Goal: Task Accomplishment & Management: Use online tool/utility

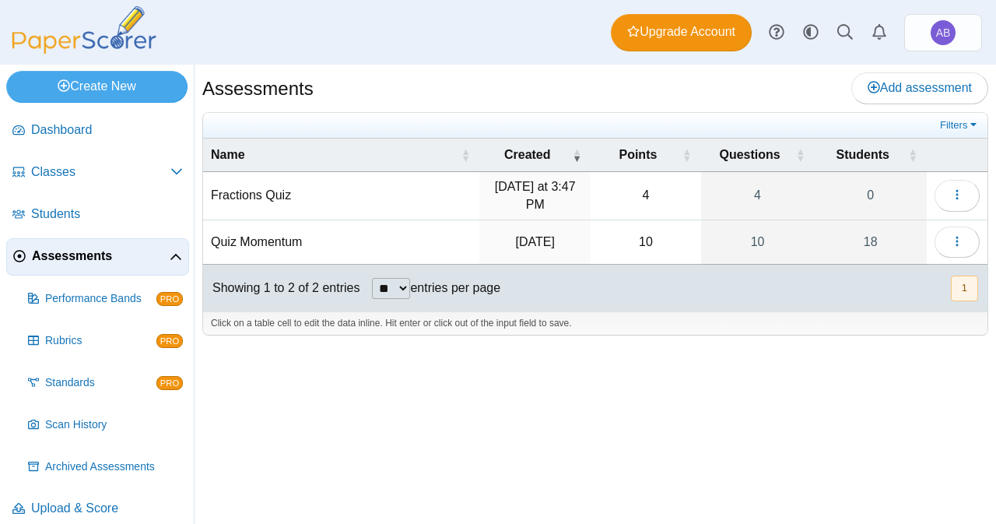
scroll to position [12, 0]
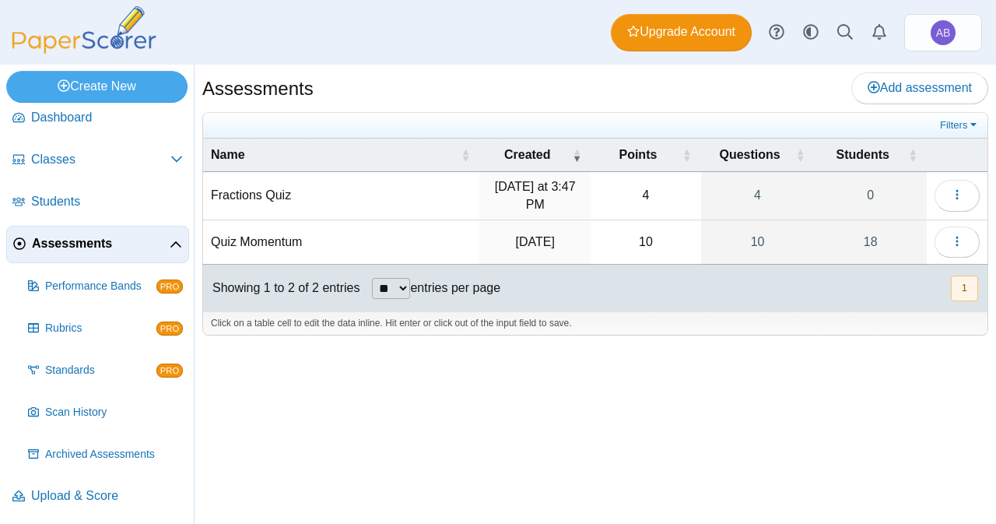
click at [295, 186] on td "Fractions Quiz" at bounding box center [341, 196] width 276 height 48
click at [263, 186] on input "**********" at bounding box center [341, 196] width 261 height 31
click at [353, 411] on div "Assessments Add assessment 4 4" at bounding box center [596, 294] width 802 height 459
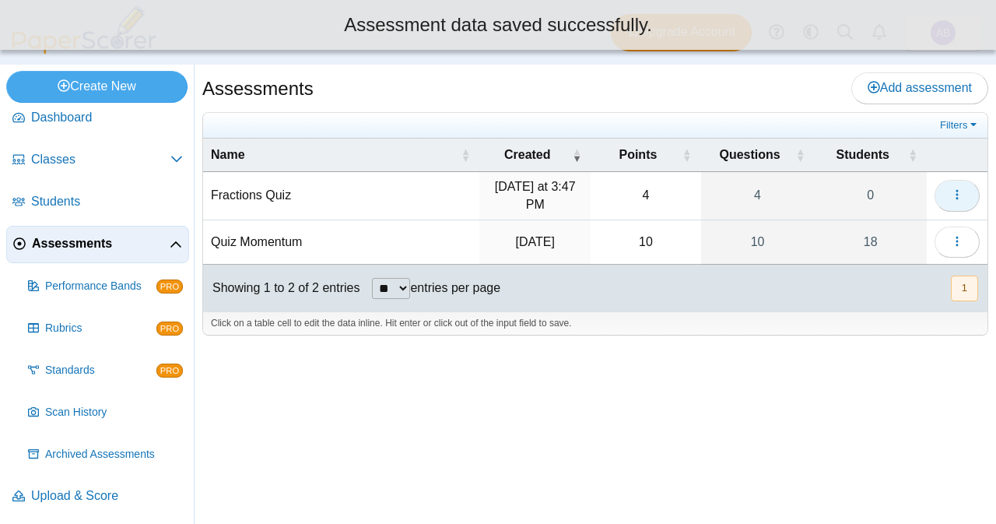
click at [970, 180] on button "button" at bounding box center [957, 195] width 45 height 31
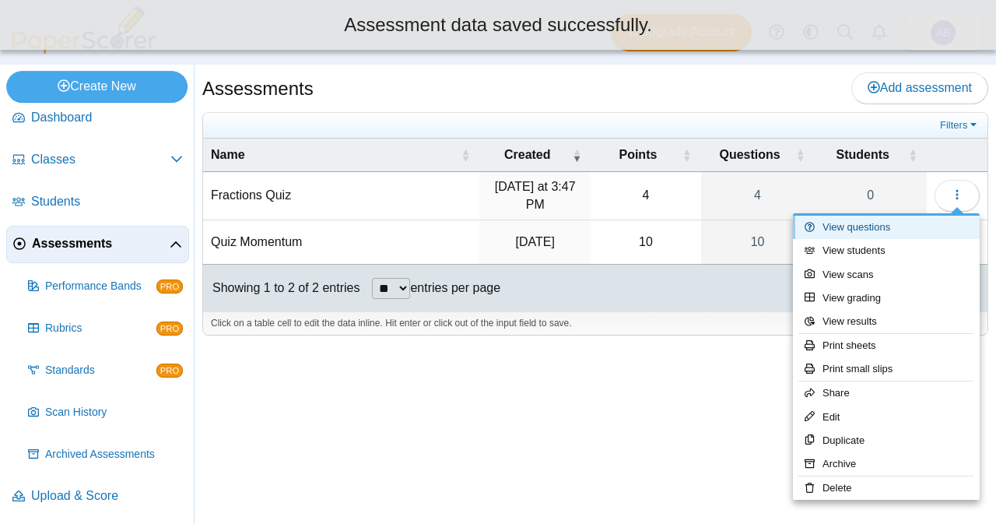
click at [880, 228] on link "View questions" at bounding box center [886, 227] width 187 height 23
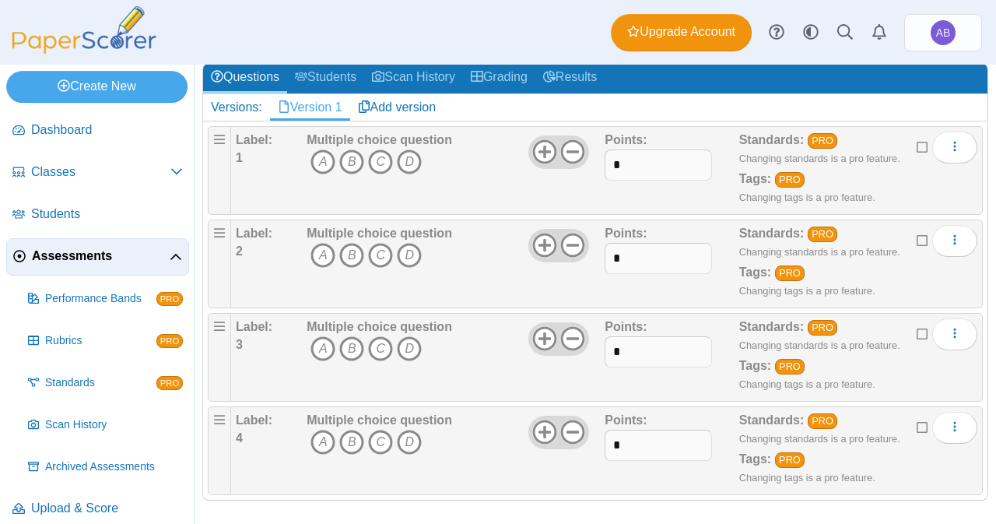
scroll to position [188, 0]
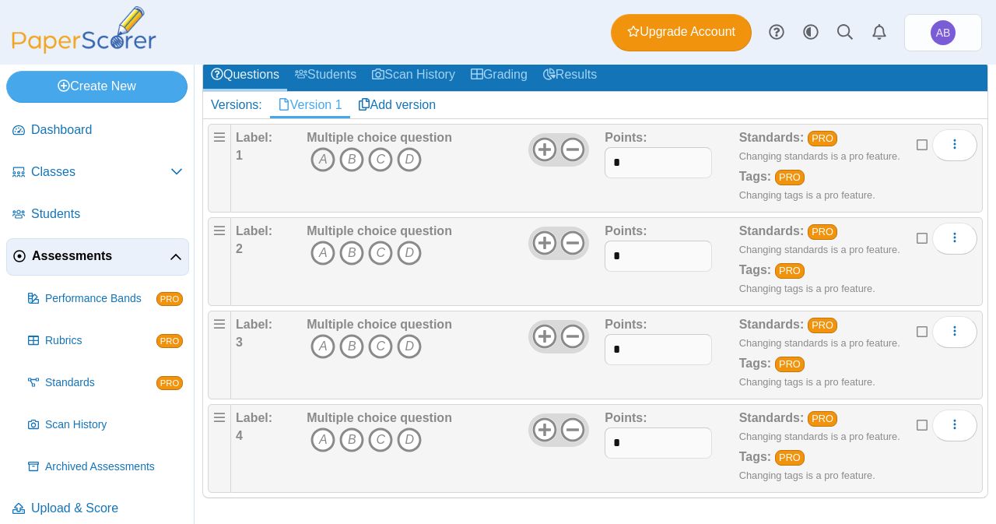
click at [315, 153] on icon "A" at bounding box center [323, 159] width 25 height 25
click at [350, 251] on icon "B" at bounding box center [351, 253] width 25 height 25
click at [324, 339] on icon "A" at bounding box center [323, 346] width 25 height 25
click at [413, 435] on icon "D" at bounding box center [409, 439] width 25 height 25
click at [413, 98] on link "Add version" at bounding box center [397, 105] width 94 height 26
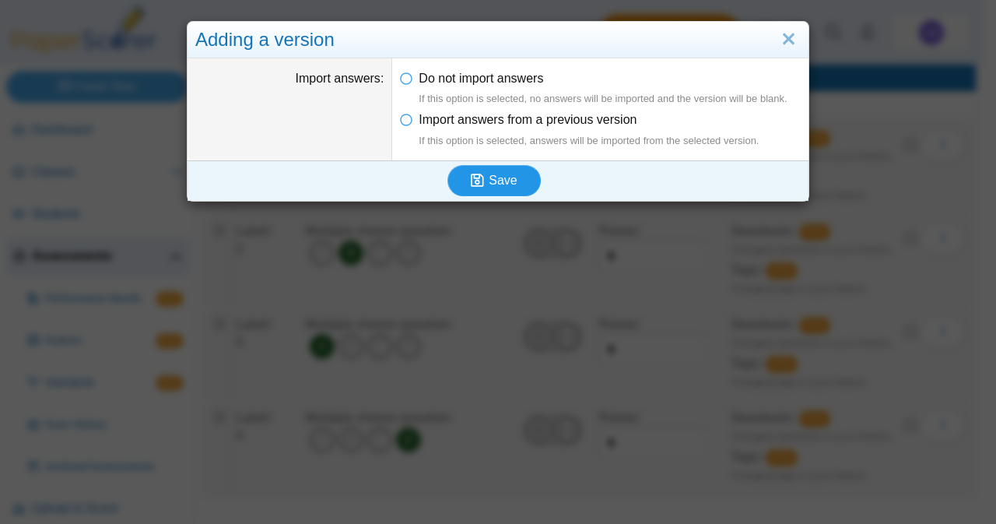
click at [500, 174] on span "Save" at bounding box center [503, 180] width 28 height 13
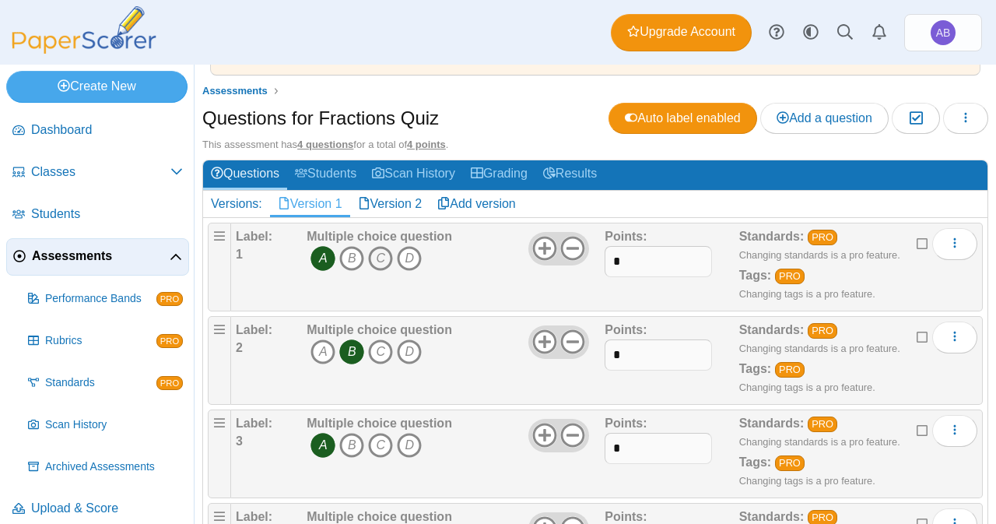
scroll to position [90, 0]
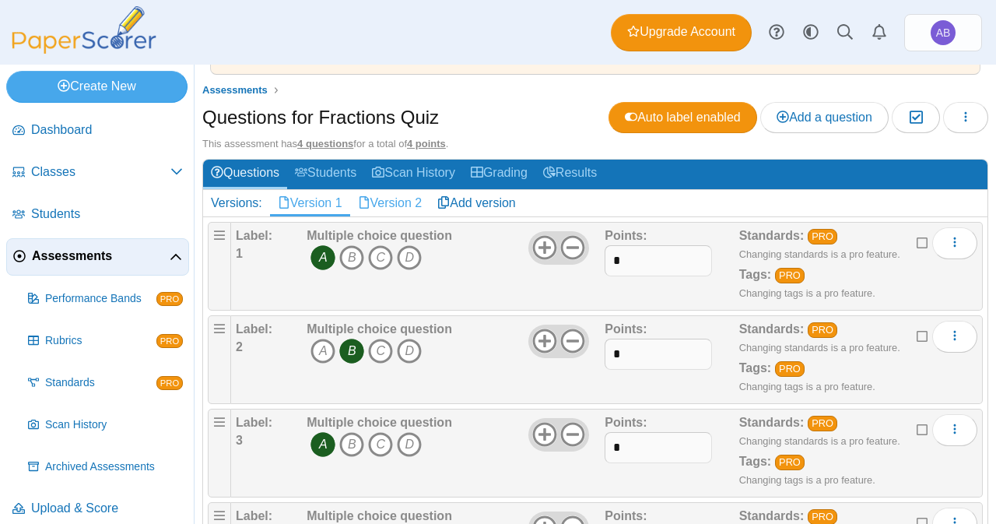
click at [392, 198] on link "Version 2" at bounding box center [390, 203] width 80 height 26
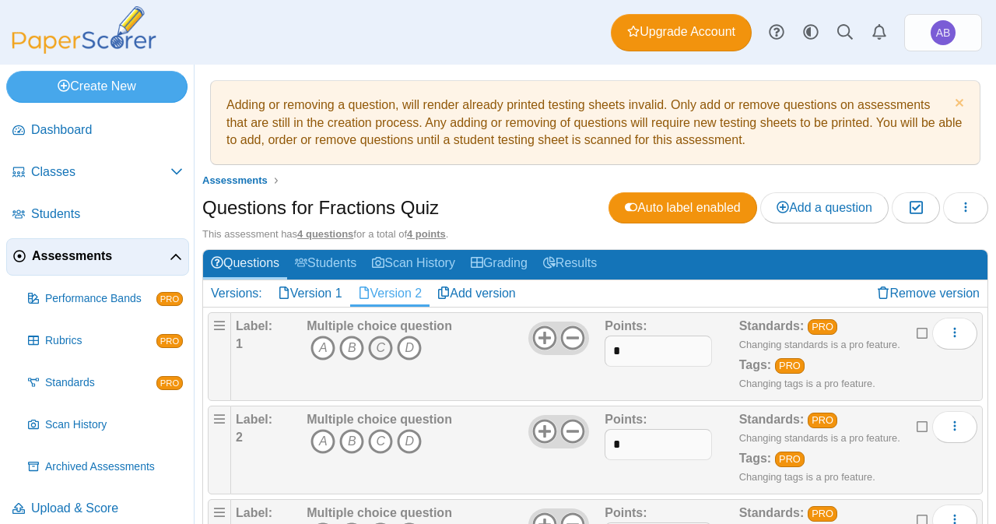
click at [388, 340] on icon "C" at bounding box center [380, 348] width 25 height 25
click at [350, 434] on icon "B" at bounding box center [351, 441] width 25 height 25
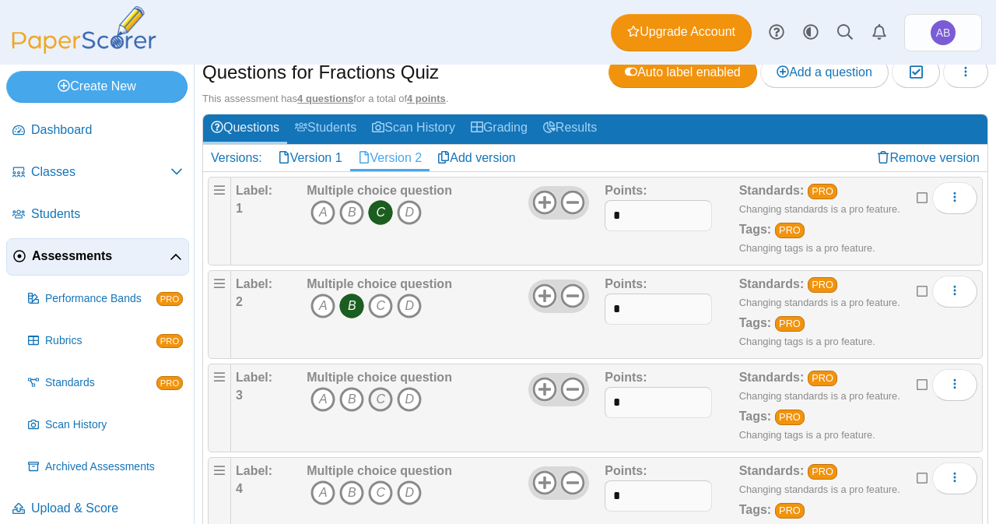
click at [381, 390] on icon "C" at bounding box center [380, 399] width 25 height 25
click at [324, 487] on icon "A" at bounding box center [323, 492] width 25 height 25
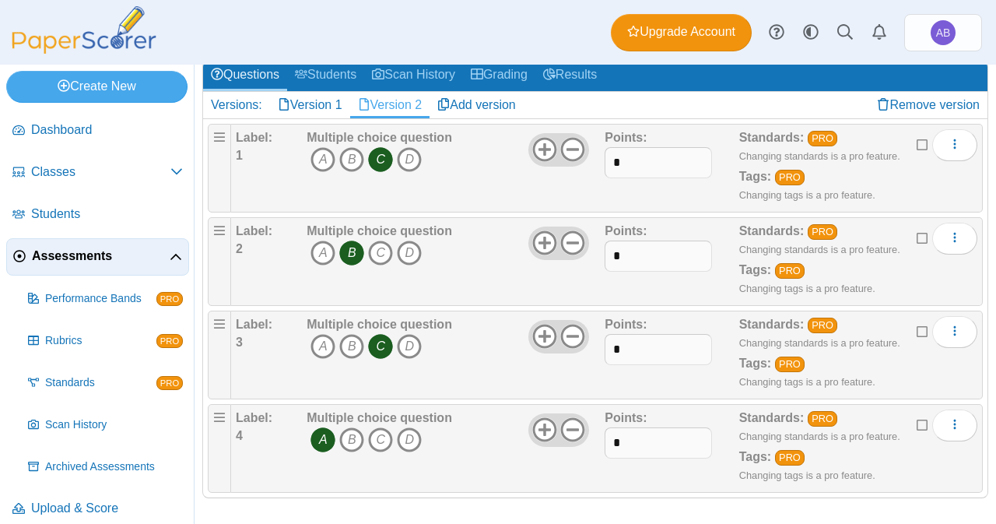
scroll to position [188, 0]
click at [104, 177] on span "Classes" at bounding box center [100, 171] width 139 height 17
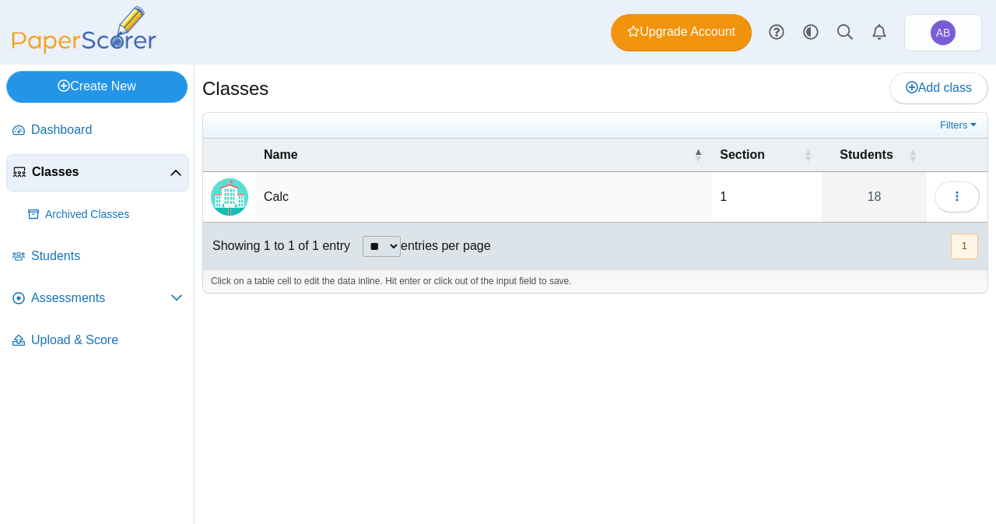
click at [85, 92] on link "Create New" at bounding box center [96, 86] width 181 height 31
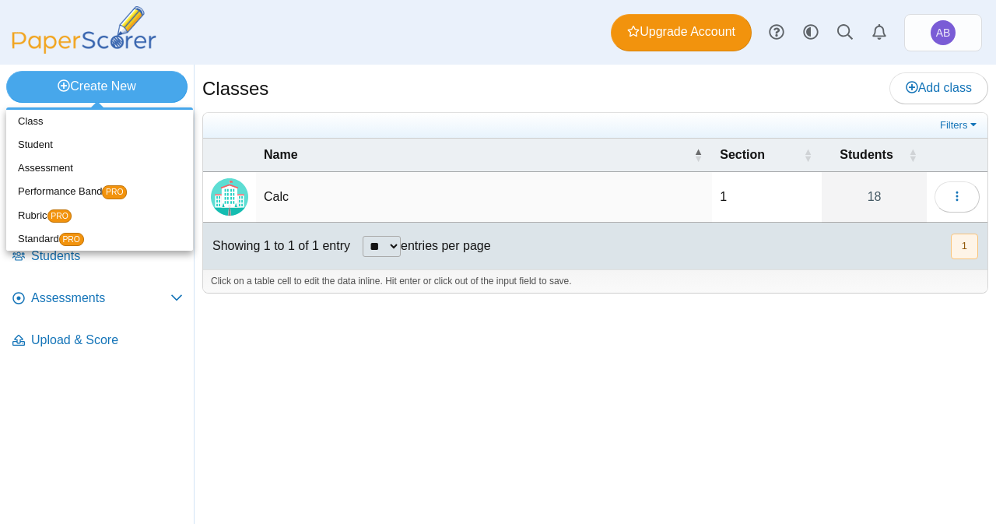
click at [59, 365] on ul "Dashboard Classes" at bounding box center [97, 238] width 194 height 265
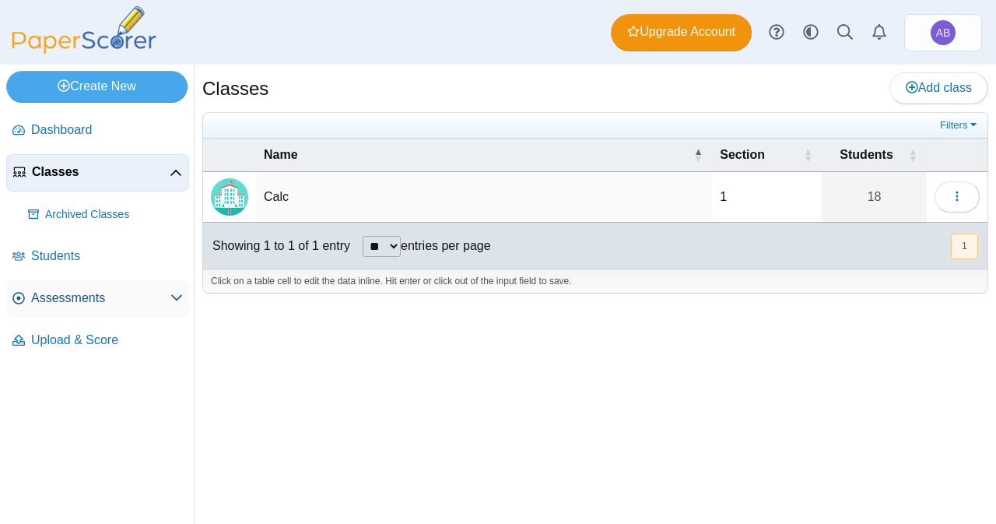
click at [104, 303] on span "Assessments" at bounding box center [100, 298] width 139 height 17
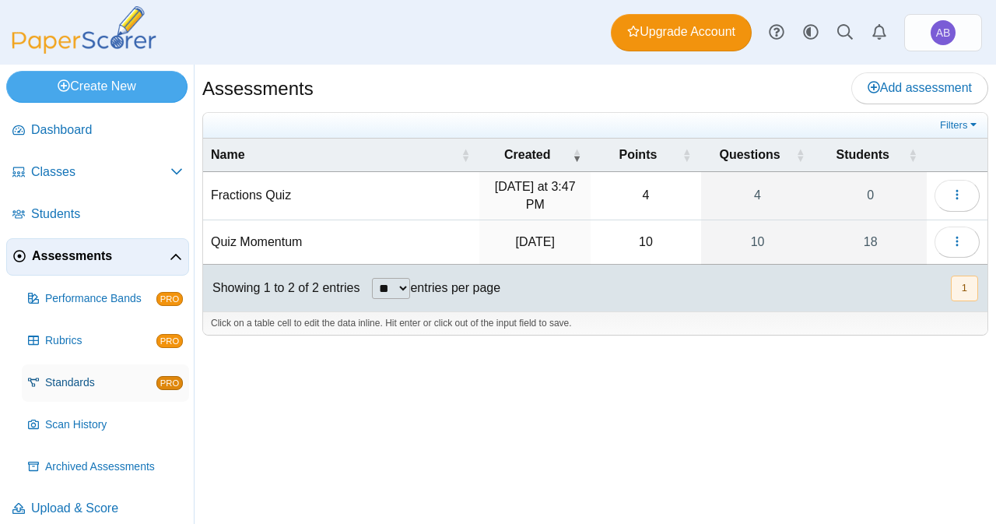
scroll to position [12, 0]
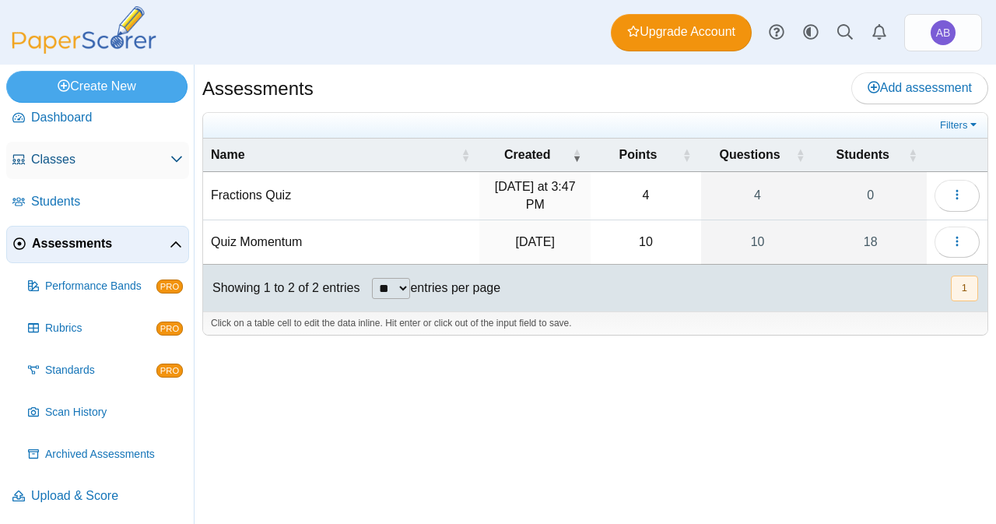
click at [111, 166] on span "Classes" at bounding box center [100, 159] width 139 height 17
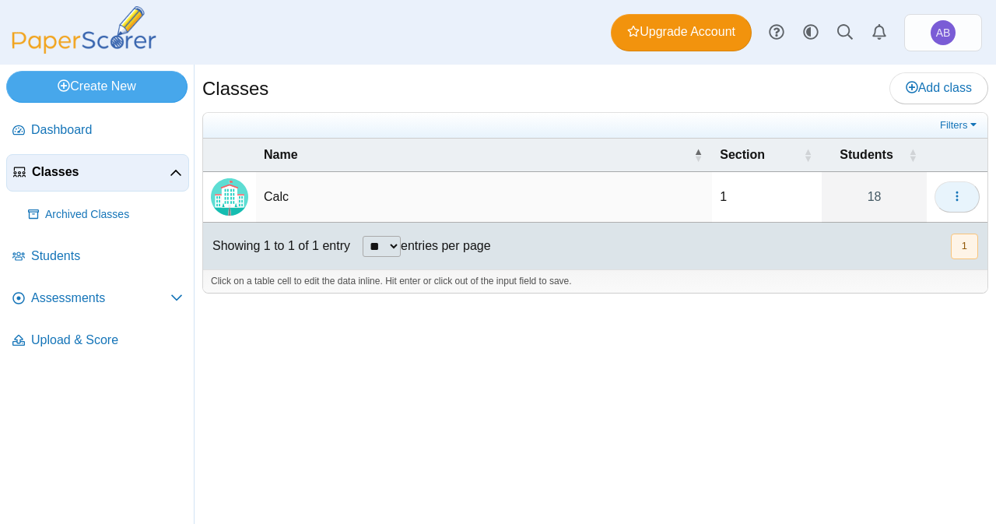
click at [975, 199] on button "button" at bounding box center [957, 196] width 45 height 31
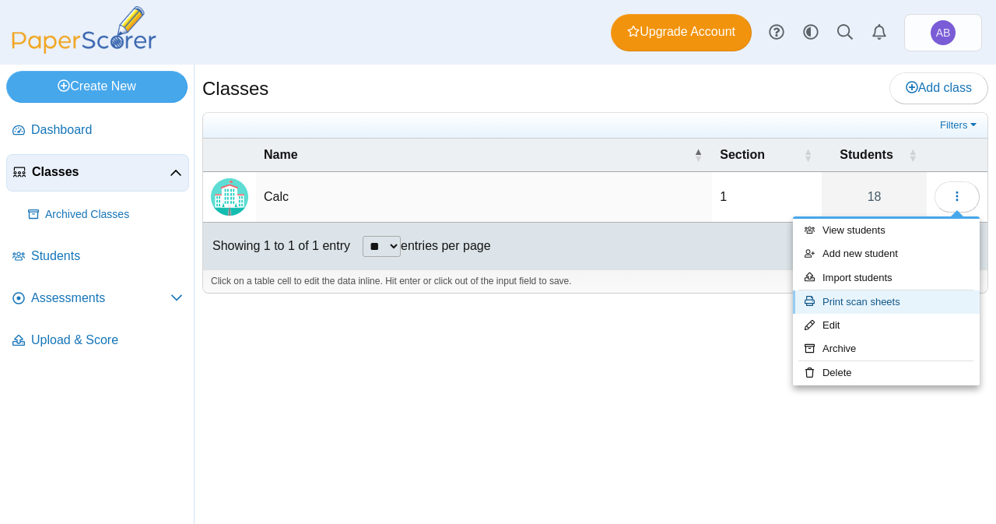
click at [882, 306] on link "Print scan sheets" at bounding box center [886, 301] width 187 height 23
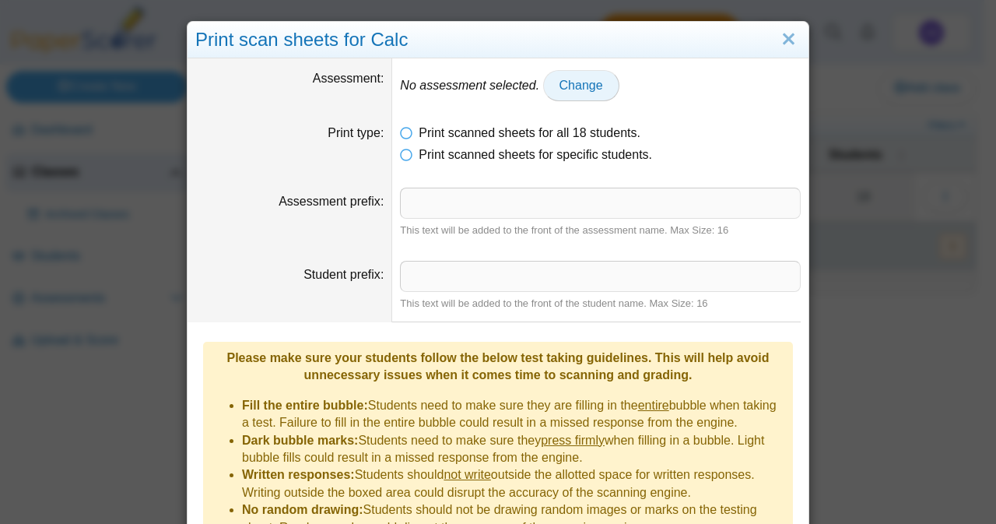
click at [560, 84] on span "Change" at bounding box center [582, 85] width 44 height 13
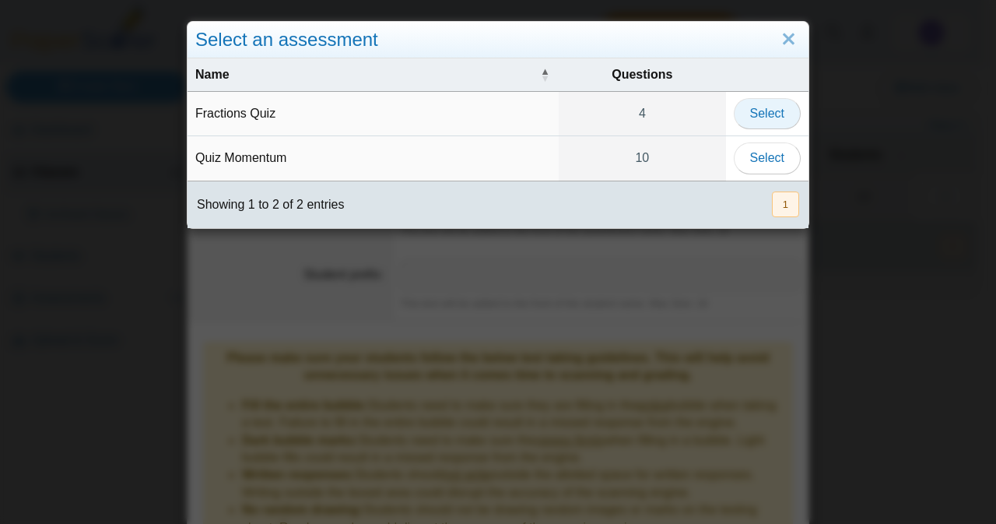
click at [752, 108] on span "Select" at bounding box center [767, 113] width 34 height 13
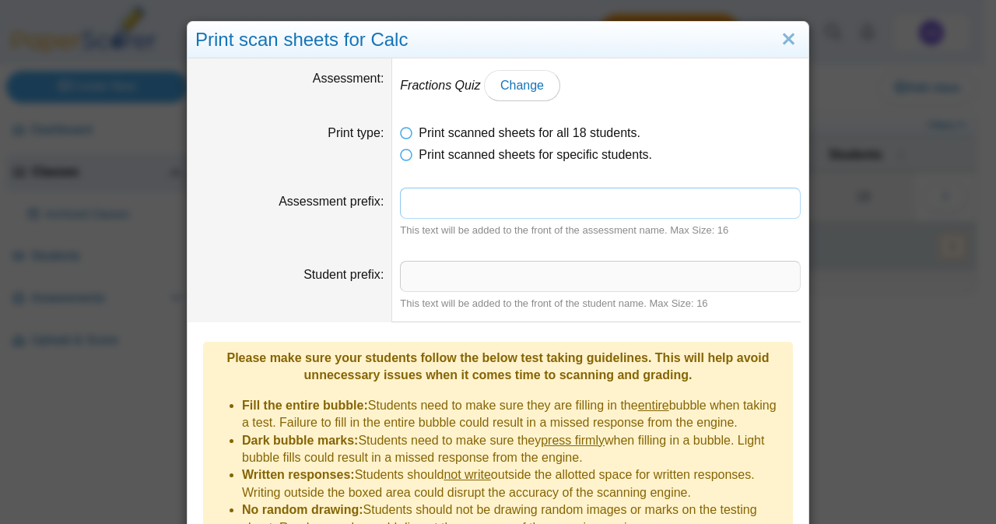
click at [427, 205] on input "Assessment prefix" at bounding box center [600, 203] width 401 height 31
type input "*********"
click at [419, 273] on input "Student prefix" at bounding box center [600, 276] width 401 height 31
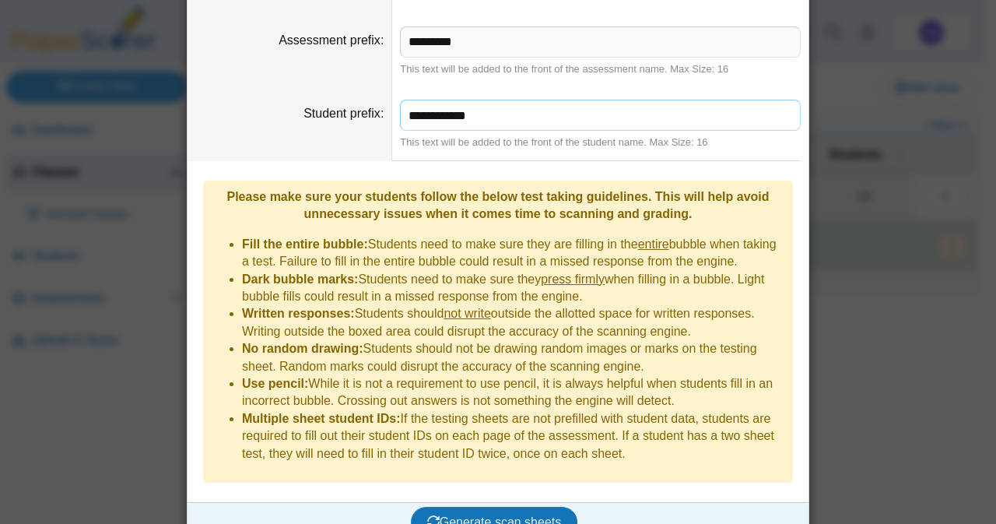
scroll to position [160, 0]
type input "**********"
click at [467, 508] on button "Generate scan sheets" at bounding box center [494, 523] width 167 height 31
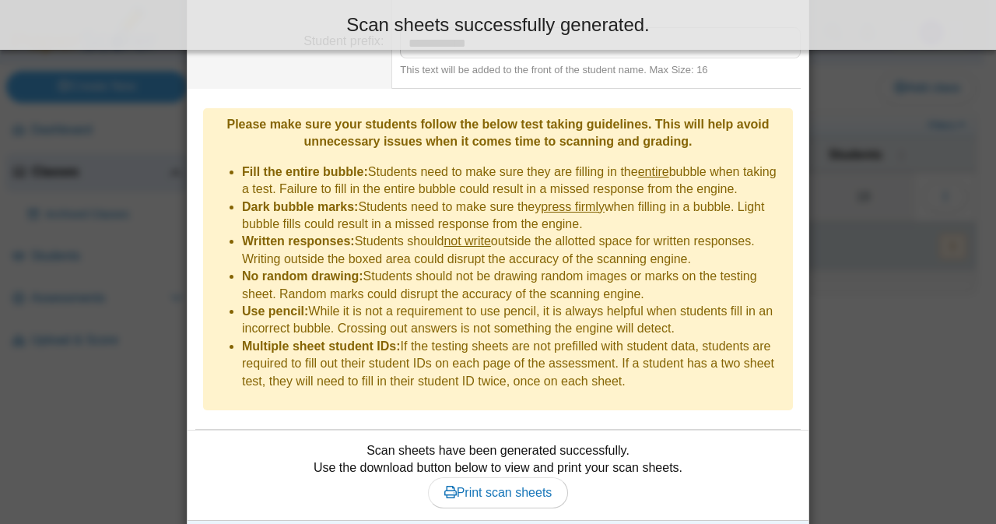
scroll to position [251, 0]
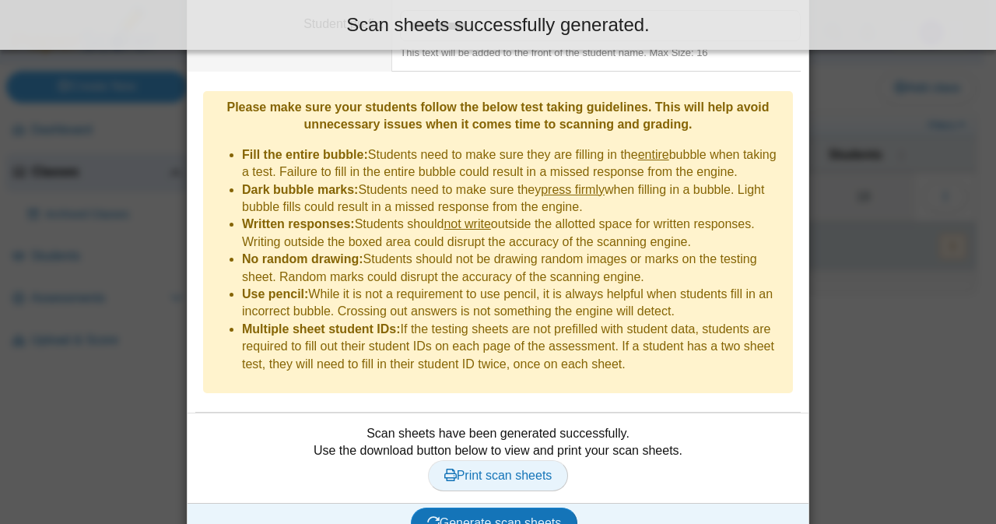
click at [483, 469] on span "Print scan sheets" at bounding box center [499, 475] width 108 height 13
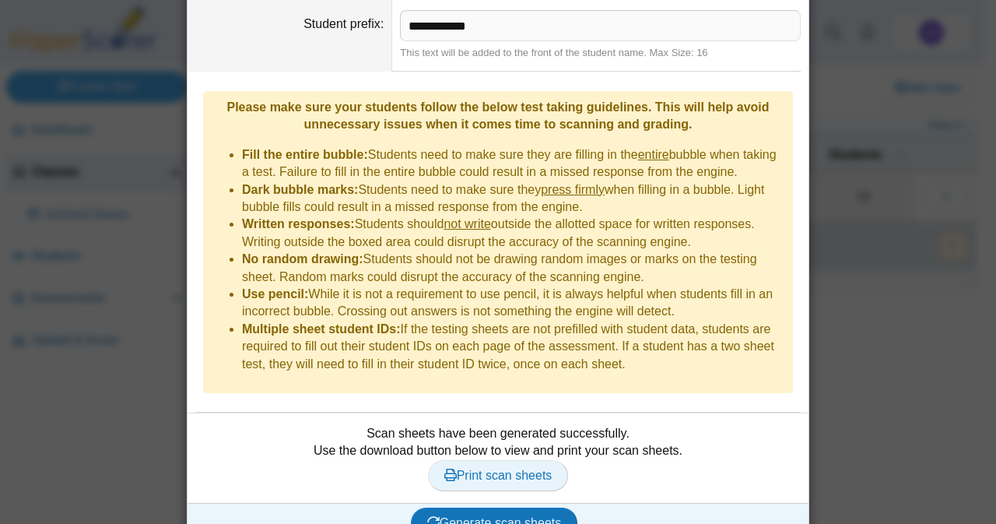
scroll to position [0, 0]
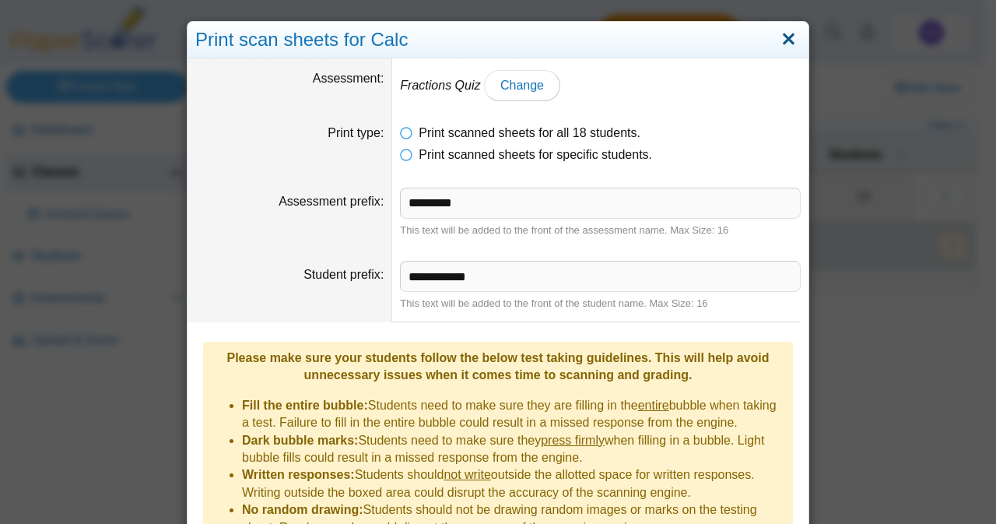
click at [794, 38] on link "Close" at bounding box center [789, 39] width 24 height 26
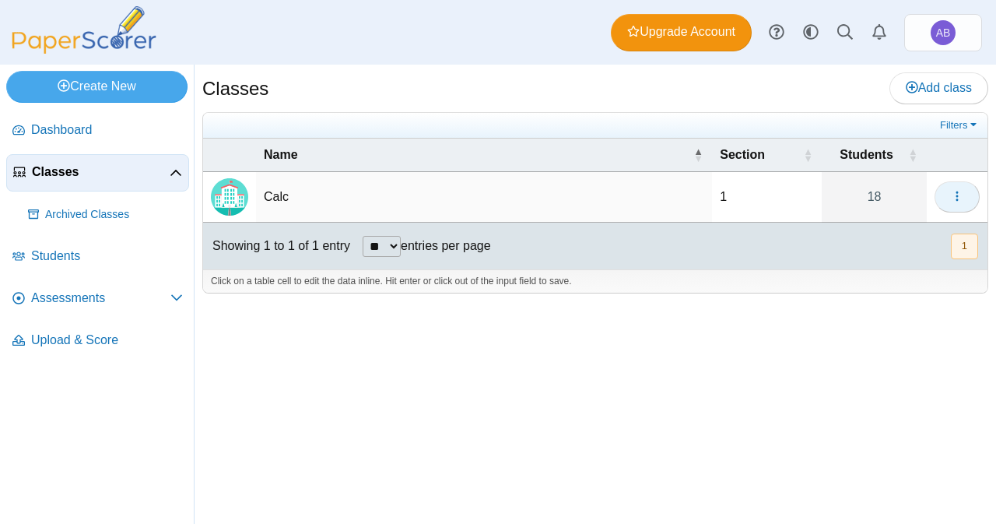
click at [954, 190] on icon "button" at bounding box center [957, 196] width 12 height 13
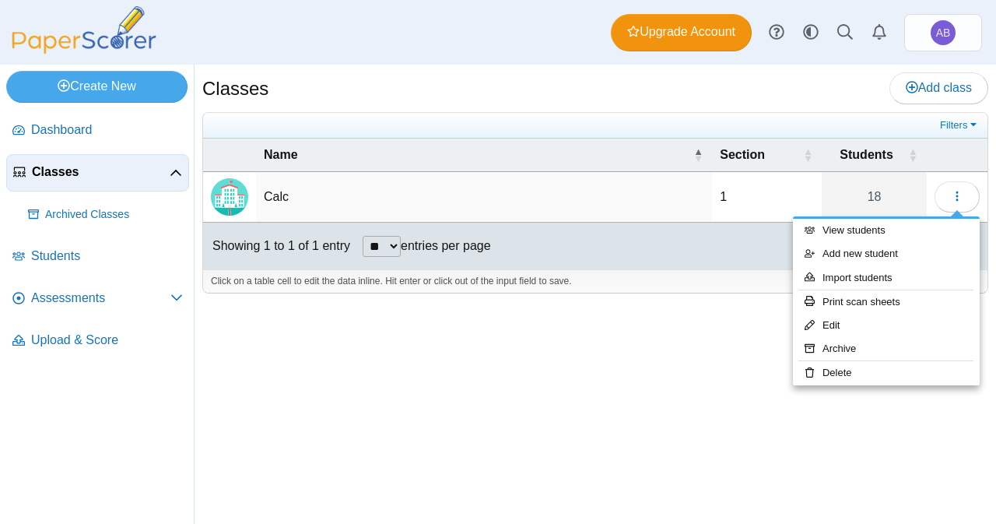
click at [565, 435] on div "Classes Add class Filters Calc" at bounding box center [596, 294] width 802 height 459
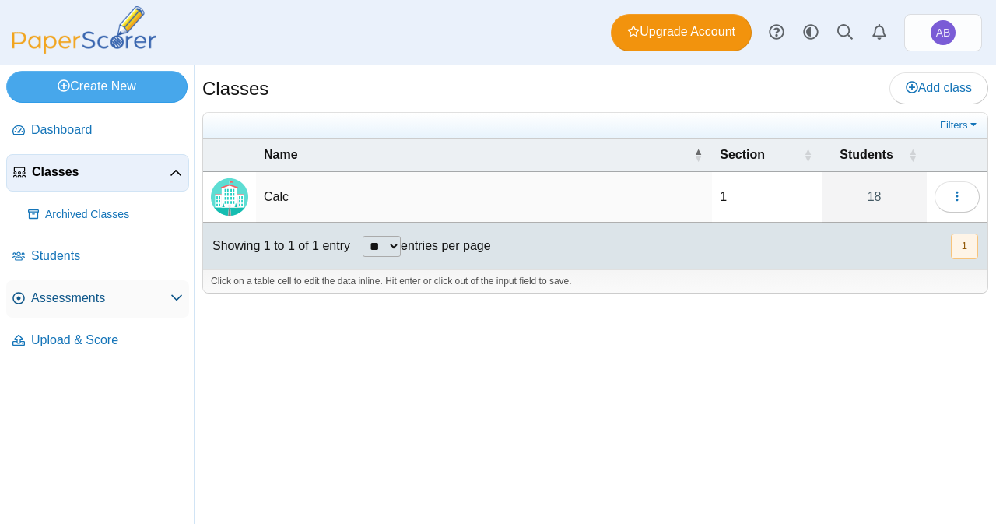
click at [97, 297] on span "Assessments" at bounding box center [100, 298] width 139 height 17
click at [486, 343] on div "Classes Add class Filters Calc" at bounding box center [596, 294] width 802 height 459
click at [942, 188] on button "button" at bounding box center [957, 196] width 45 height 31
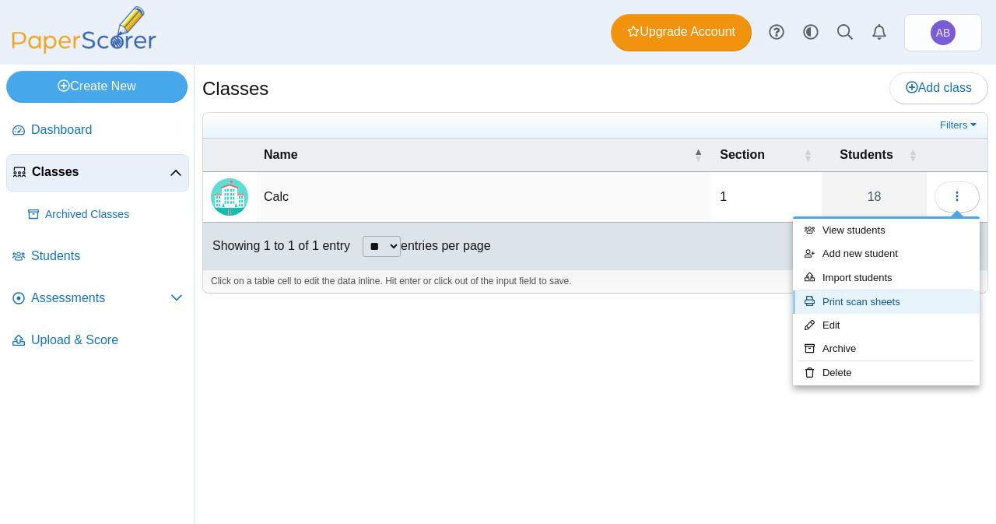
click at [864, 300] on link "Print scan sheets" at bounding box center [886, 301] width 187 height 23
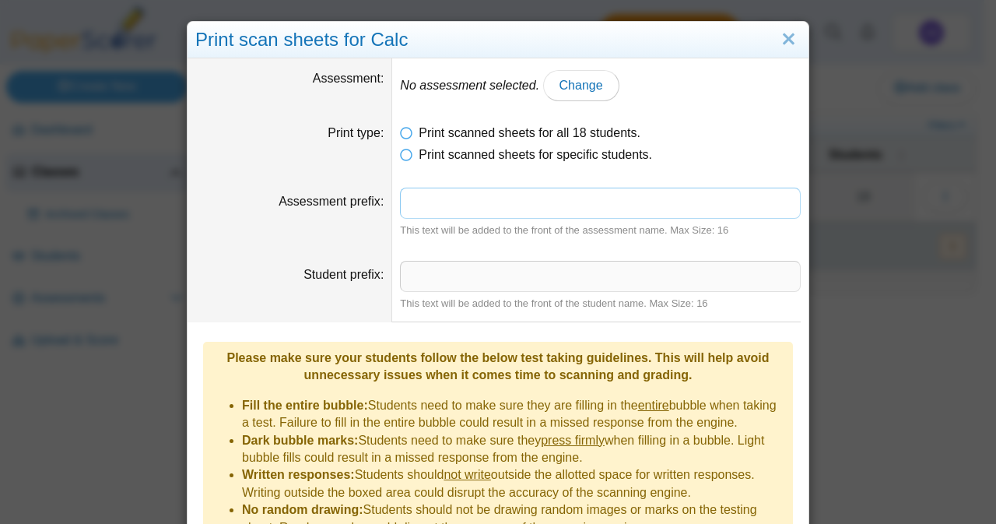
click at [473, 206] on input "Assessment prefix" at bounding box center [600, 203] width 401 height 31
click at [543, 94] on link "Change" at bounding box center [581, 85] width 76 height 31
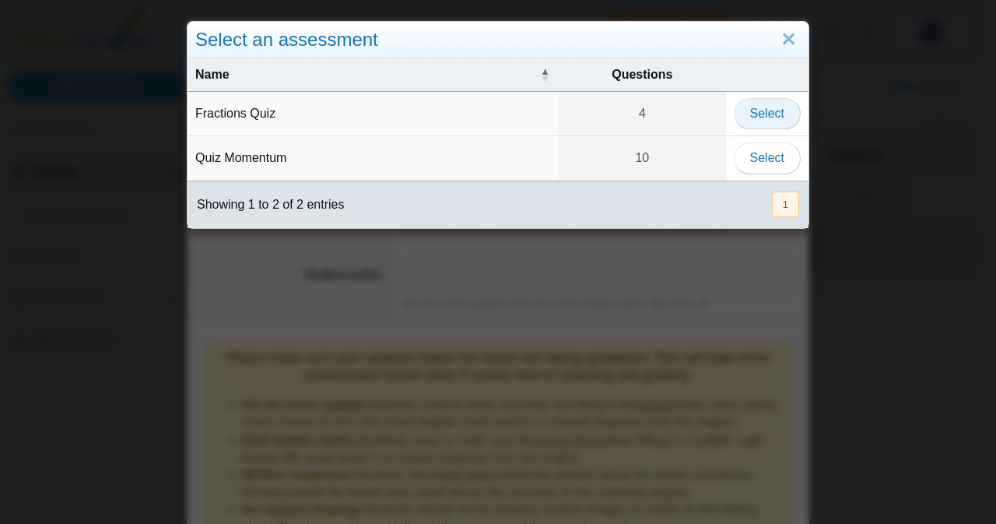
click at [749, 124] on button "Select" at bounding box center [767, 113] width 67 height 31
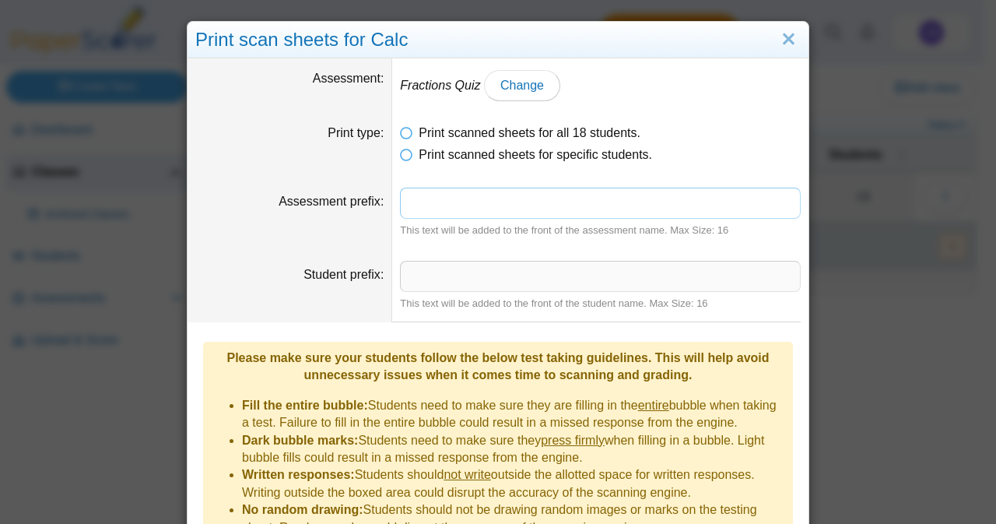
click at [460, 213] on input "Assessment prefix" at bounding box center [600, 203] width 401 height 31
type input "***"
click at [437, 273] on input "Student prefix" at bounding box center [600, 276] width 401 height 31
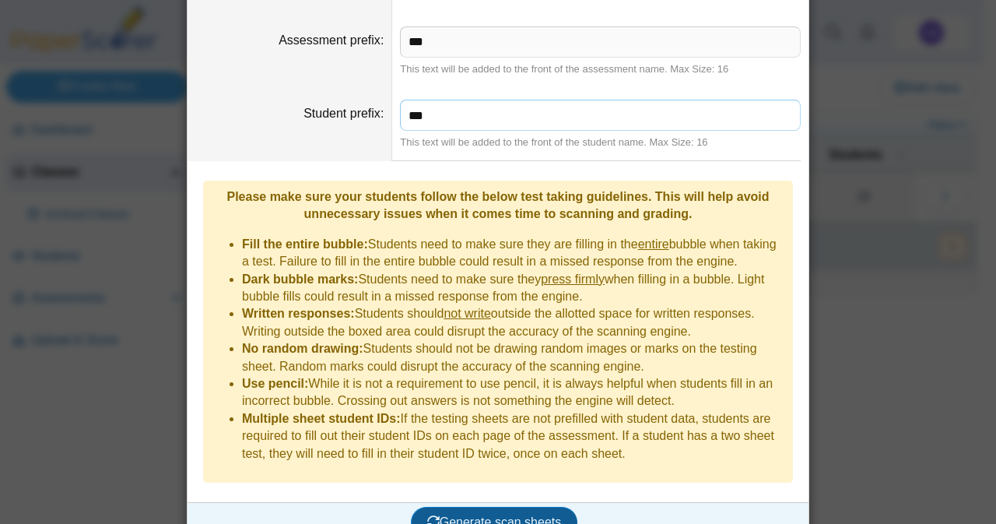
type input "***"
click at [470, 507] on button "Generate scan sheets" at bounding box center [494, 522] width 167 height 31
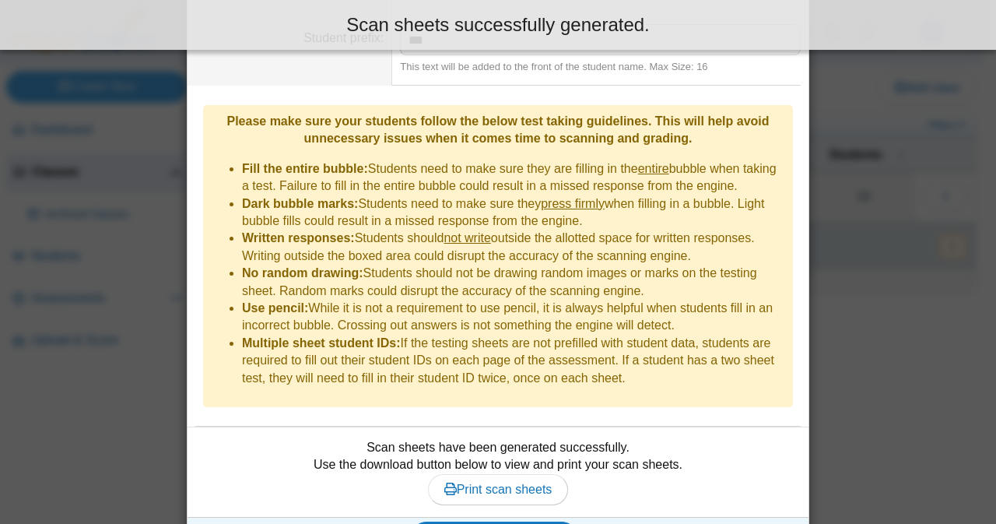
scroll to position [251, 0]
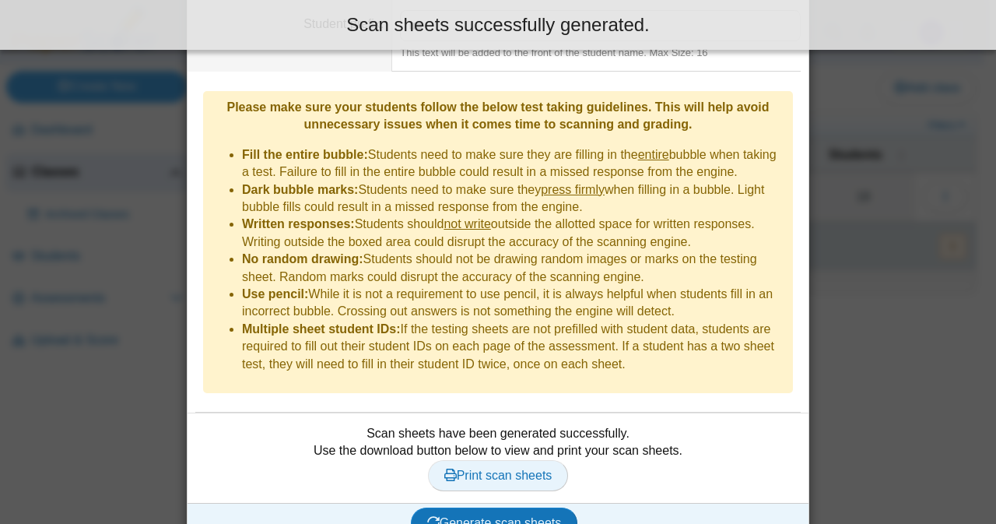
click at [498, 469] on span "Print scan sheets" at bounding box center [499, 475] width 108 height 13
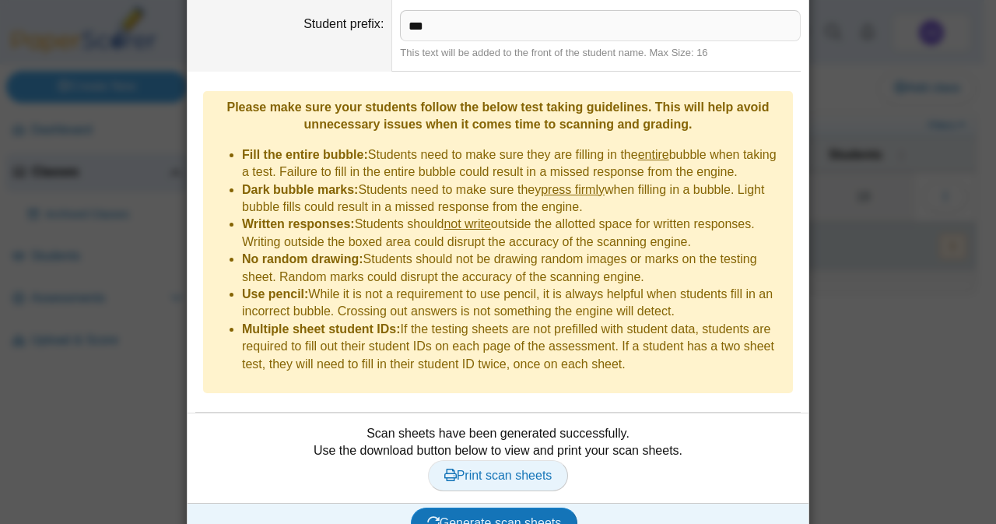
click at [503, 469] on span "Print scan sheets" at bounding box center [499, 475] width 108 height 13
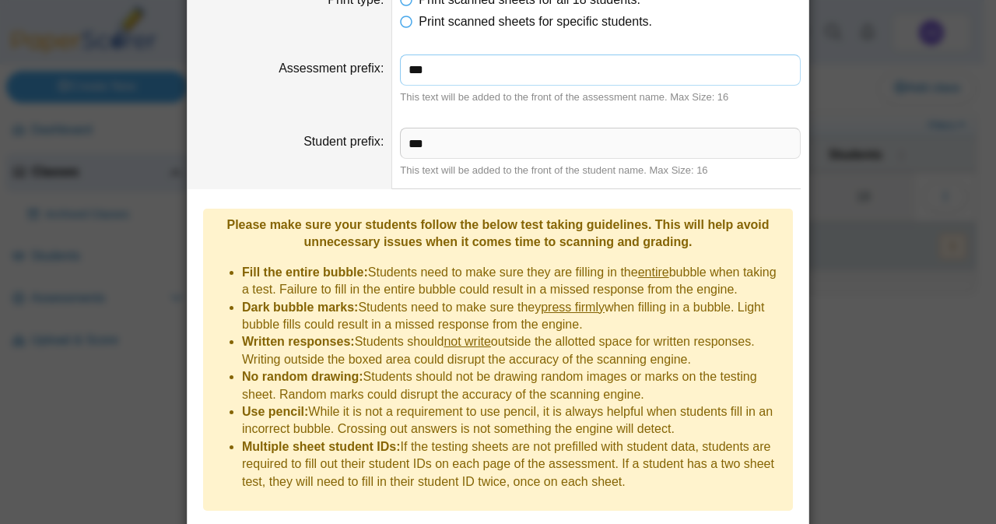
click at [448, 79] on input "***" at bounding box center [600, 69] width 401 height 31
type input "*"
type input "***"
click at [424, 151] on input "***" at bounding box center [600, 143] width 401 height 31
type input "*"
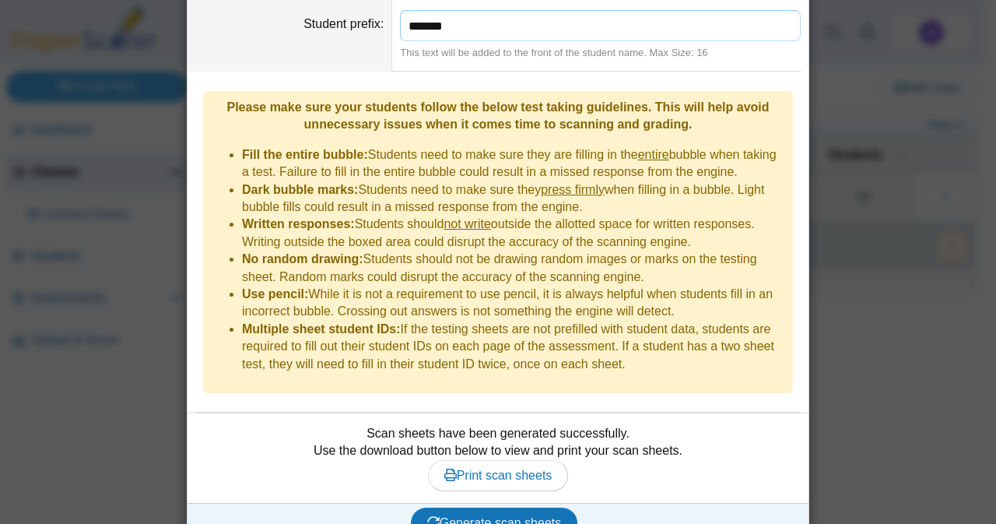
scroll to position [250, 0]
type input "*******"
click at [380, 332] on li "Multiple sheet student IDs: If the testing sheets are not prefilled with studen…" at bounding box center [513, 348] width 543 height 52
click at [464, 469] on span "Print scan sheets" at bounding box center [499, 475] width 108 height 13
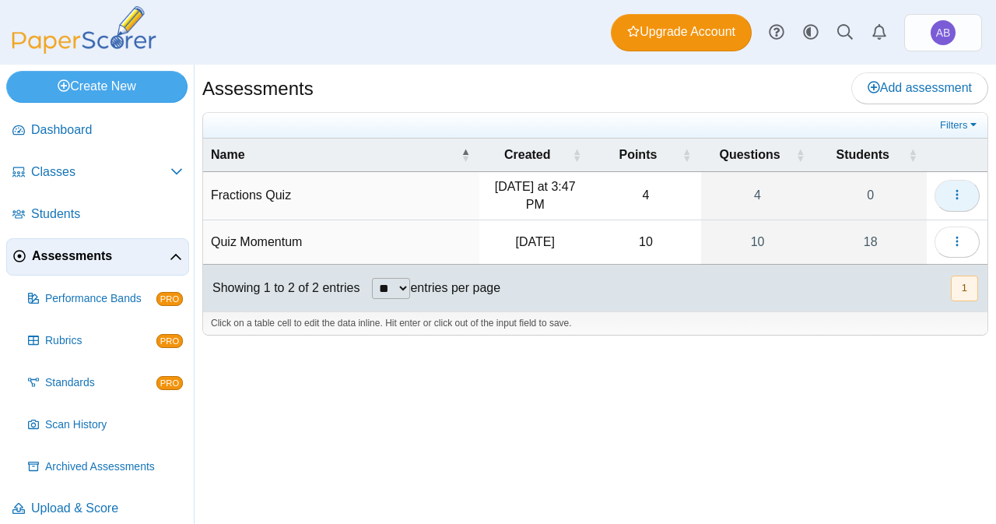
click at [958, 195] on use "button" at bounding box center [957, 195] width 2 height 10
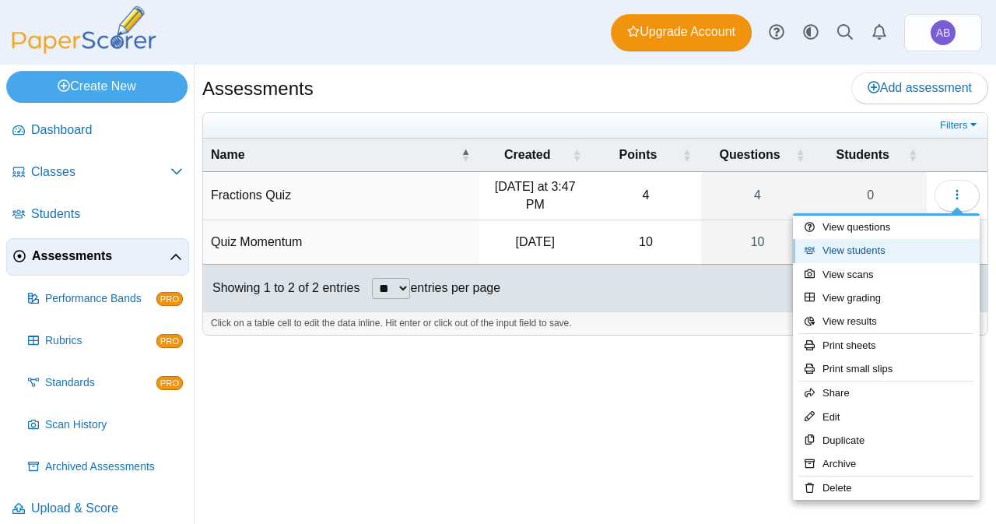
click at [896, 244] on link "View students" at bounding box center [886, 250] width 187 height 23
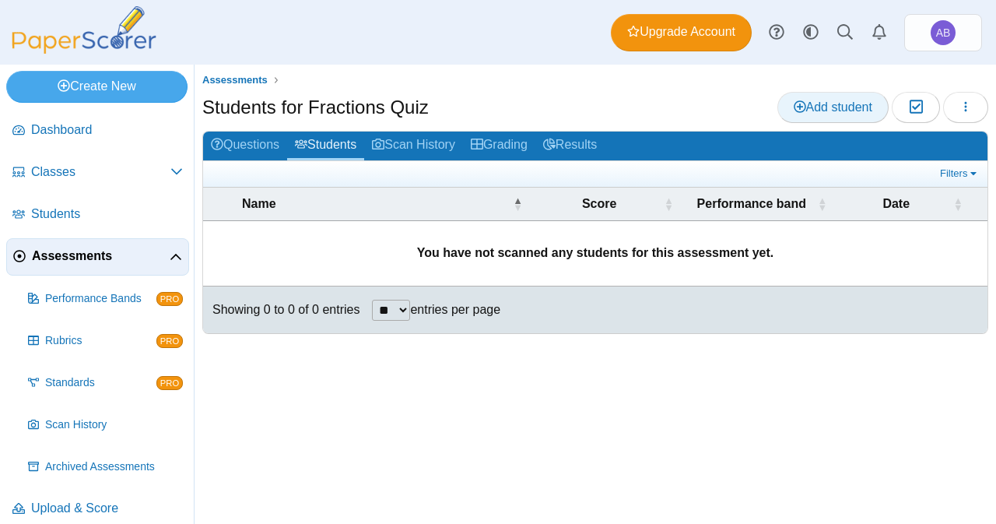
click at [821, 95] on link "Add student" at bounding box center [833, 107] width 111 height 31
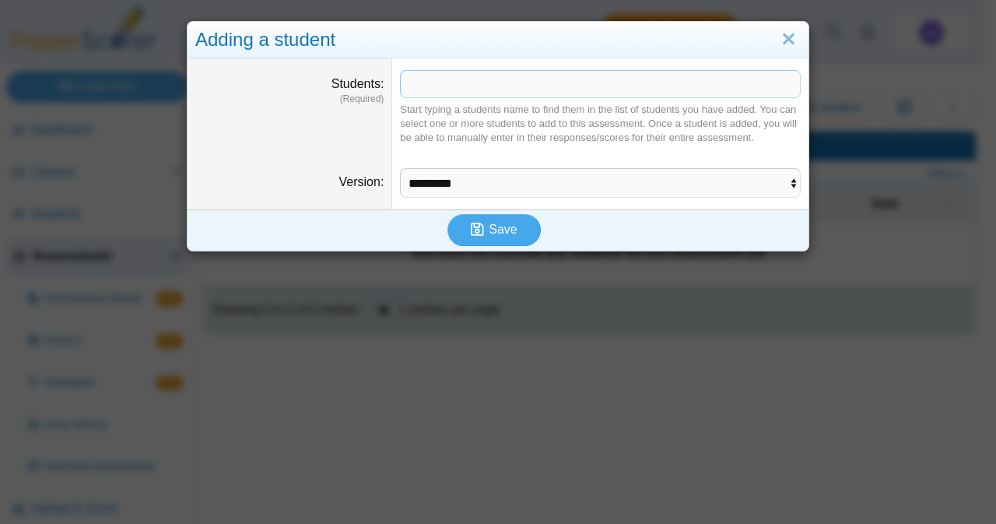
click at [438, 83] on span at bounding box center [600, 84] width 399 height 26
click at [446, 181] on select "********* *********" at bounding box center [600, 183] width 401 height 30
select select "**********"
click at [400, 168] on select "********* *********" at bounding box center [600, 183] width 401 height 30
click at [461, 189] on select "********* *********" at bounding box center [600, 183] width 401 height 30
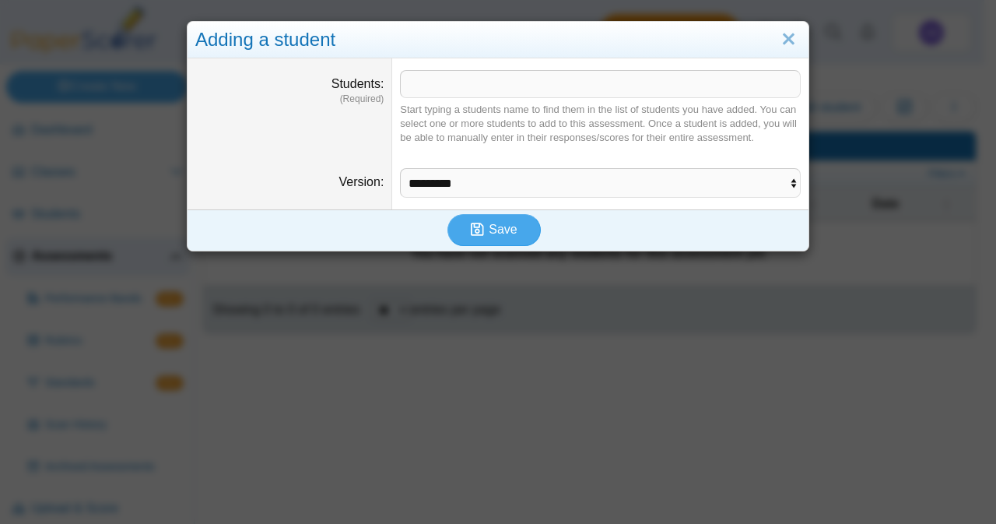
click at [448, 75] on span at bounding box center [600, 84] width 399 height 26
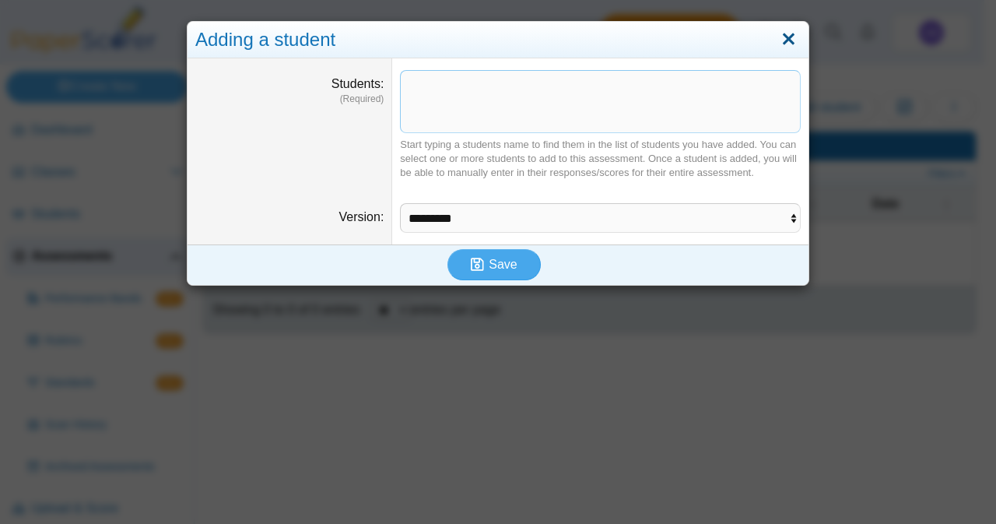
click at [781, 30] on link "Close" at bounding box center [789, 39] width 24 height 26
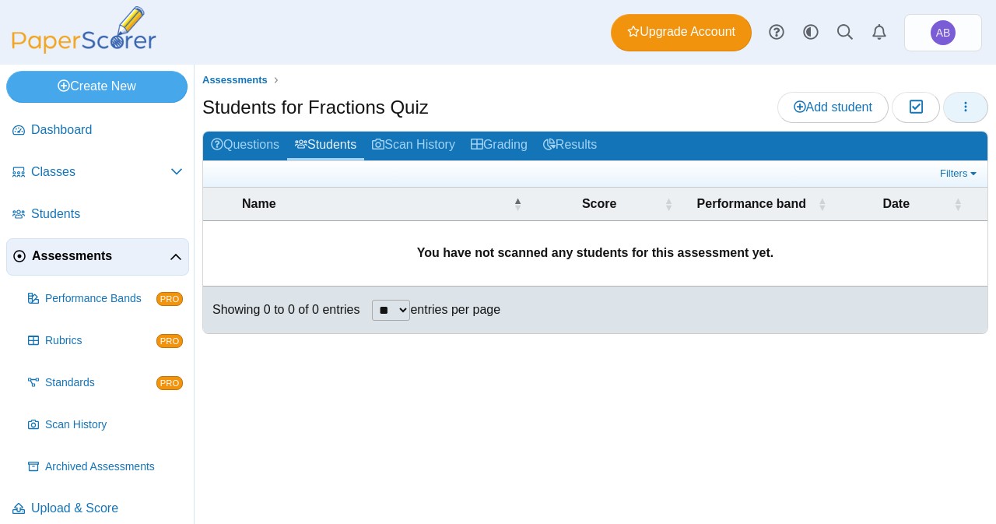
click at [953, 102] on button "button" at bounding box center [966, 107] width 45 height 31
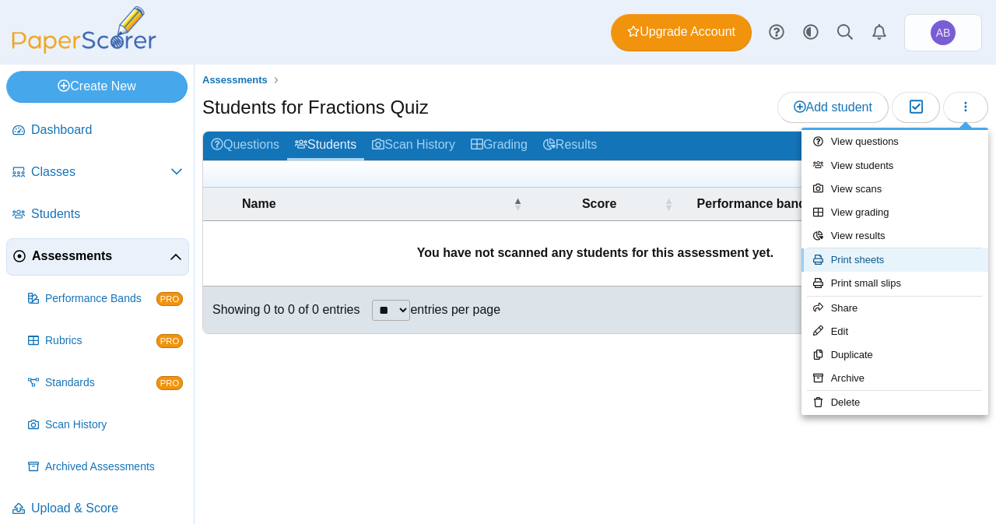
click at [866, 261] on link "Print sheets" at bounding box center [895, 259] width 187 height 23
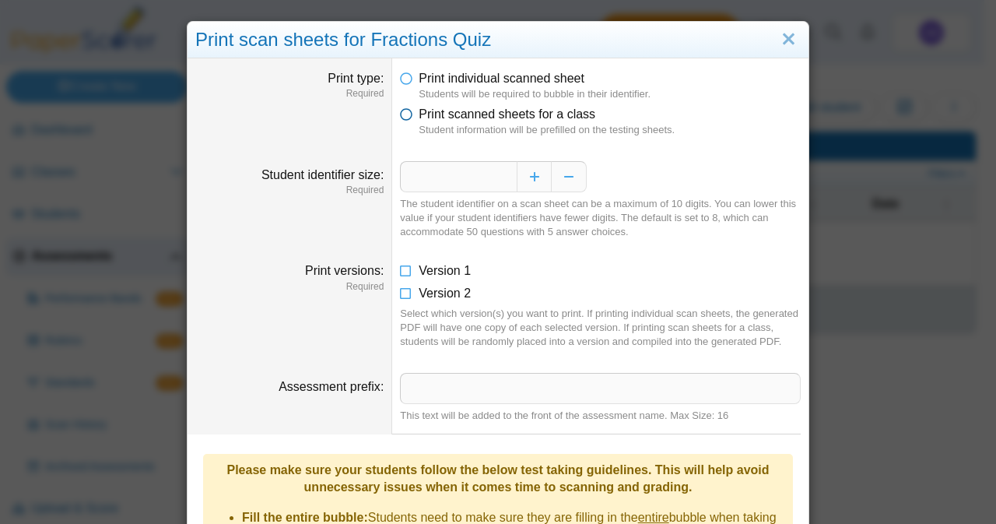
click at [402, 117] on icon at bounding box center [406, 111] width 12 height 11
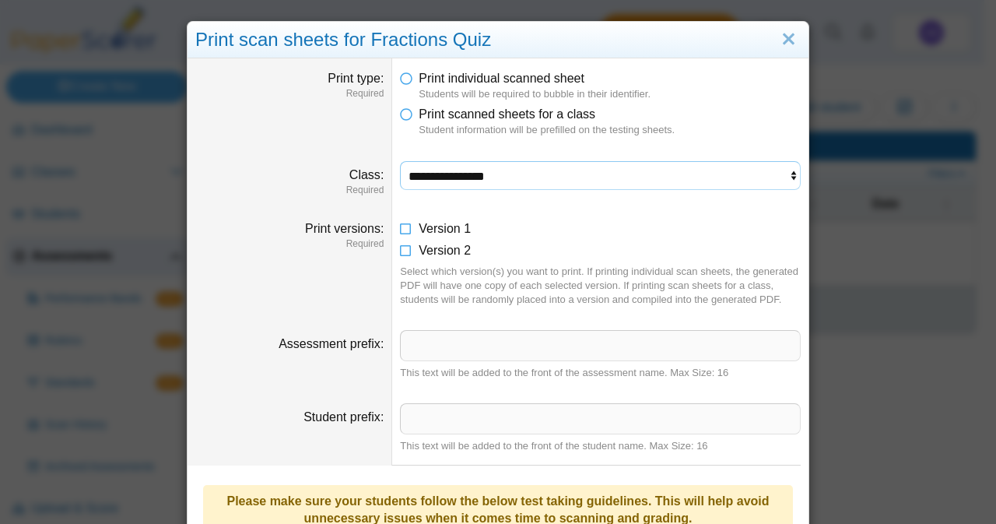
click at [448, 177] on select "**********" at bounding box center [600, 176] width 401 height 30
select select "**********"
click at [400, 161] on select "**********" at bounding box center [600, 176] width 401 height 30
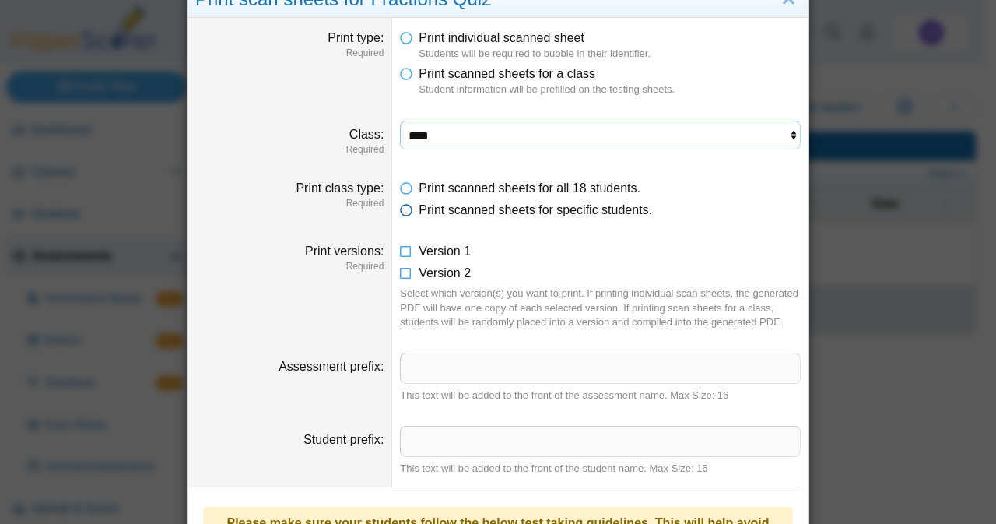
scroll to position [41, 0]
click at [405, 251] on icon at bounding box center [406, 247] width 12 height 11
click at [404, 273] on icon at bounding box center [406, 269] width 12 height 11
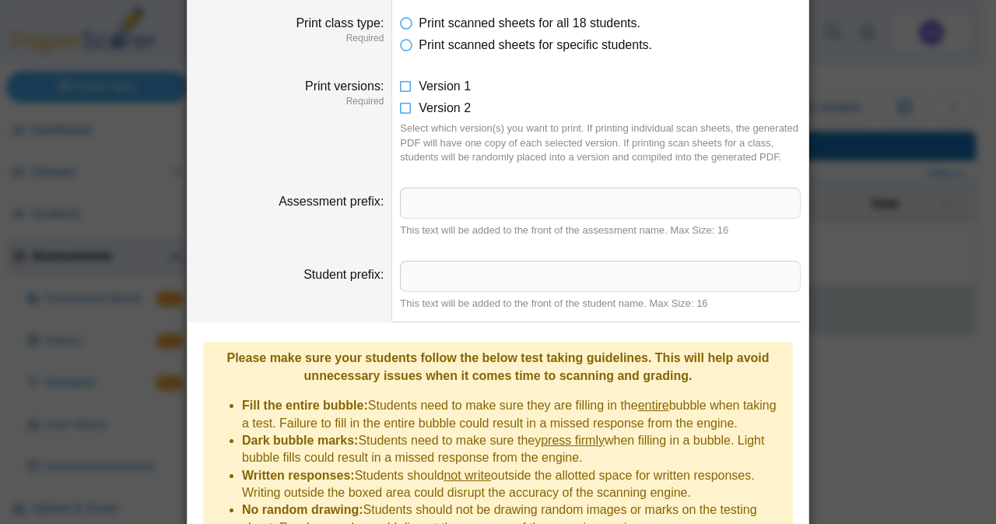
scroll to position [206, 0]
click at [445, 209] on input "Assessment prefix" at bounding box center [600, 202] width 401 height 31
type input "*********"
click at [452, 265] on input "Student prefix" at bounding box center [600, 275] width 401 height 31
type input "***"
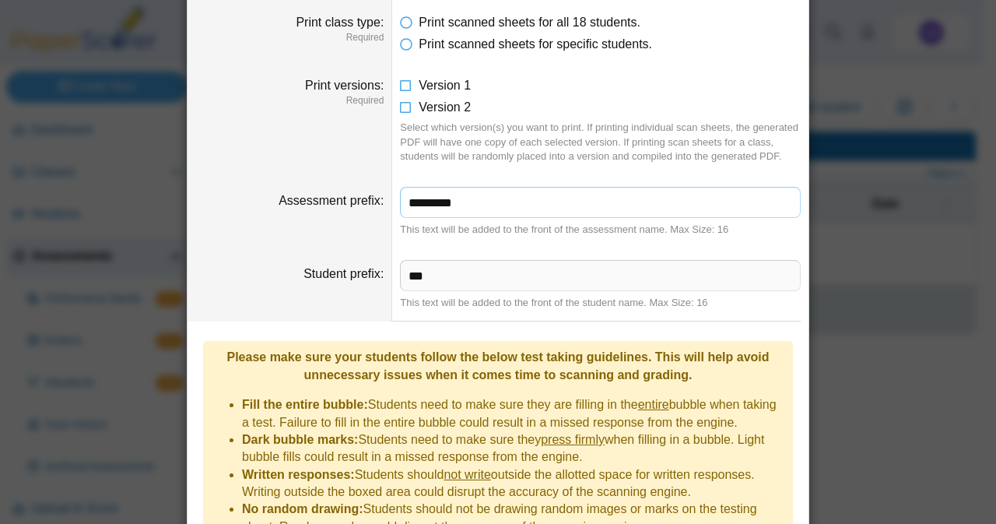
click at [459, 206] on input "*********" at bounding box center [600, 202] width 401 height 31
type input "*"
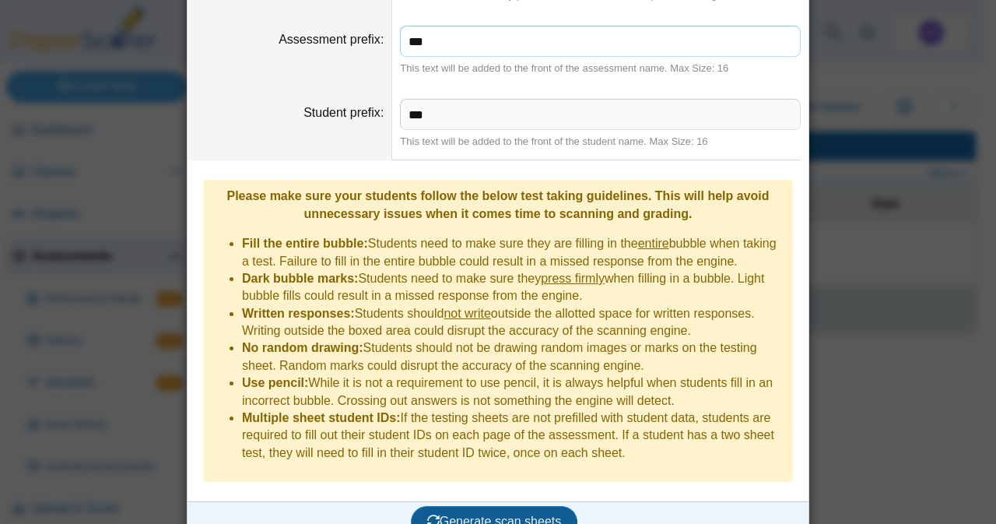
type input "***"
click at [478, 515] on span "Generate scan sheets" at bounding box center [494, 521] width 135 height 13
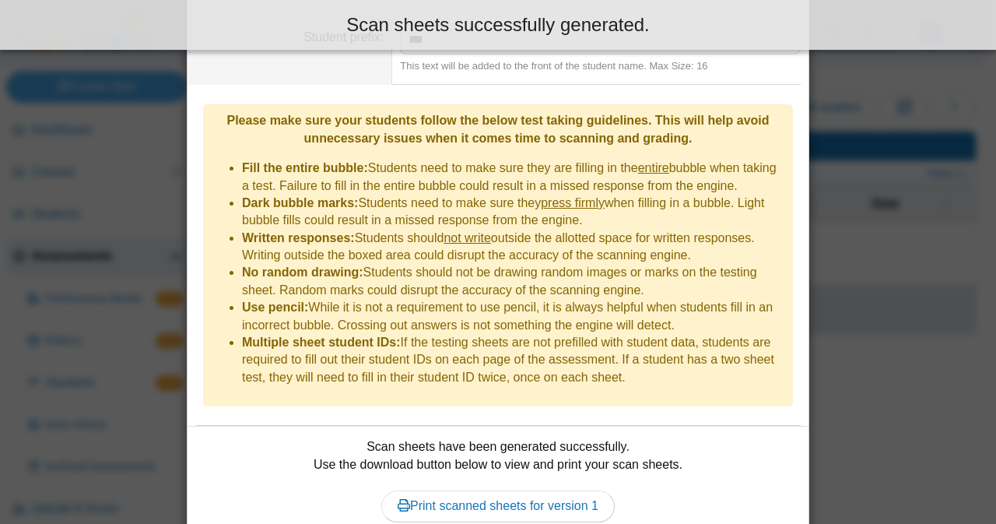
scroll to position [540, 0]
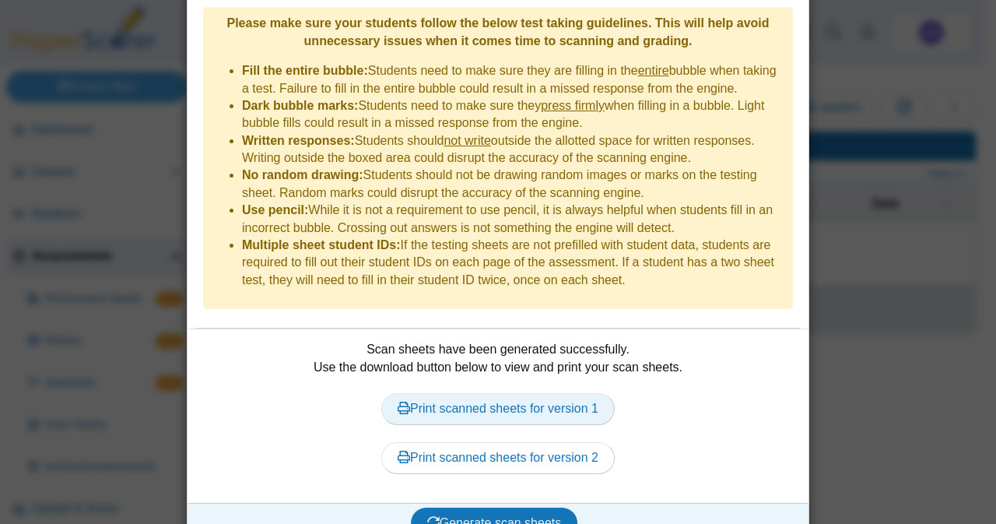
click at [558, 393] on link "Print scanned sheets for version 1" at bounding box center [498, 408] width 234 height 31
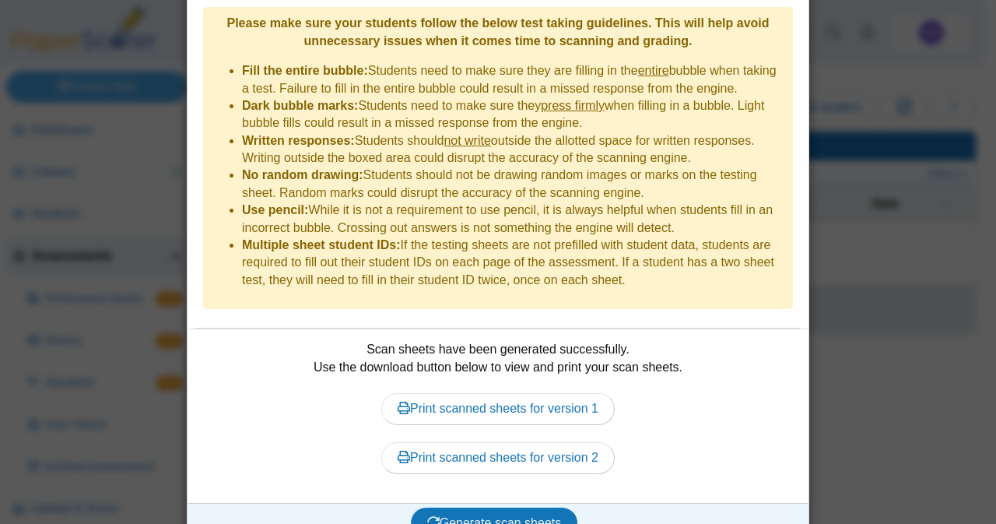
click at [656, 427] on div "Print scanned sheets for version 1 Print scanned sheets for version 2" at bounding box center [498, 433] width 606 height 115
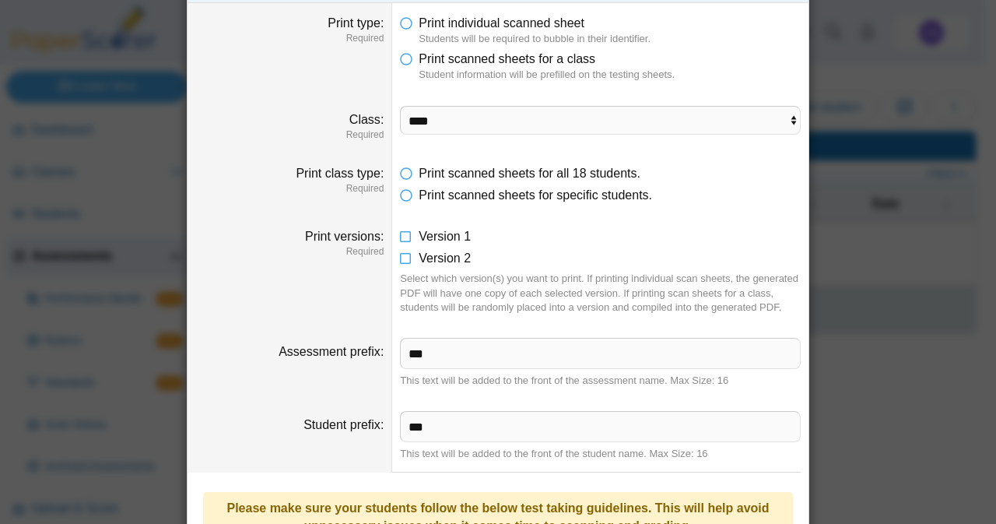
scroll to position [0, 0]
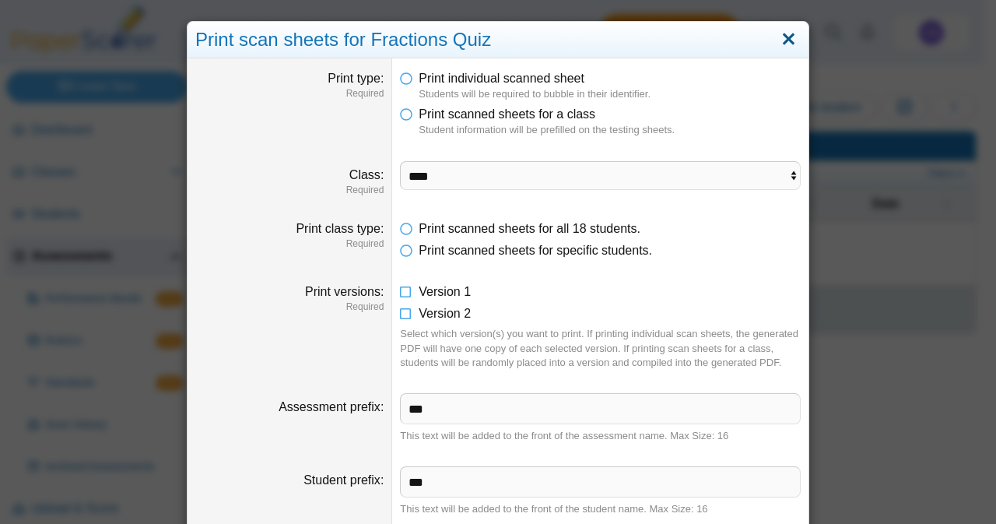
click at [780, 34] on link "Close" at bounding box center [789, 39] width 24 height 26
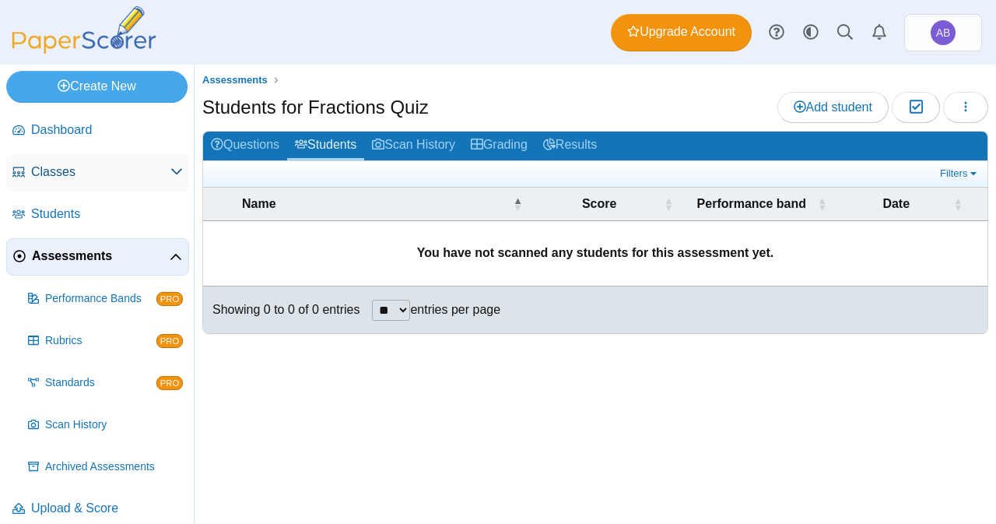
click at [106, 176] on span "Classes" at bounding box center [100, 171] width 139 height 17
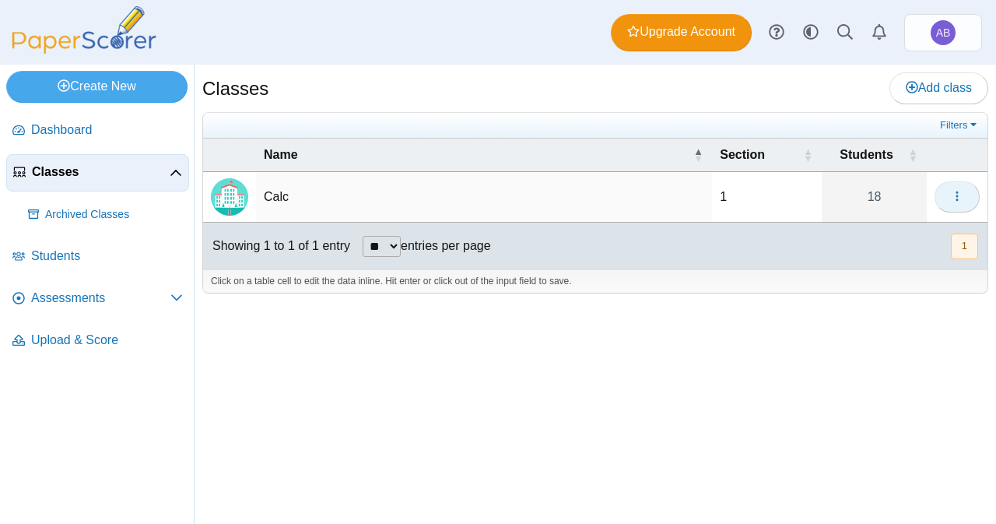
click at [958, 192] on use "button" at bounding box center [957, 197] width 2 height 10
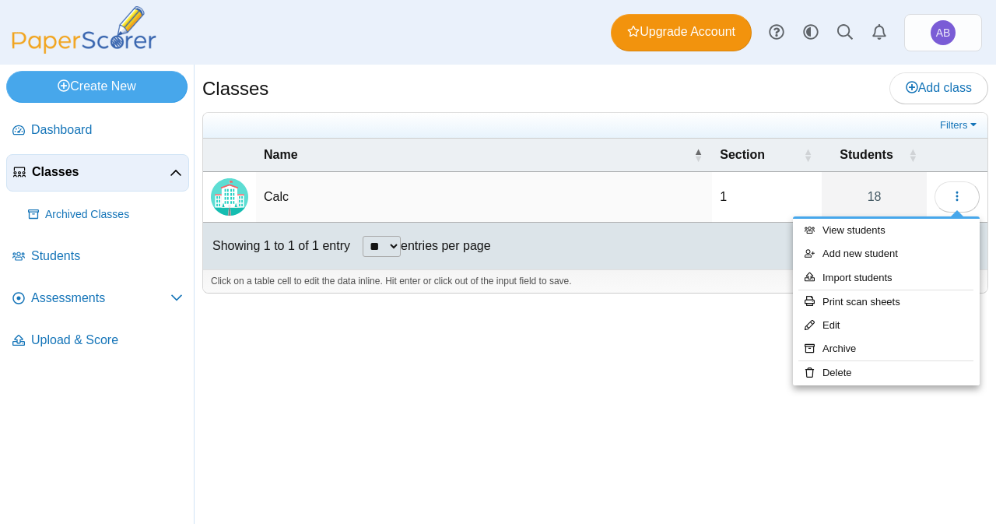
click at [550, 326] on div "Classes Add class Filters Calc" at bounding box center [596, 294] width 802 height 459
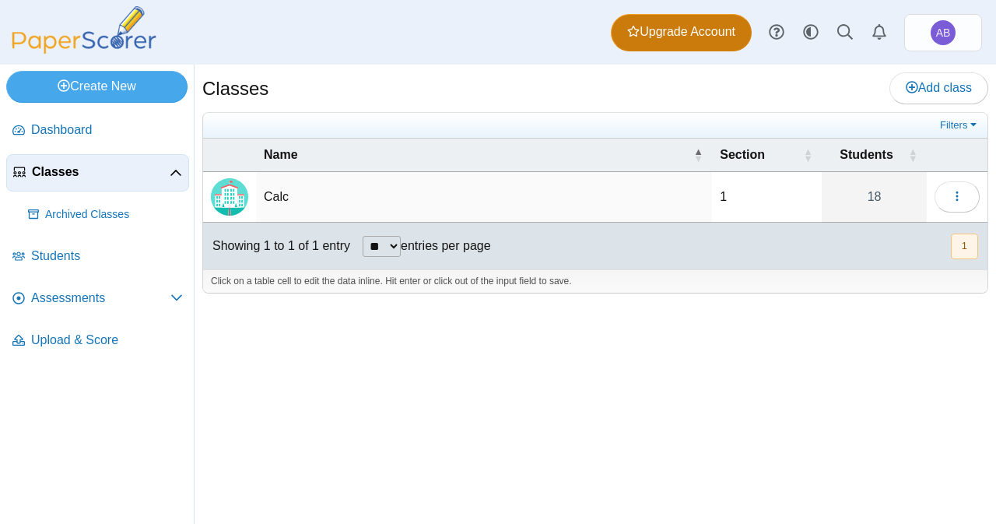
click at [698, 40] on span "Upgrade Account" at bounding box center [681, 31] width 108 height 17
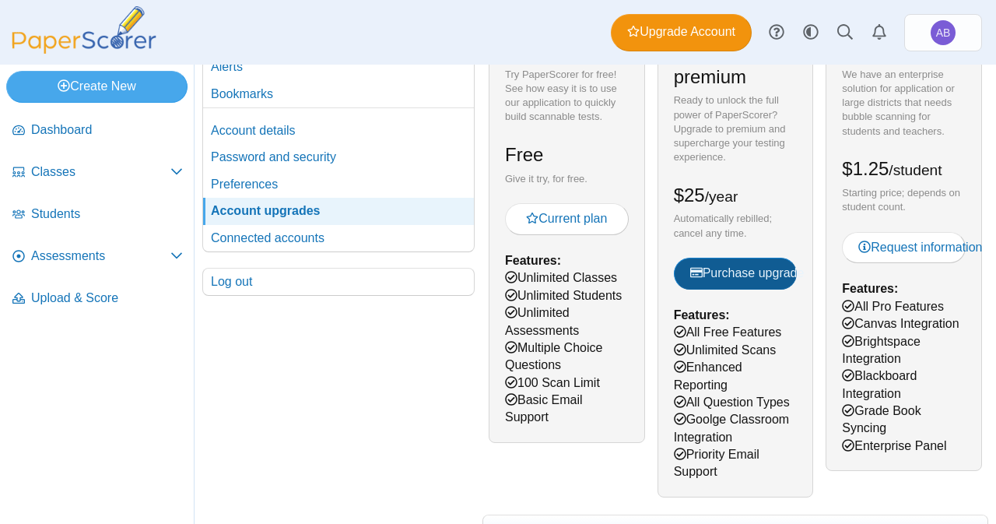
scroll to position [111, 0]
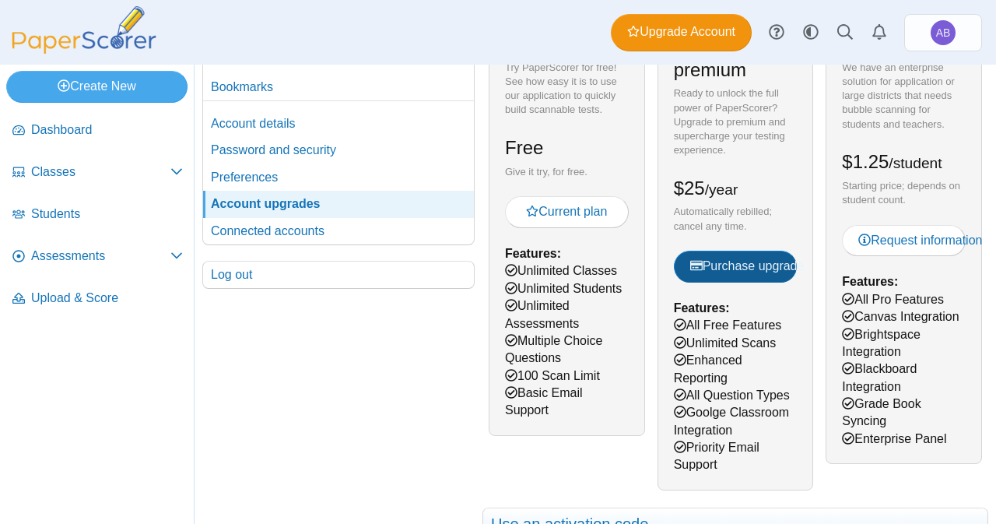
click at [729, 264] on span "Purchase upgrade" at bounding box center [748, 265] width 114 height 13
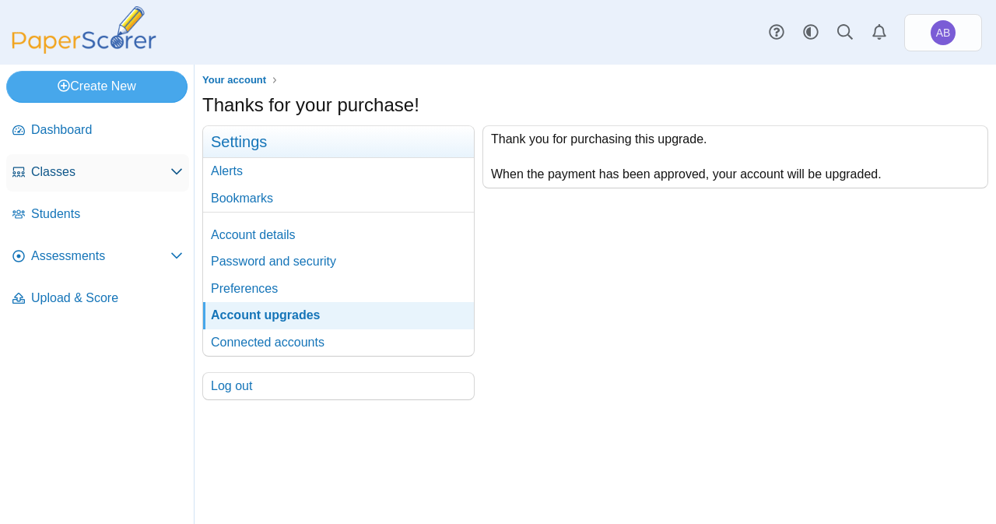
click at [98, 161] on link "Classes" at bounding box center [97, 172] width 183 height 37
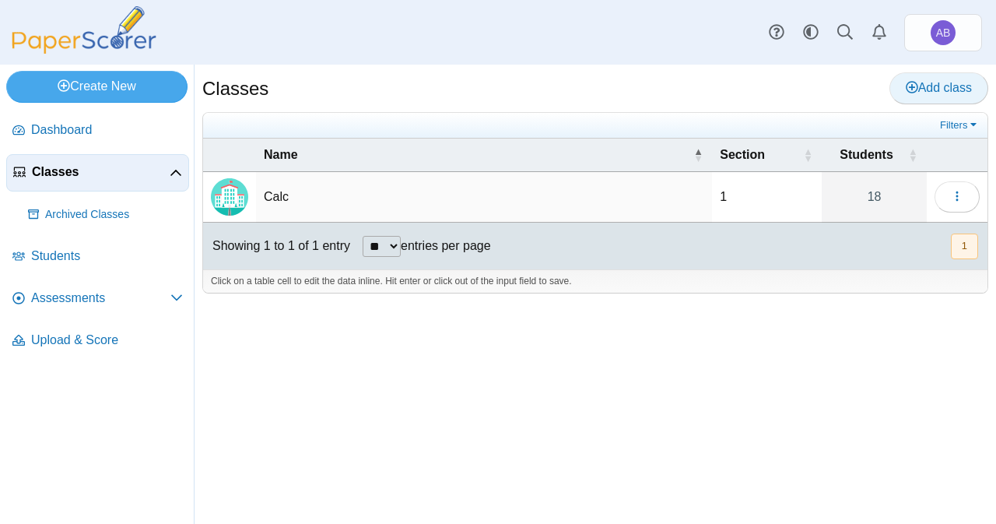
click at [930, 81] on span "Add class" at bounding box center [939, 87] width 66 height 13
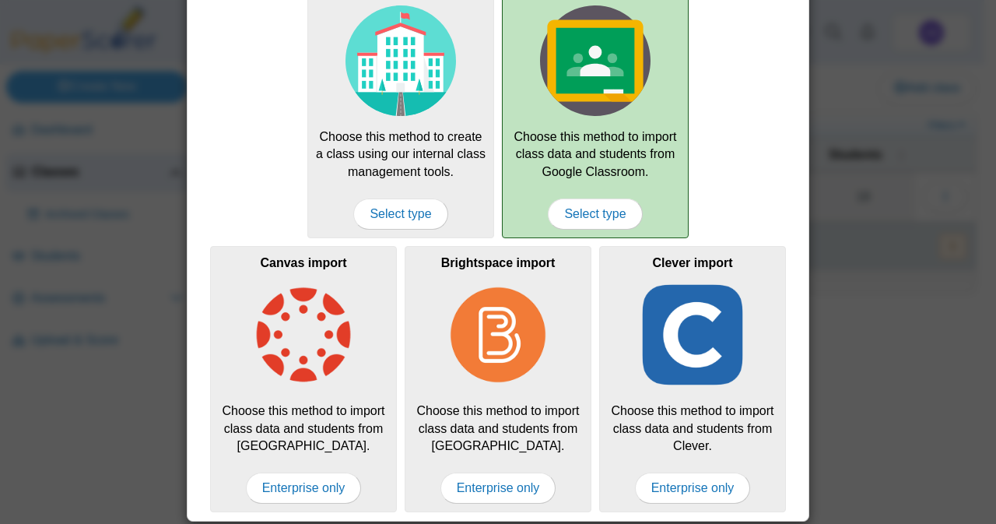
scroll to position [96, 0]
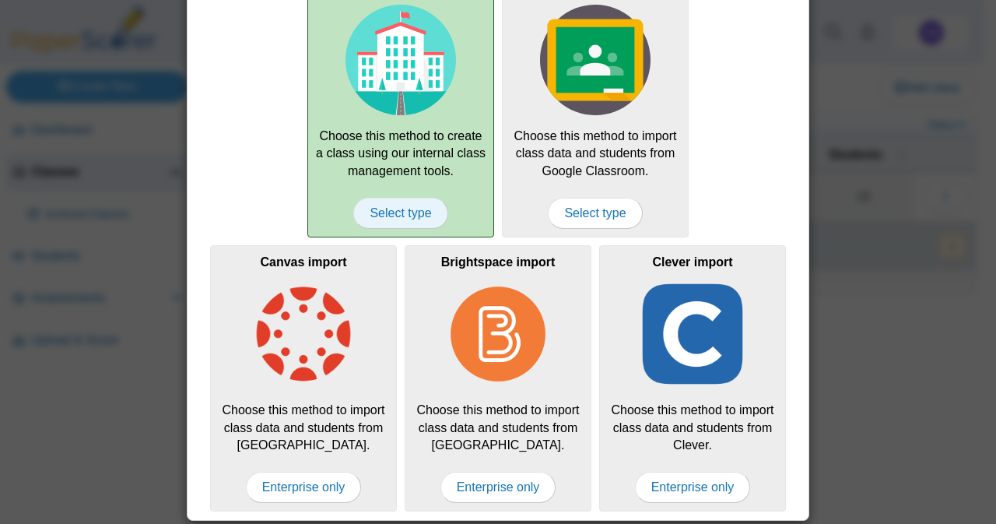
click at [417, 215] on span "Select type" at bounding box center [400, 213] width 94 height 31
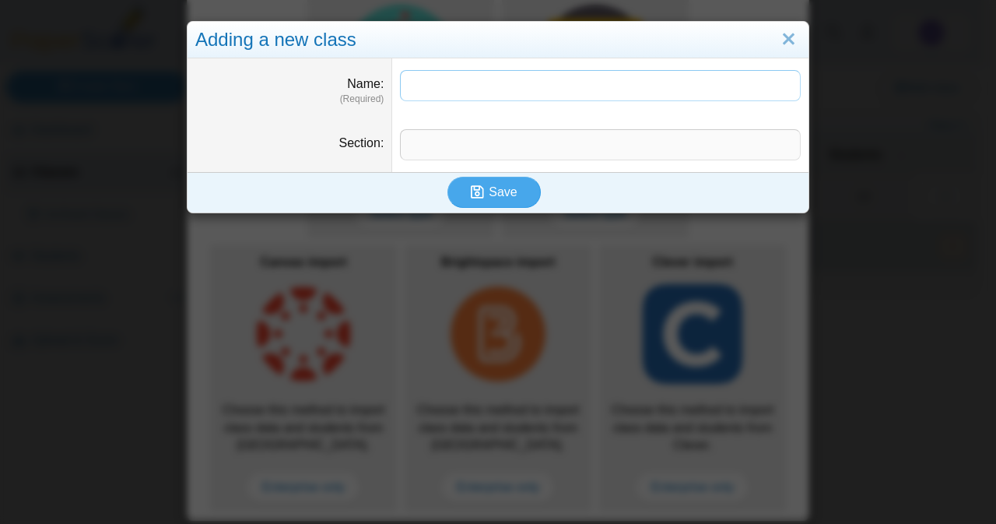
click at [433, 92] on input "Name" at bounding box center [600, 85] width 401 height 31
type input "**"
click at [461, 195] on button "Save" at bounding box center [494, 192] width 93 height 31
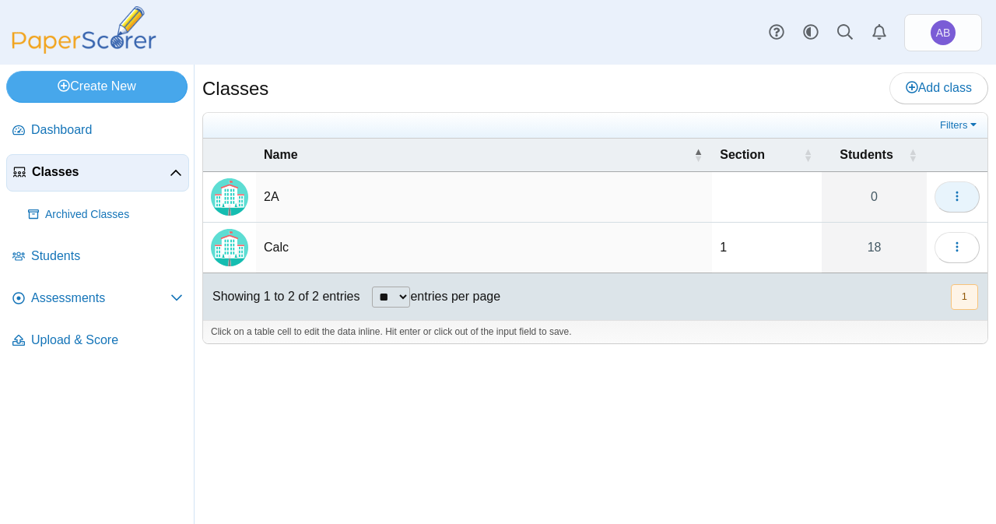
click at [944, 189] on button "button" at bounding box center [957, 196] width 45 height 31
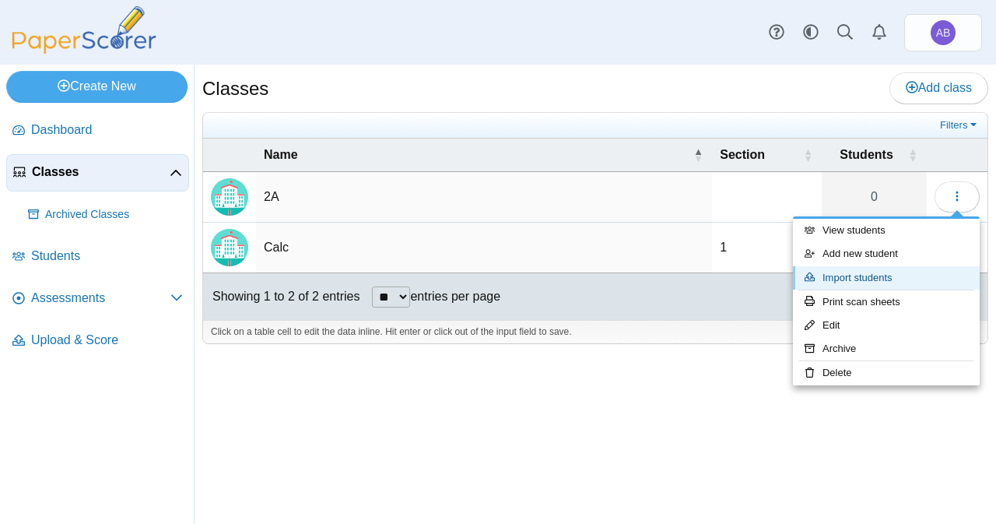
drag, startPoint x: 859, startPoint y: 279, endPoint x: 856, endPoint y: 272, distance: 8.0
click at [856, 272] on link "Import students" at bounding box center [886, 277] width 187 height 23
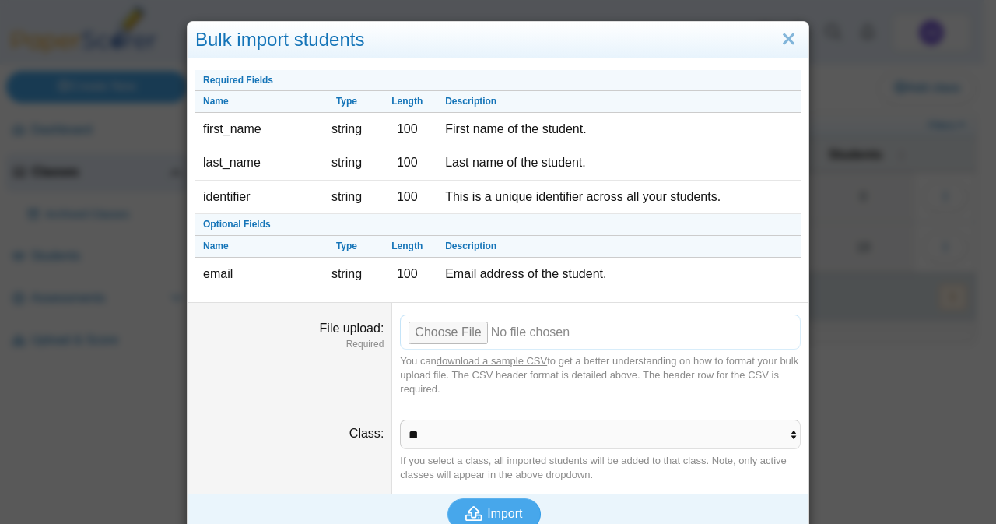
scroll to position [15, 0]
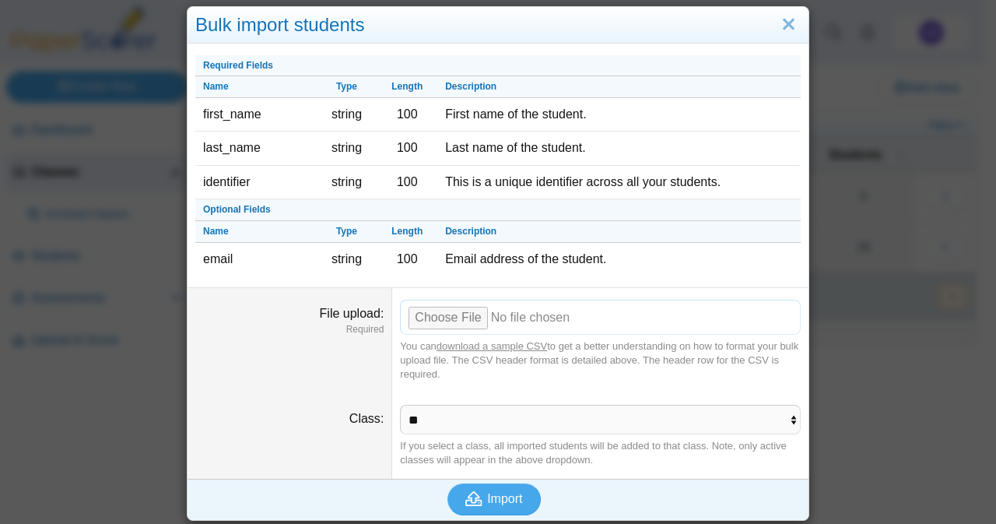
click at [462, 322] on input "File upload" at bounding box center [600, 317] width 401 height 34
type input "**********"
click at [488, 492] on span "Import" at bounding box center [504, 498] width 35 height 13
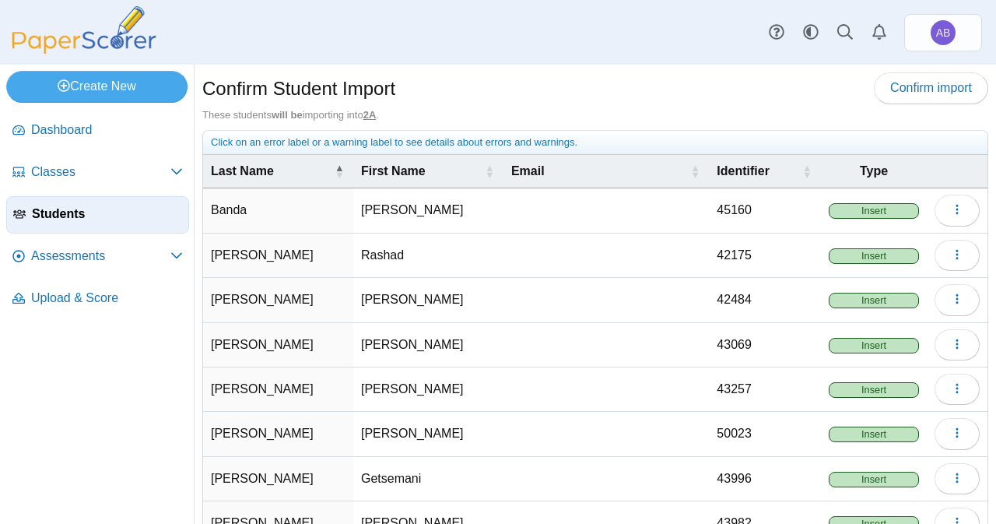
scroll to position [1, 0]
click at [951, 202] on span "button" at bounding box center [957, 208] width 12 height 13
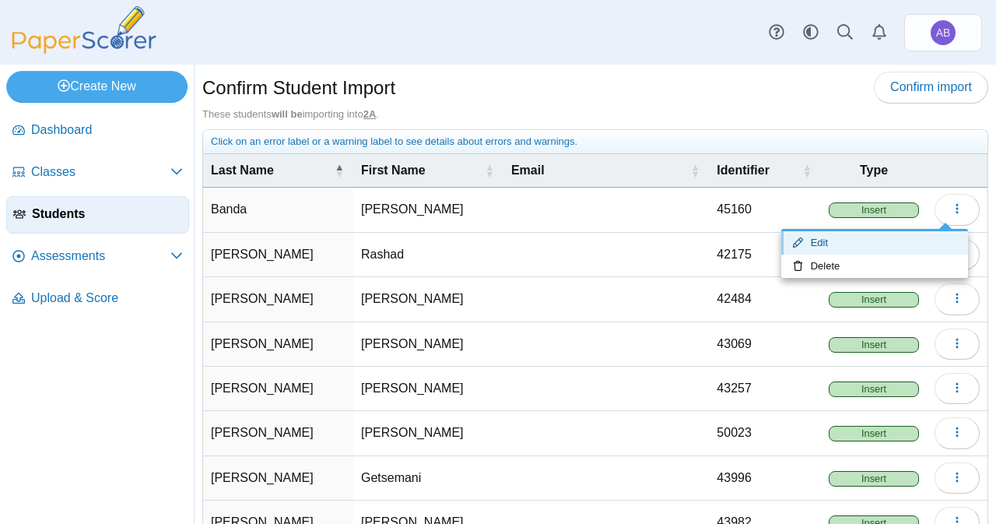
click at [851, 237] on link "Edit" at bounding box center [875, 242] width 187 height 23
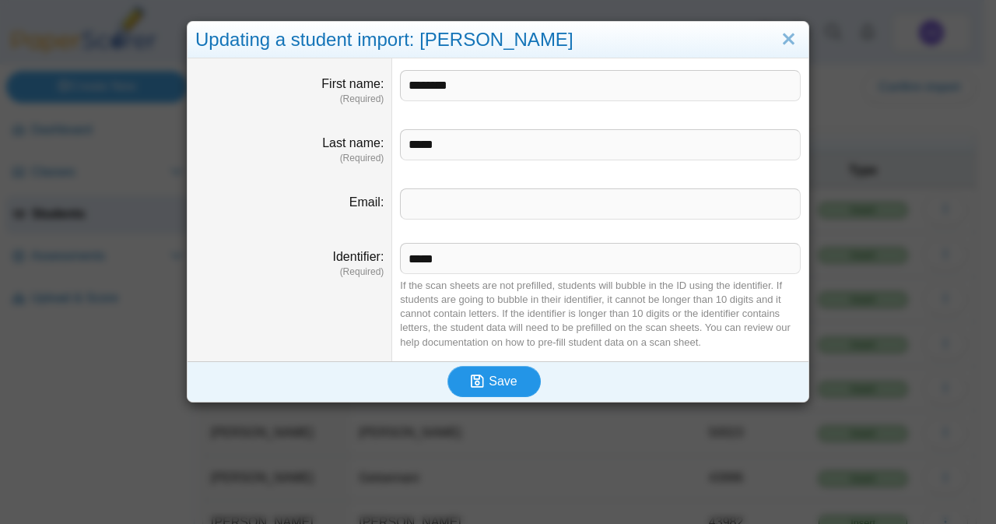
click at [489, 374] on span "Save" at bounding box center [503, 380] width 28 height 13
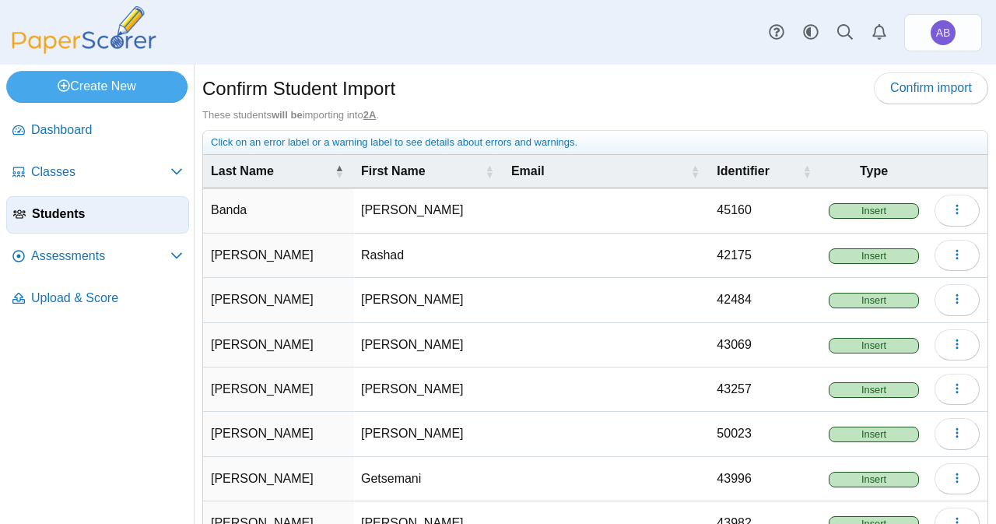
click at [864, 208] on span "Insert" at bounding box center [874, 211] width 90 height 16
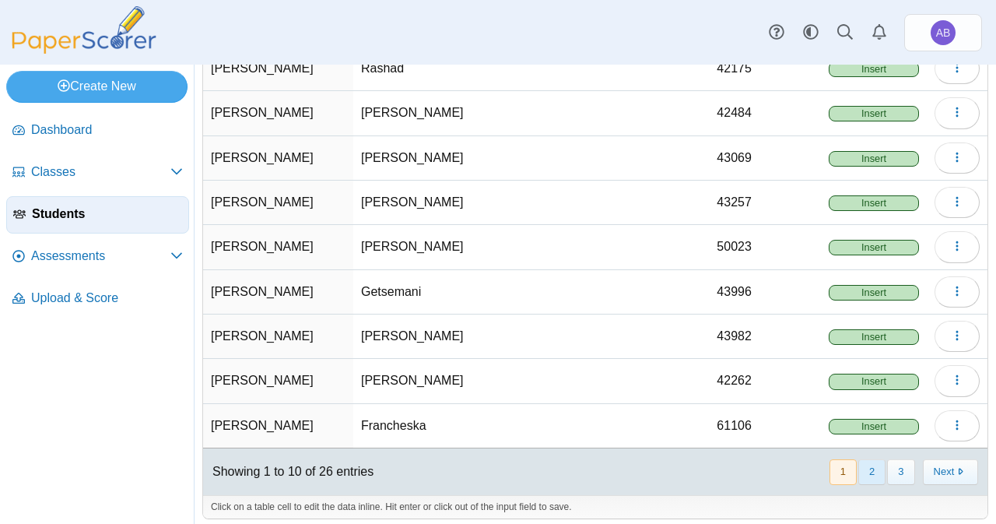
click at [859, 459] on button "2" at bounding box center [872, 472] width 27 height 26
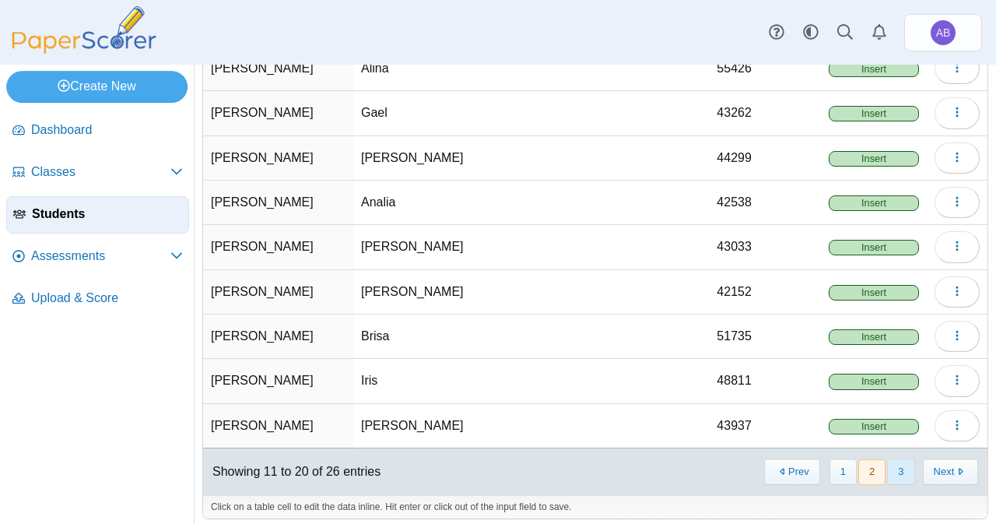
click at [887, 459] on button "3" at bounding box center [900, 472] width 27 height 26
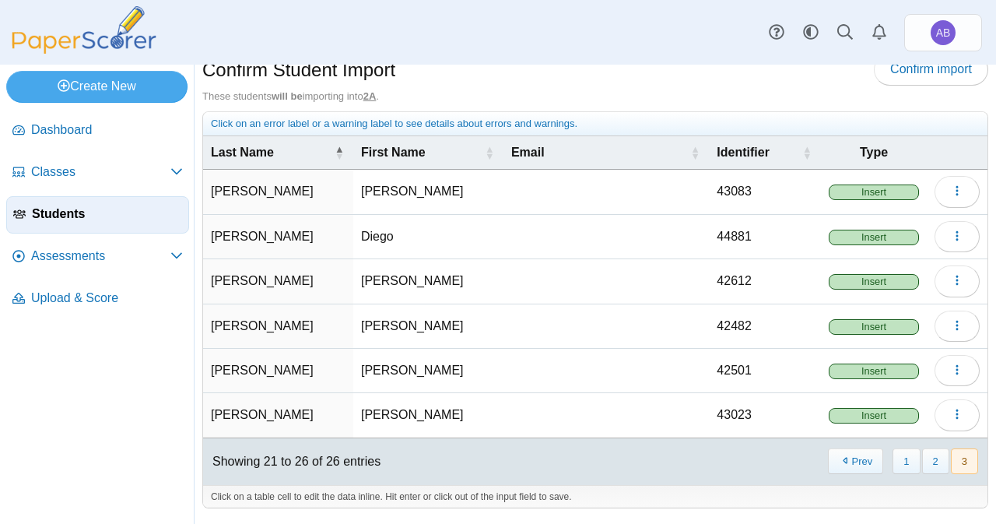
scroll to position [11, 0]
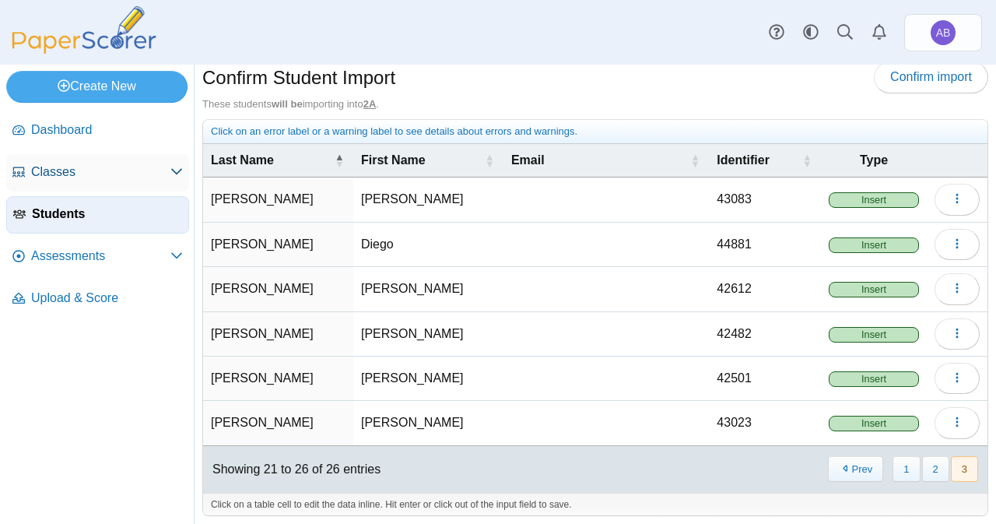
click at [81, 160] on link "Classes" at bounding box center [97, 172] width 183 height 37
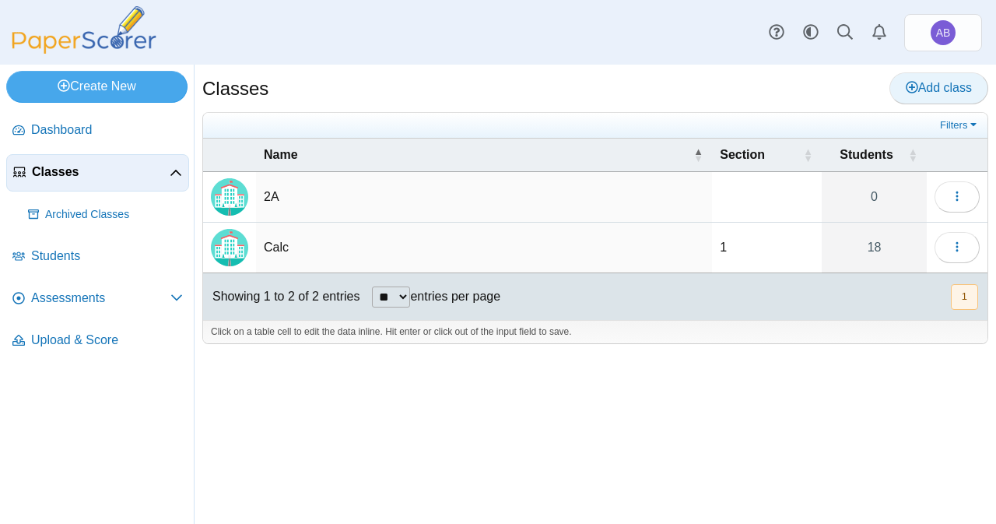
click at [945, 84] on span "Add class" at bounding box center [939, 87] width 66 height 13
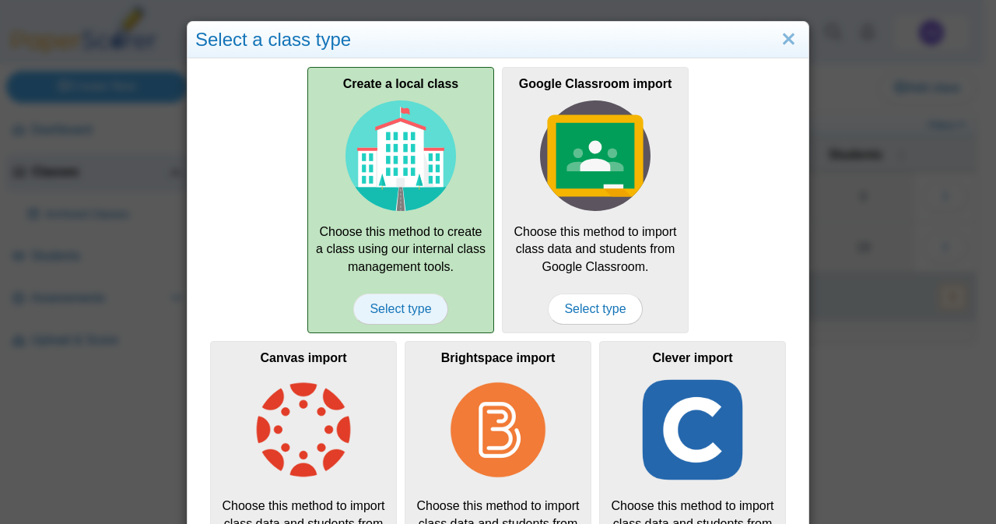
click at [393, 310] on span "Select type" at bounding box center [400, 308] width 94 height 31
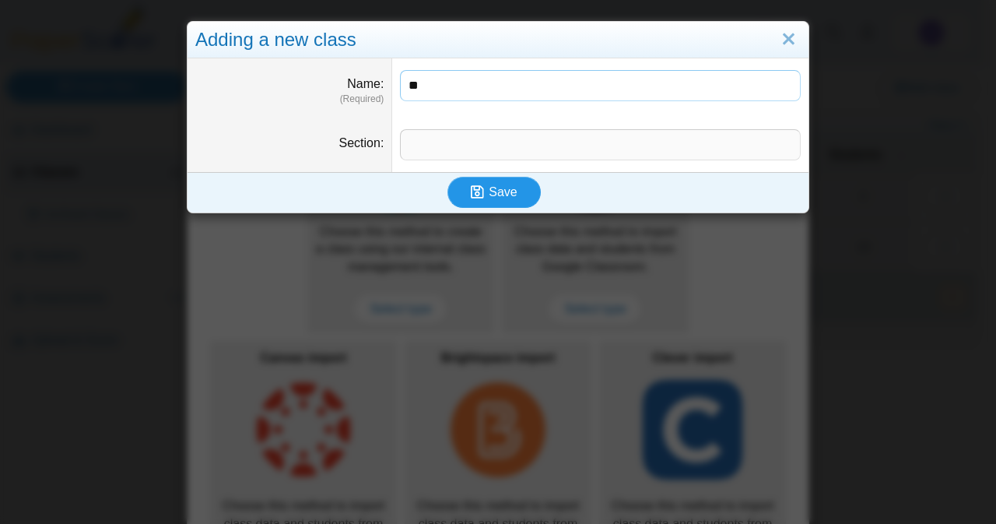
type input "**"
click at [474, 189] on use "submit" at bounding box center [477, 191] width 13 height 13
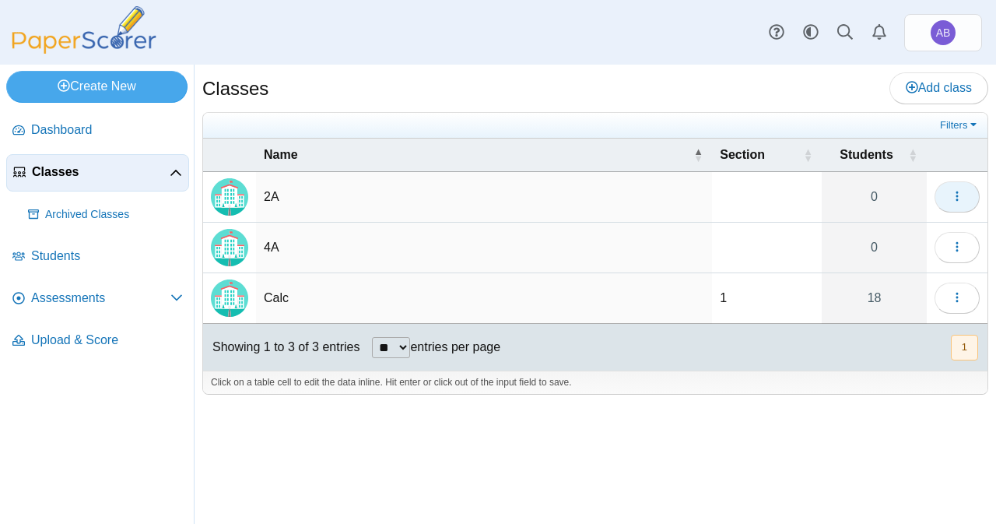
click at [951, 178] on td "Loading…" at bounding box center [957, 197] width 61 height 51
click at [959, 190] on span "button" at bounding box center [957, 196] width 12 height 13
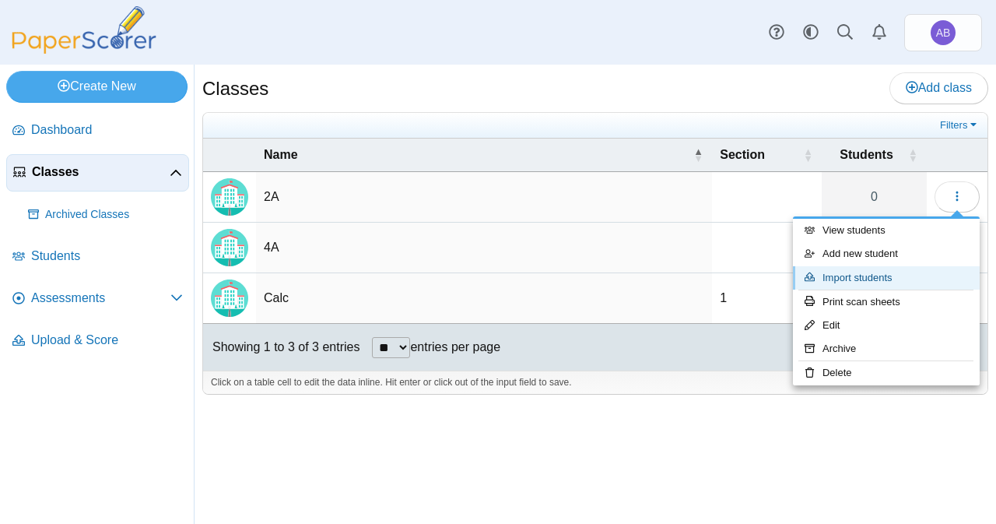
click at [864, 276] on link "Import students" at bounding box center [886, 277] width 187 height 23
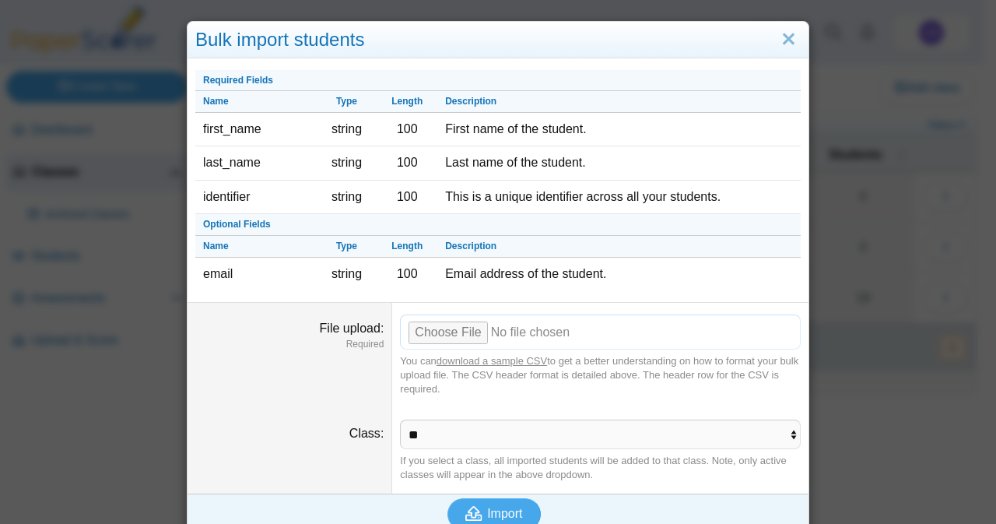
click at [431, 330] on input "File upload" at bounding box center [600, 332] width 401 height 34
type input "**********"
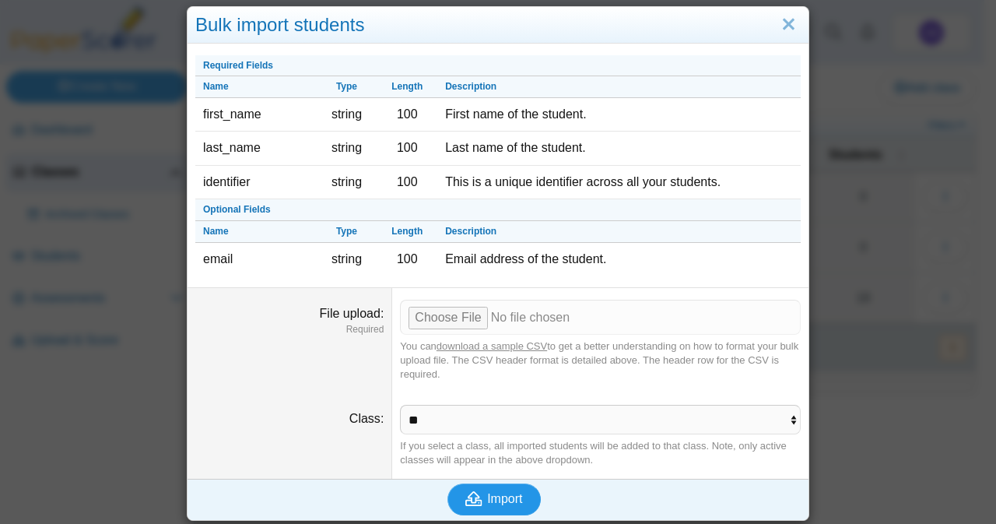
click at [476, 490] on icon "submit" at bounding box center [477, 498] width 22 height 17
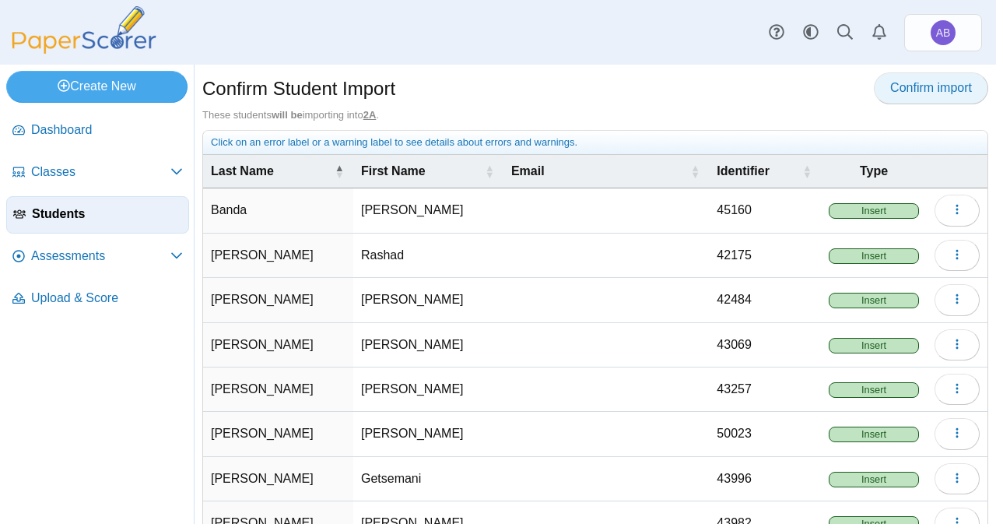
click at [925, 89] on span "Confirm import" at bounding box center [932, 87] width 82 height 13
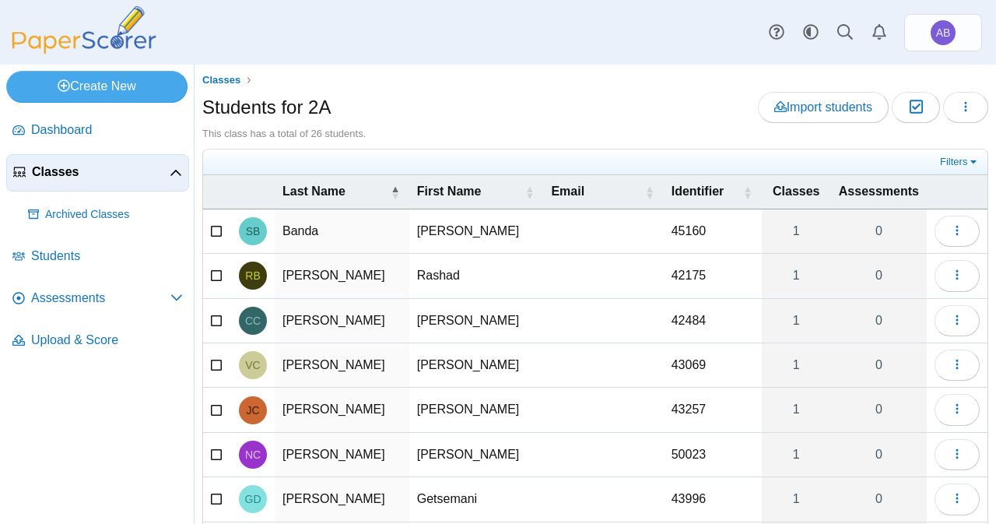
click at [68, 170] on span "Classes" at bounding box center [101, 171] width 138 height 17
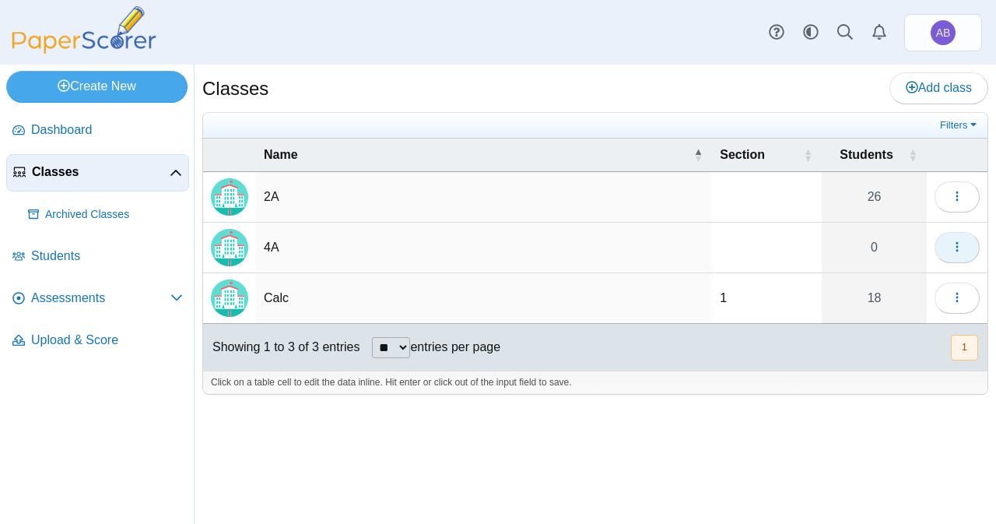
click at [967, 247] on button "button" at bounding box center [957, 247] width 45 height 31
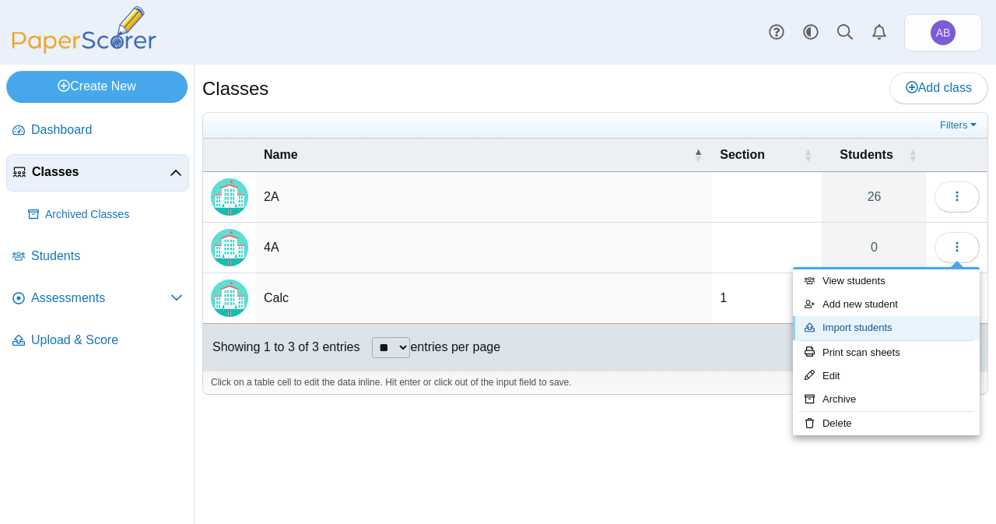
click at [858, 323] on link "Import students" at bounding box center [886, 327] width 187 height 23
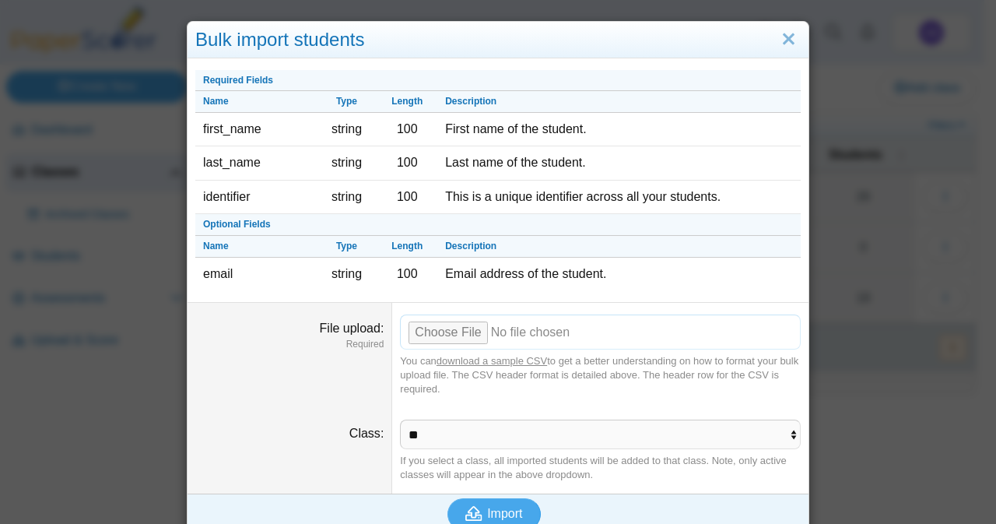
click at [457, 326] on input "File upload" at bounding box center [600, 332] width 401 height 34
type input "**********"
click at [487, 509] on span "Import" at bounding box center [504, 513] width 35 height 13
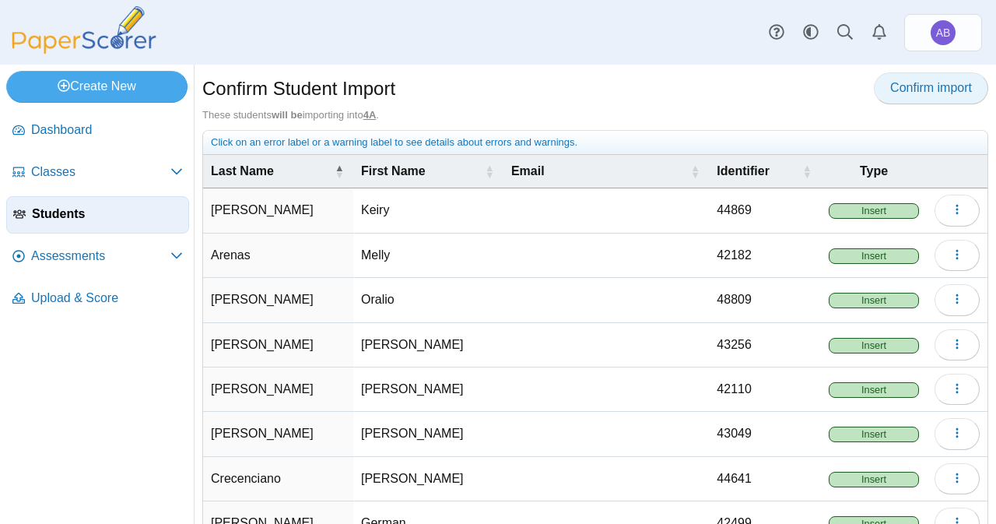
click at [940, 84] on span "Confirm import" at bounding box center [932, 87] width 82 height 13
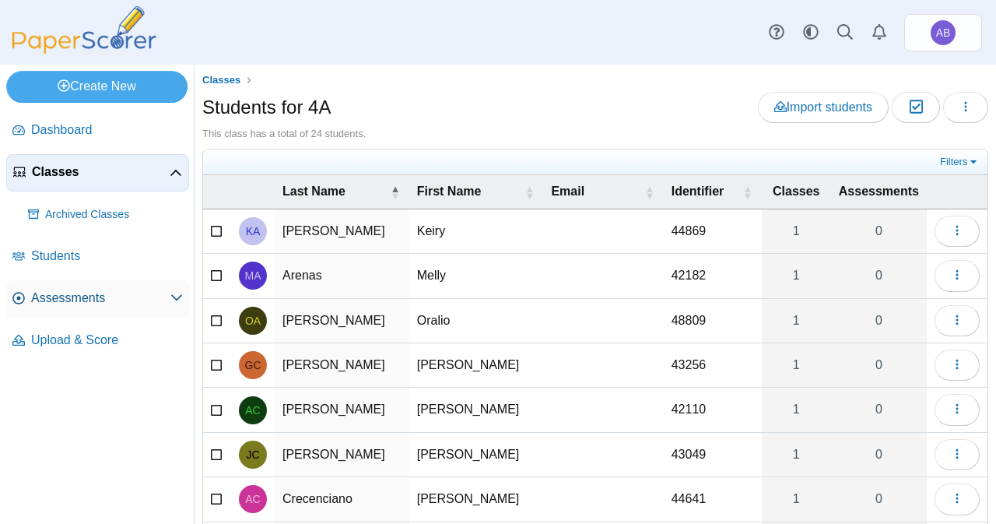
click at [75, 290] on span "Assessments" at bounding box center [100, 298] width 139 height 17
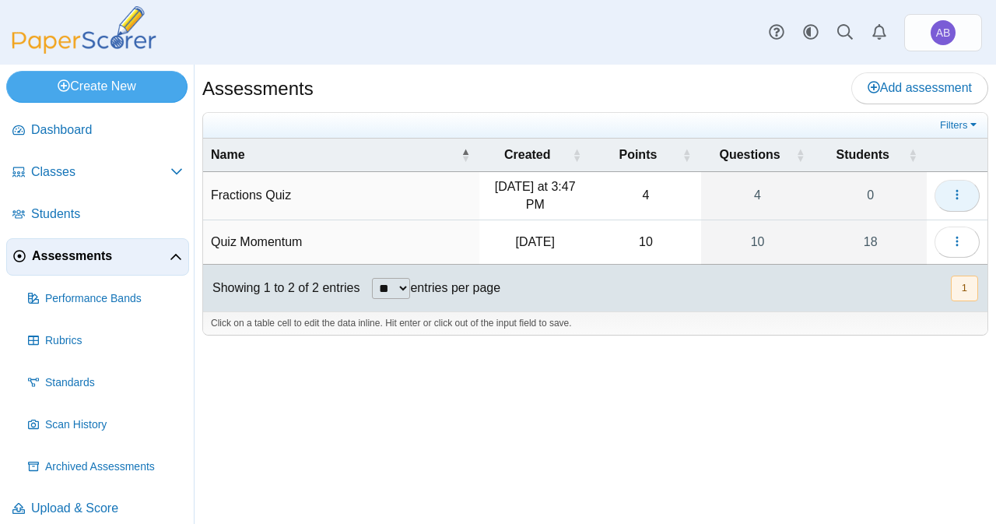
click at [952, 189] on icon "button" at bounding box center [957, 194] width 12 height 12
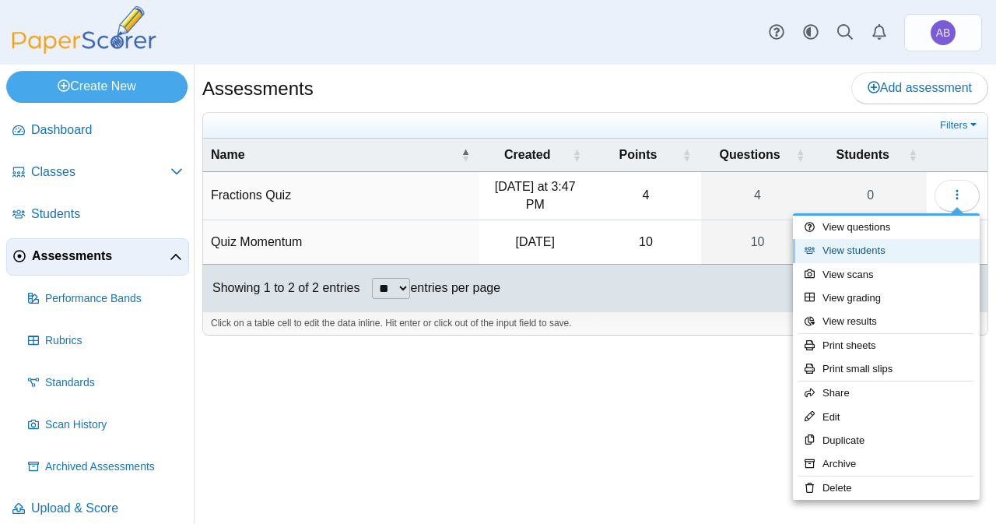
click at [877, 244] on link "View students" at bounding box center [886, 250] width 187 height 23
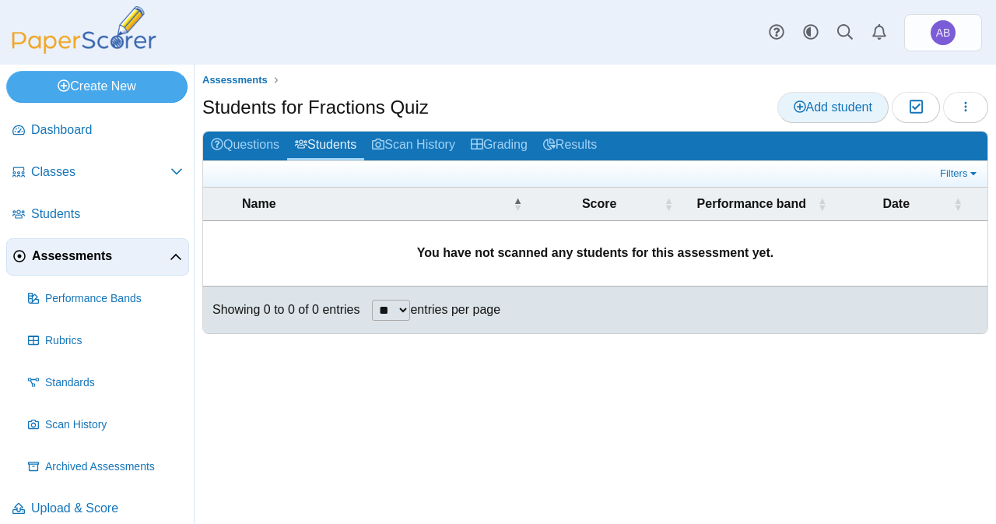
click at [851, 107] on span "Add student" at bounding box center [833, 106] width 79 height 13
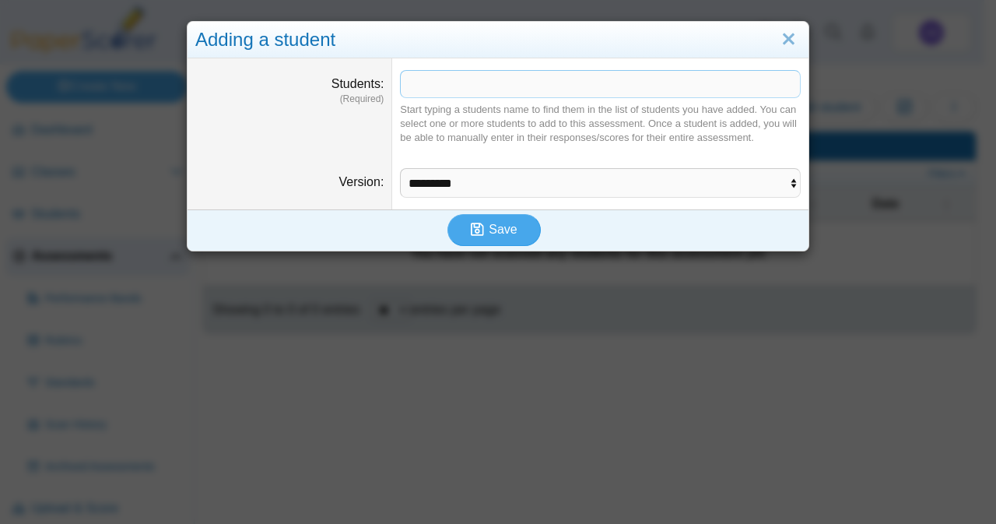
click at [505, 85] on span at bounding box center [600, 84] width 399 height 26
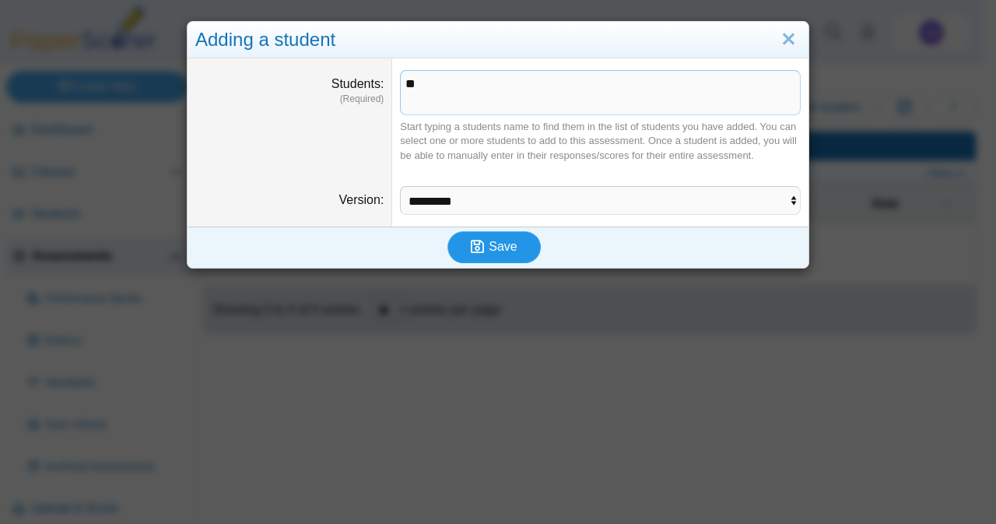
click at [490, 240] on span "Save" at bounding box center [503, 246] width 28 height 13
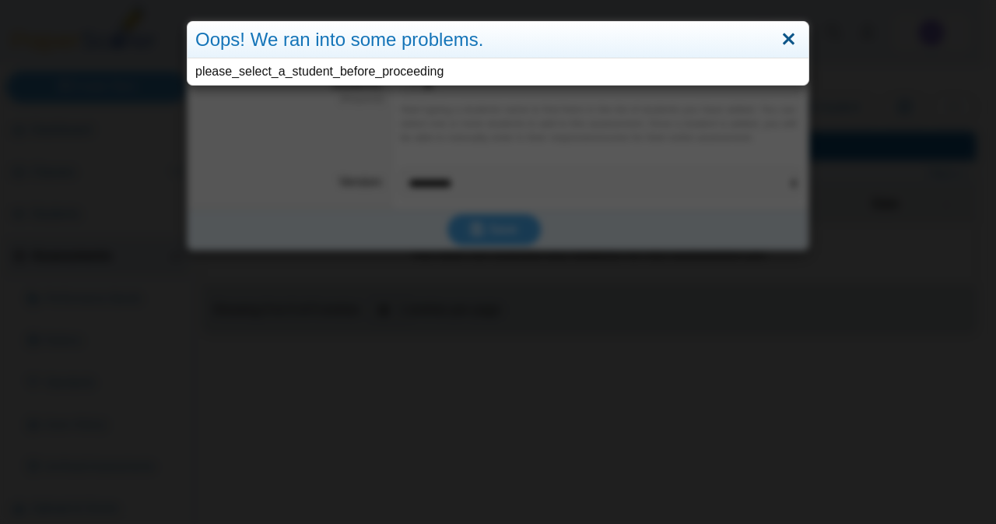
click at [790, 41] on link "Close" at bounding box center [789, 39] width 24 height 26
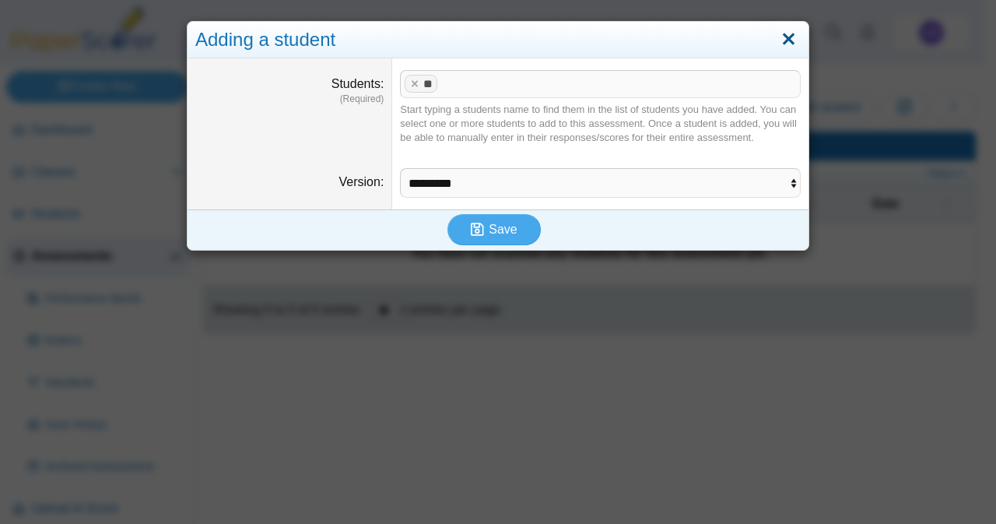
click at [777, 49] on link "Close" at bounding box center [789, 39] width 24 height 26
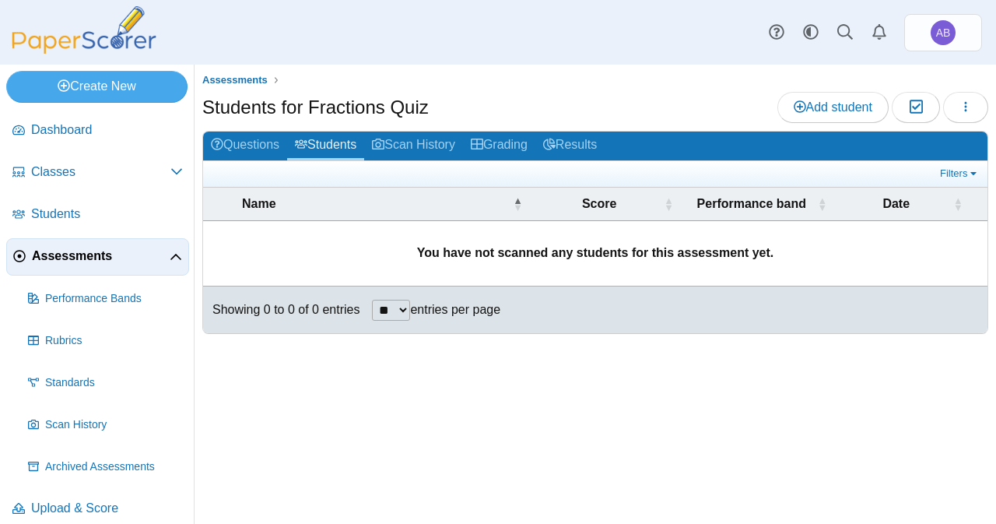
drag, startPoint x: 771, startPoint y: 49, endPoint x: 451, endPoint y: 466, distance: 526.3
click at [451, 466] on body "Dashboard Classes Archived classes Students" at bounding box center [498, 262] width 996 height 524
click at [926, 100] on button "Moderation 0" at bounding box center [915, 107] width 47 height 31
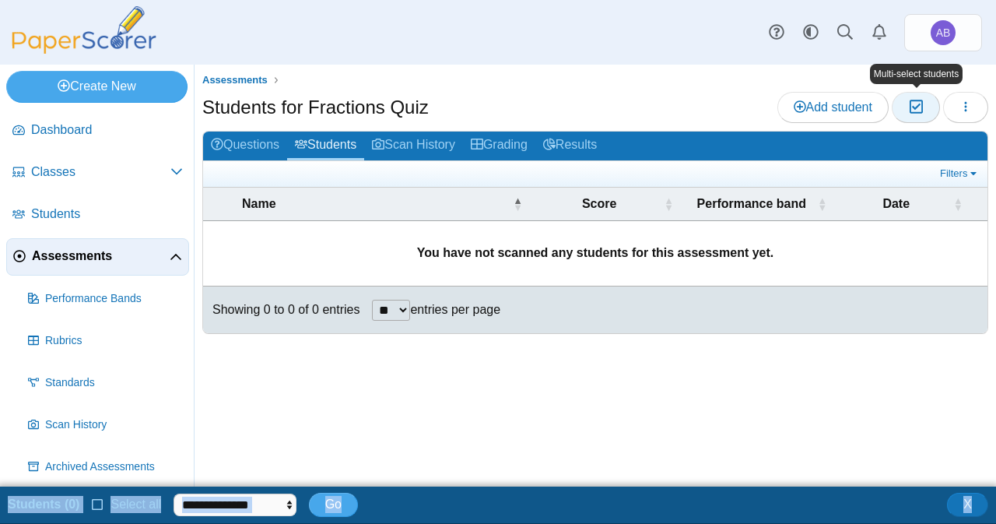
click at [923, 100] on icon "button" at bounding box center [916, 106] width 15 height 13
click at [930, 102] on button "Moderation 0" at bounding box center [915, 107] width 47 height 31
click at [911, 105] on icon "button" at bounding box center [916, 106] width 15 height 13
click at [966, 111] on icon "button" at bounding box center [966, 106] width 12 height 12
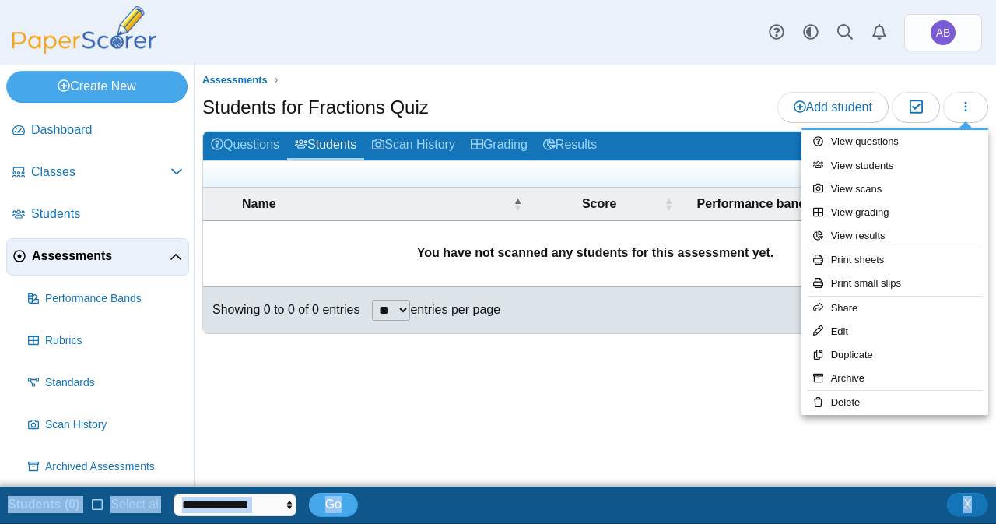
click at [634, 411] on div "Assessments Students for Fractions Quiz Add student Moderation 0 **" at bounding box center [596, 276] width 802 height 422
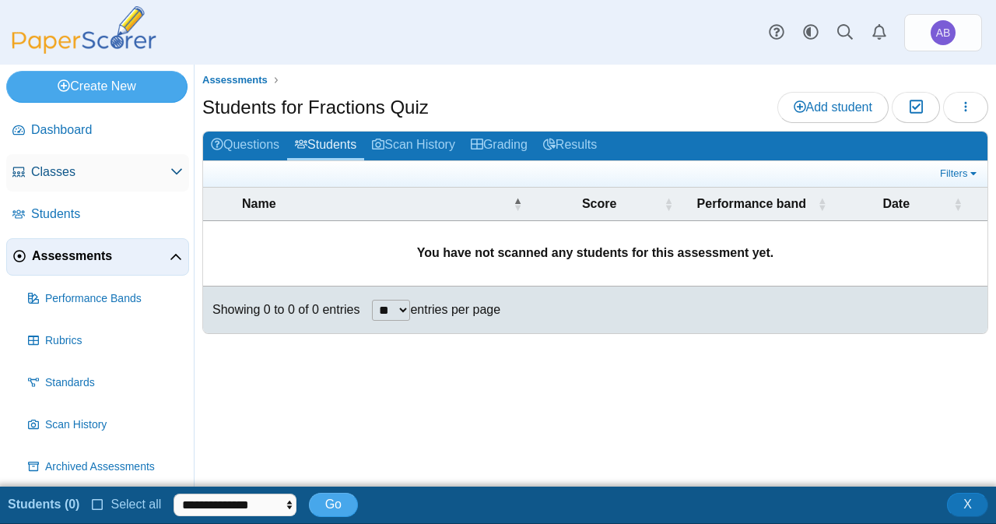
click at [46, 179] on span "Classes" at bounding box center [100, 171] width 139 height 17
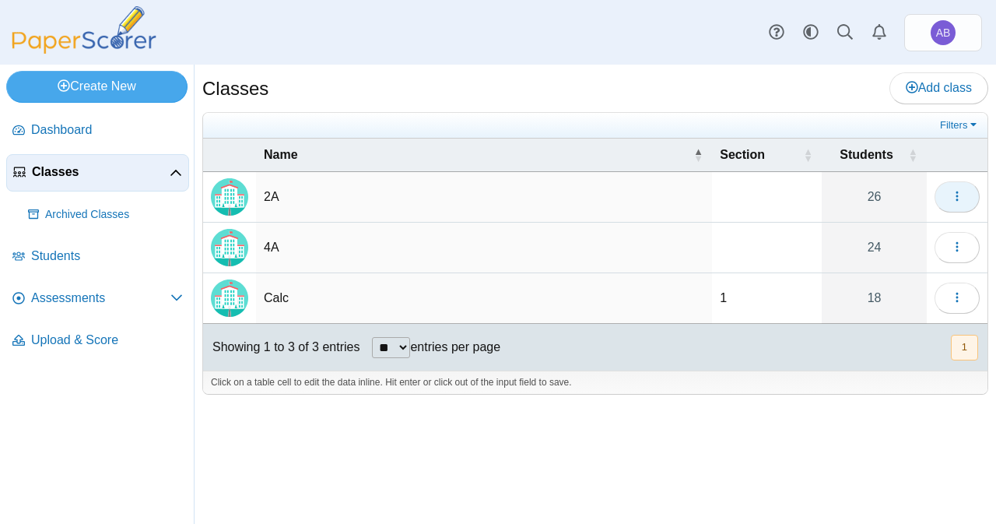
click at [954, 191] on icon "button" at bounding box center [957, 196] width 12 height 12
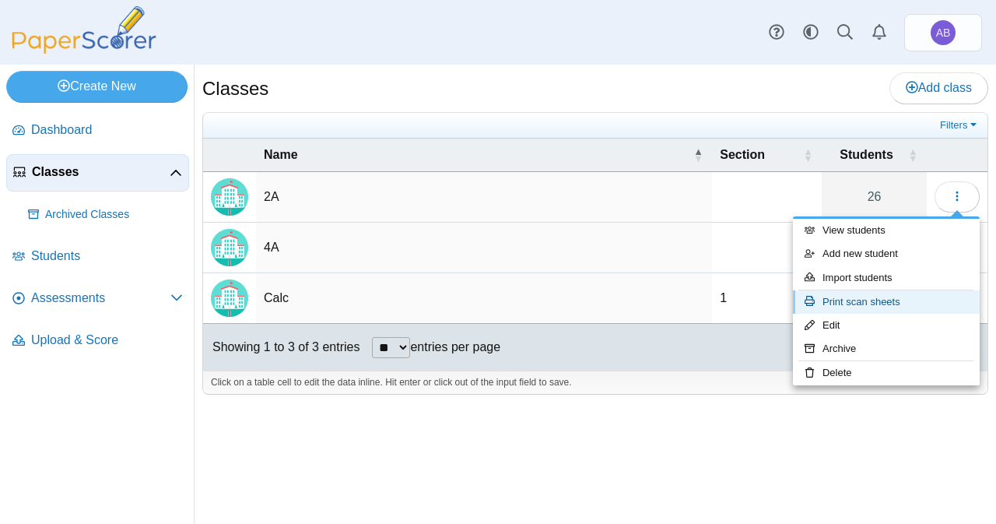
click at [891, 306] on link "Print scan sheets" at bounding box center [886, 301] width 187 height 23
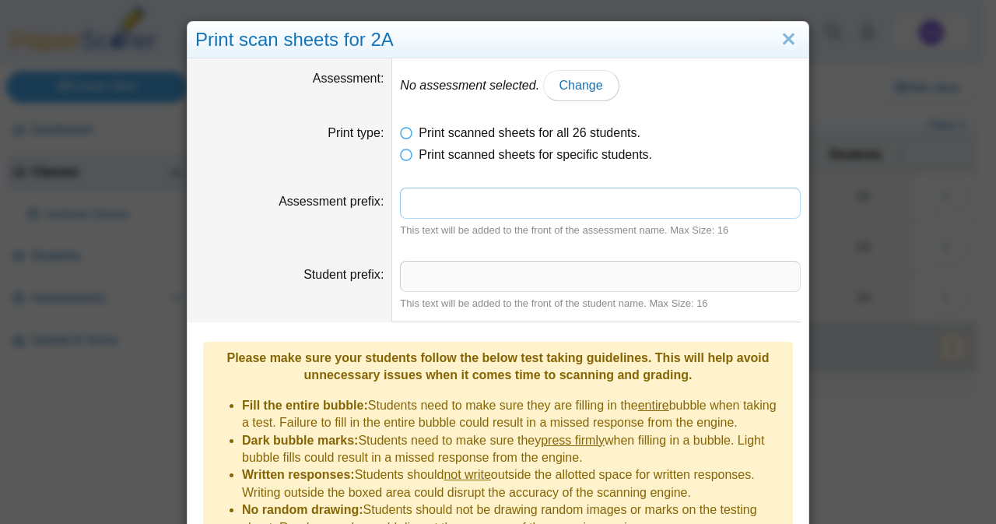
click at [540, 202] on input "Assessment prefix" at bounding box center [600, 203] width 401 height 31
click at [561, 93] on link "Change" at bounding box center [581, 85] width 76 height 31
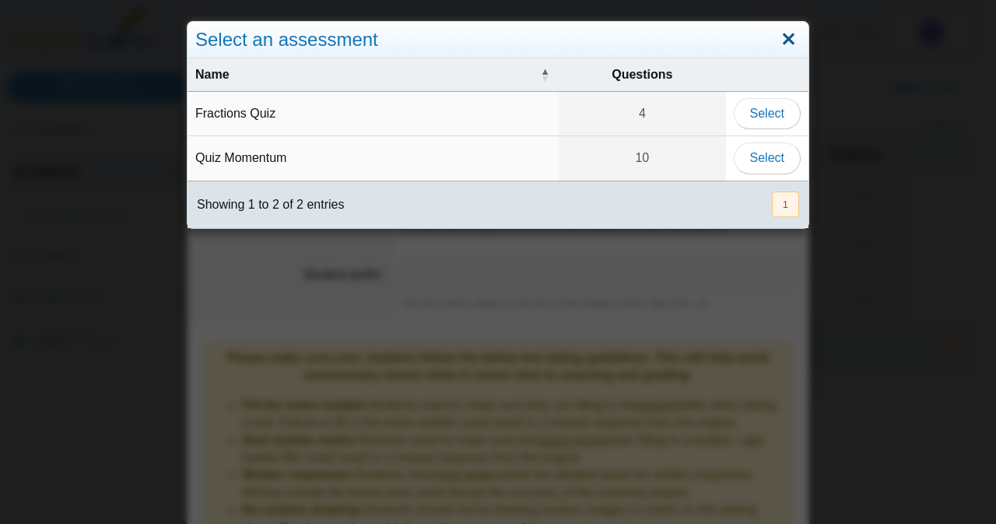
click at [777, 39] on link "Close" at bounding box center [789, 39] width 24 height 26
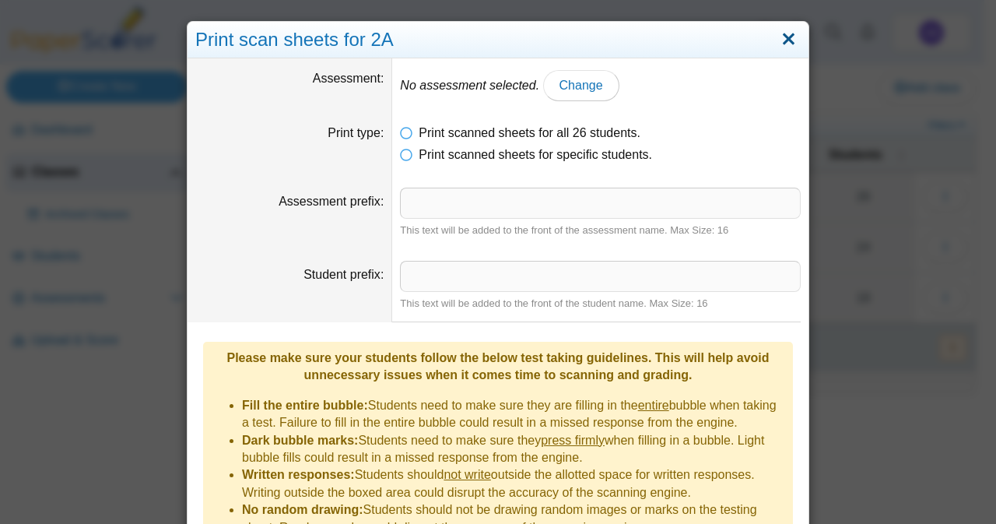
click at [787, 35] on link "Close" at bounding box center [789, 39] width 24 height 26
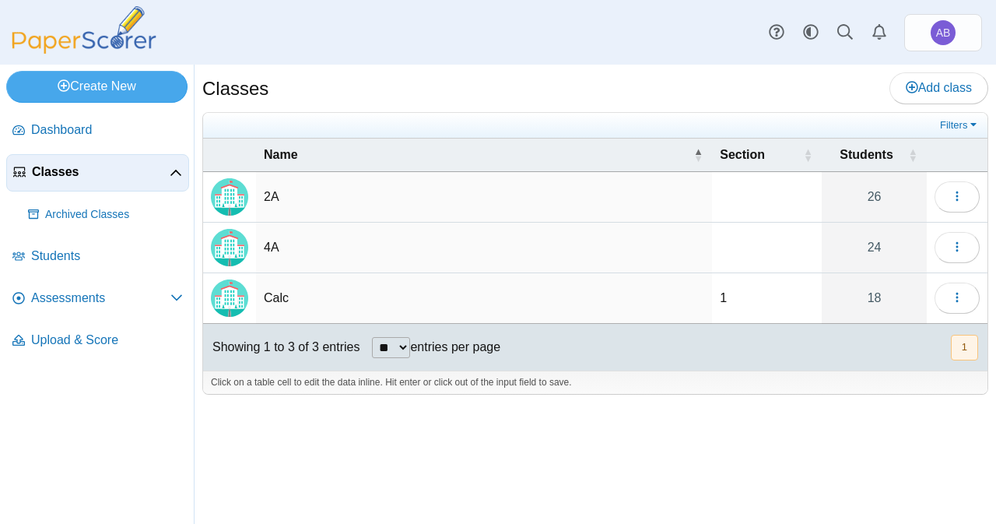
click at [720, 487] on div "Classes Add class Filters 2A 26" at bounding box center [596, 294] width 802 height 459
click at [299, 490] on div "Classes Add class Filters 2A 26" at bounding box center [596, 294] width 802 height 459
click at [83, 290] on span "Assessments" at bounding box center [100, 298] width 139 height 17
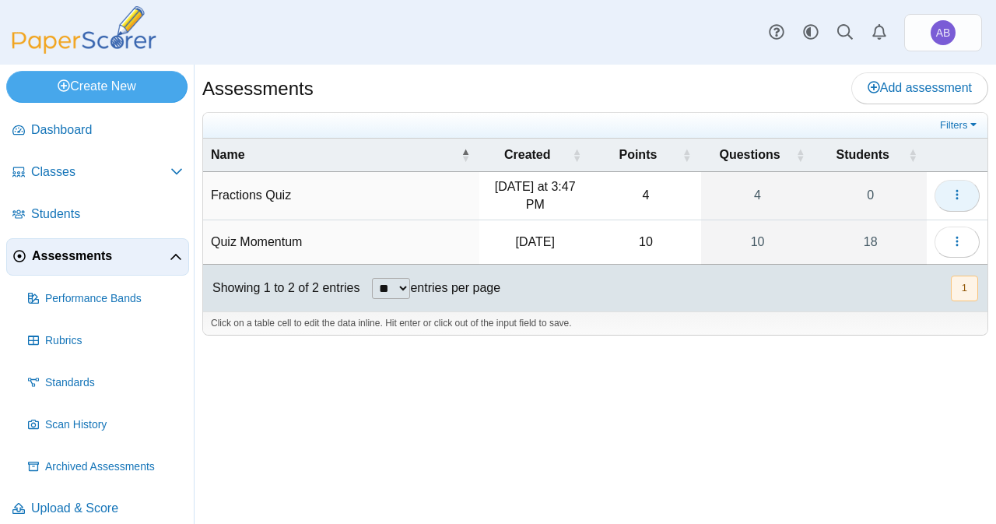
click at [949, 195] on button "button" at bounding box center [957, 195] width 45 height 31
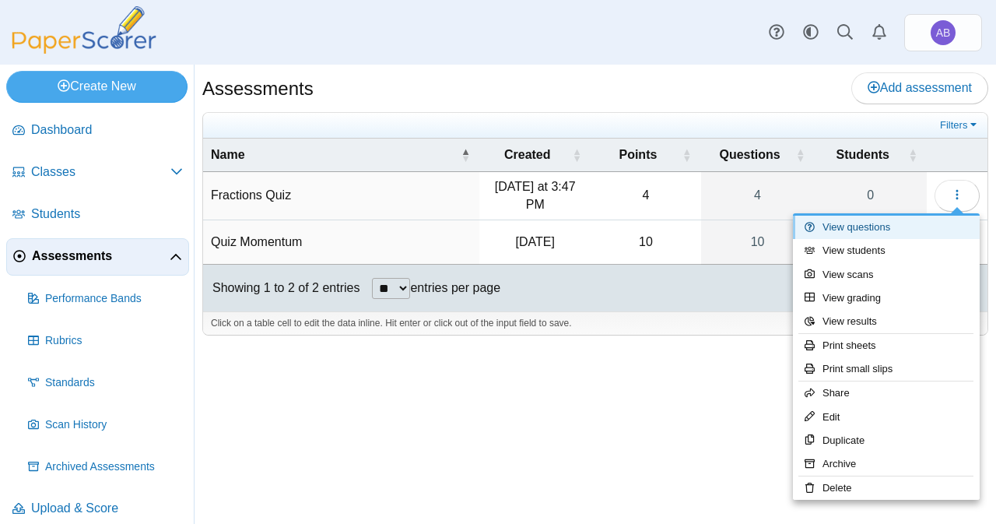
click at [886, 232] on link "View questions" at bounding box center [886, 227] width 187 height 23
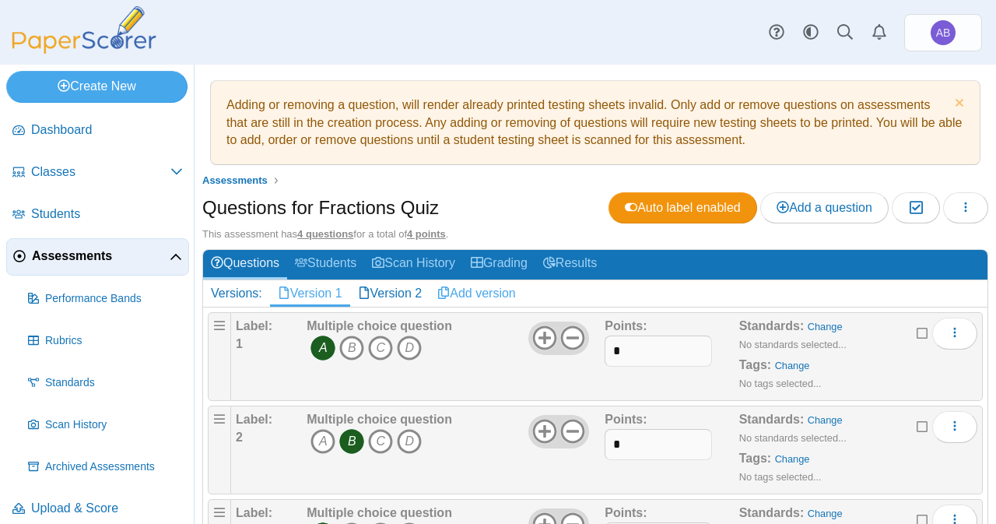
click at [486, 292] on link "Add version" at bounding box center [477, 293] width 94 height 26
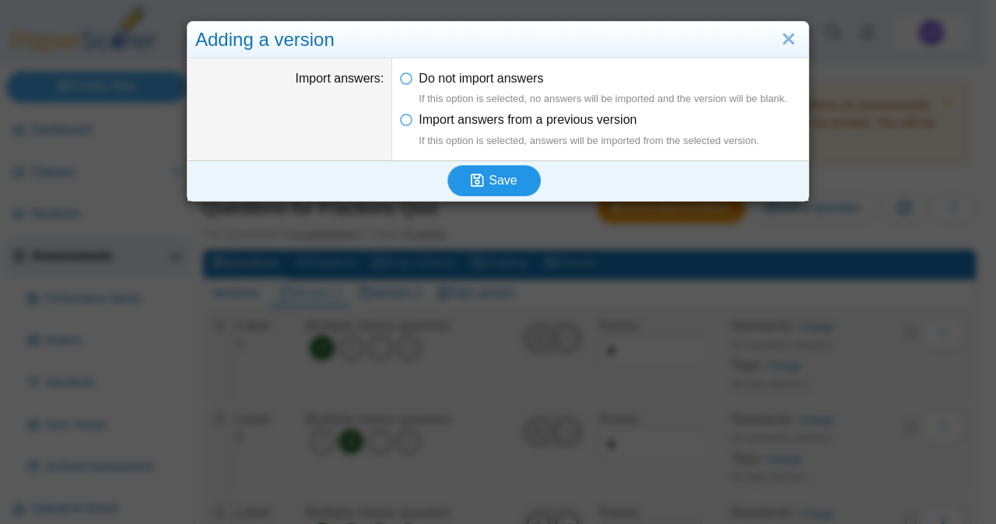
click at [477, 177] on icon "submit" at bounding box center [477, 180] width 13 height 15
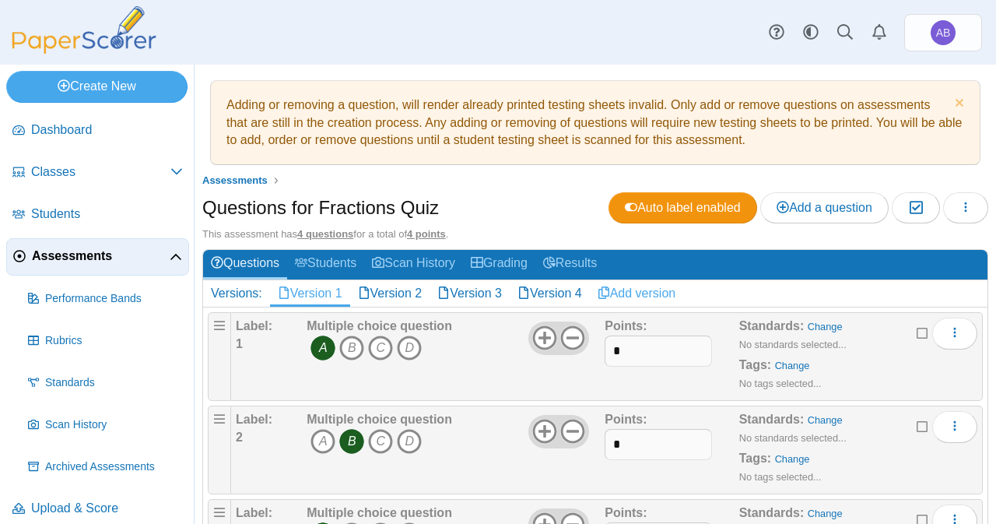
click at [638, 293] on link "Add version" at bounding box center [637, 293] width 94 height 26
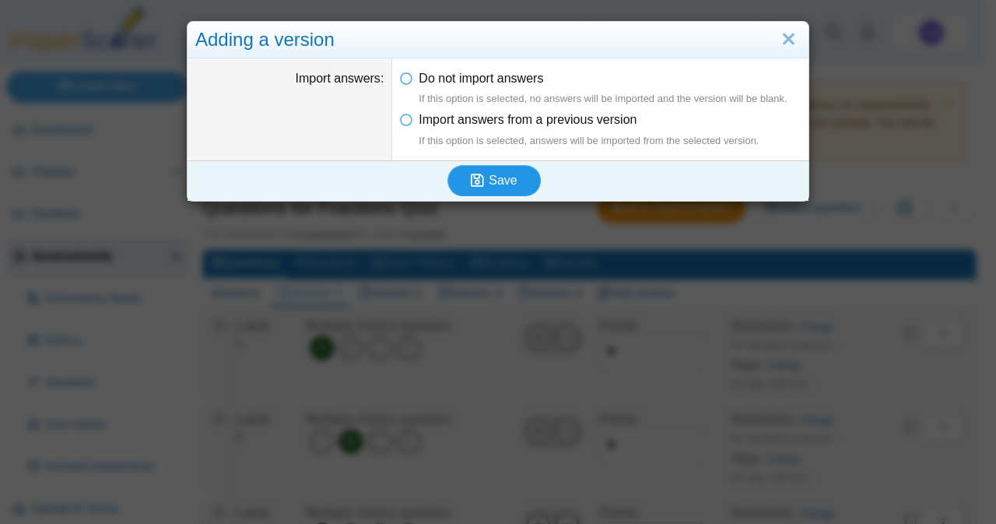
click at [504, 190] on button "Save" at bounding box center [494, 180] width 93 height 31
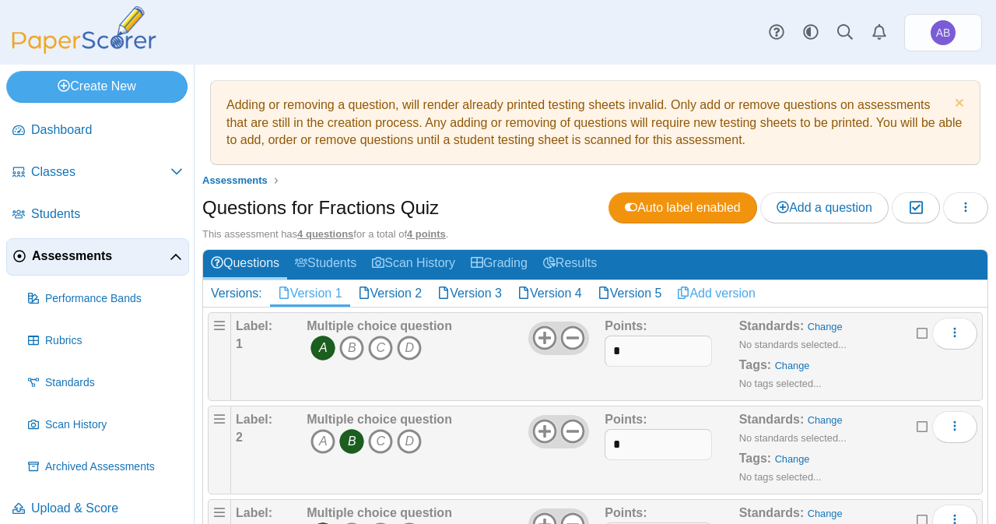
click at [710, 290] on link "Add version" at bounding box center [717, 293] width 94 height 26
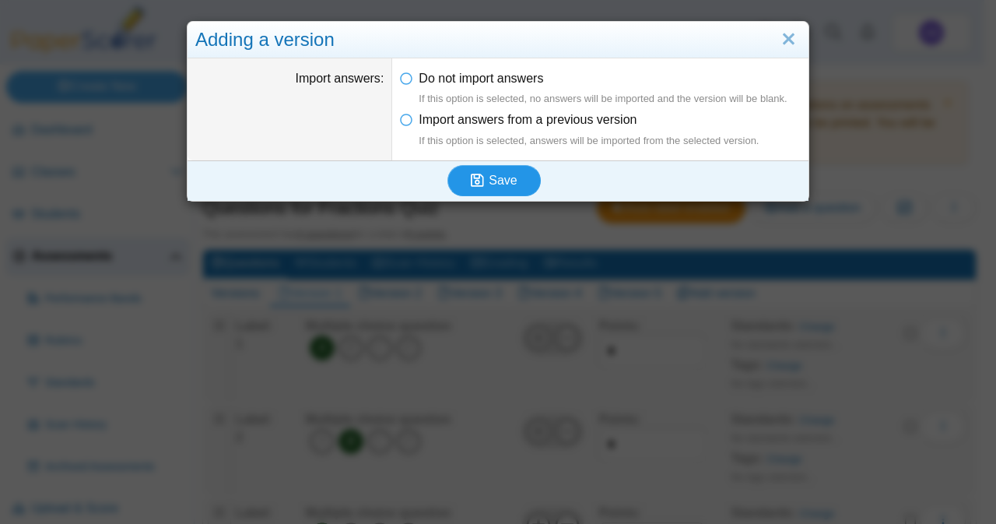
click at [495, 174] on span "Save" at bounding box center [503, 180] width 28 height 13
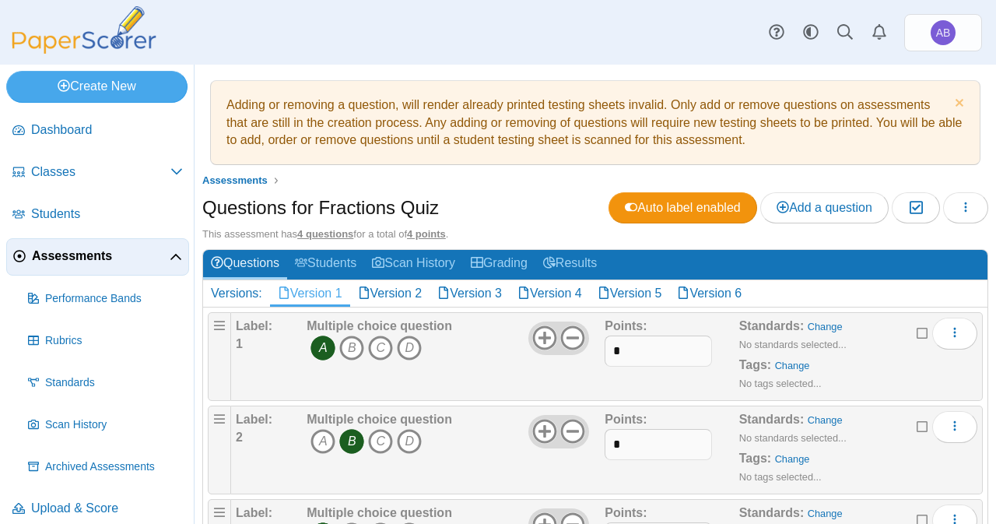
scroll to position [112, 0]
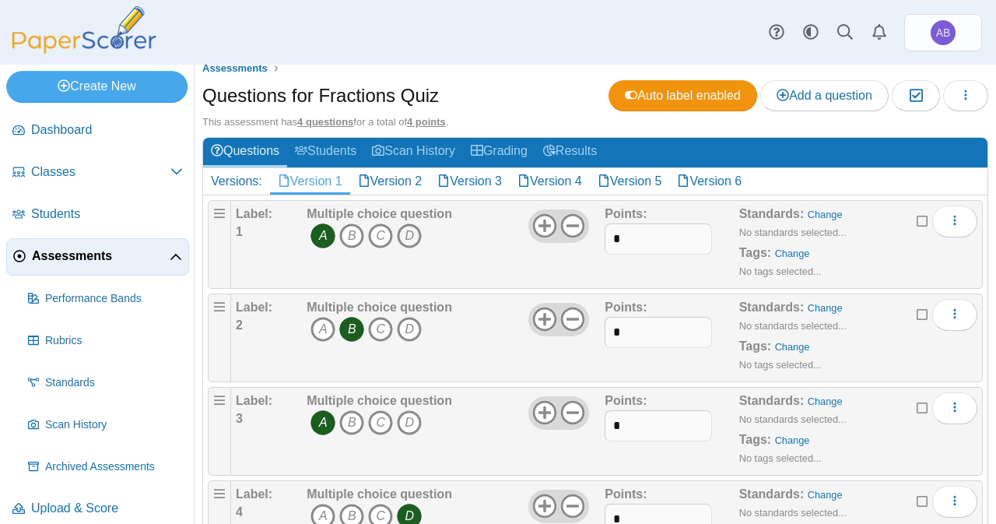
click at [414, 235] on icon "D" at bounding box center [409, 235] width 25 height 25
click at [328, 236] on icon "A" at bounding box center [323, 235] width 25 height 25
click at [325, 329] on icon "A" at bounding box center [323, 329] width 25 height 25
click at [352, 328] on icon "B" at bounding box center [351, 329] width 25 height 25
click at [400, 414] on icon "D" at bounding box center [409, 422] width 25 height 25
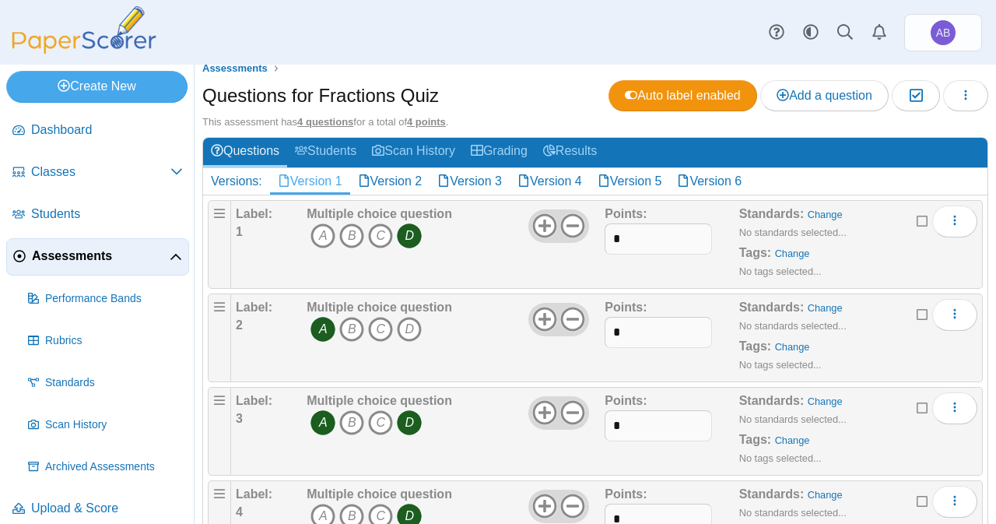
click at [325, 416] on icon "A" at bounding box center [323, 422] width 25 height 25
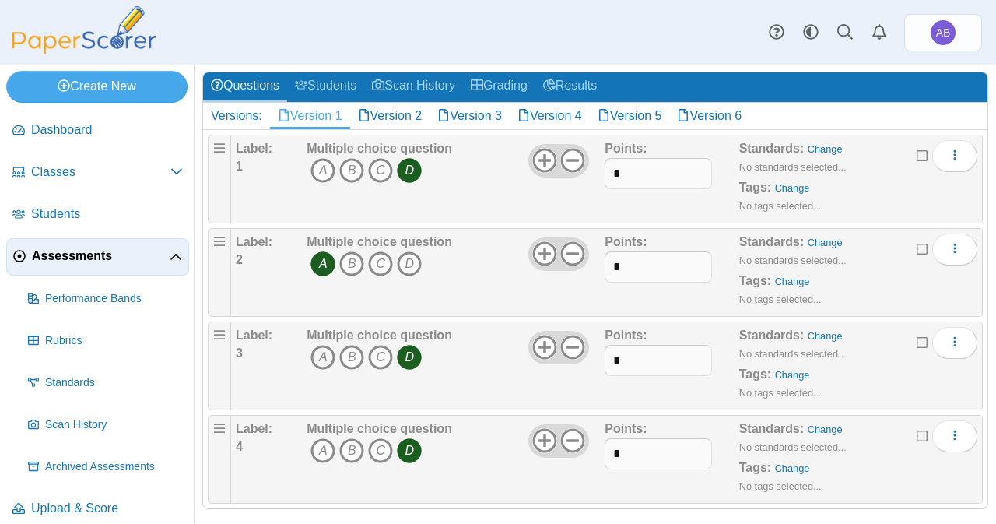
scroll to position [178, 0]
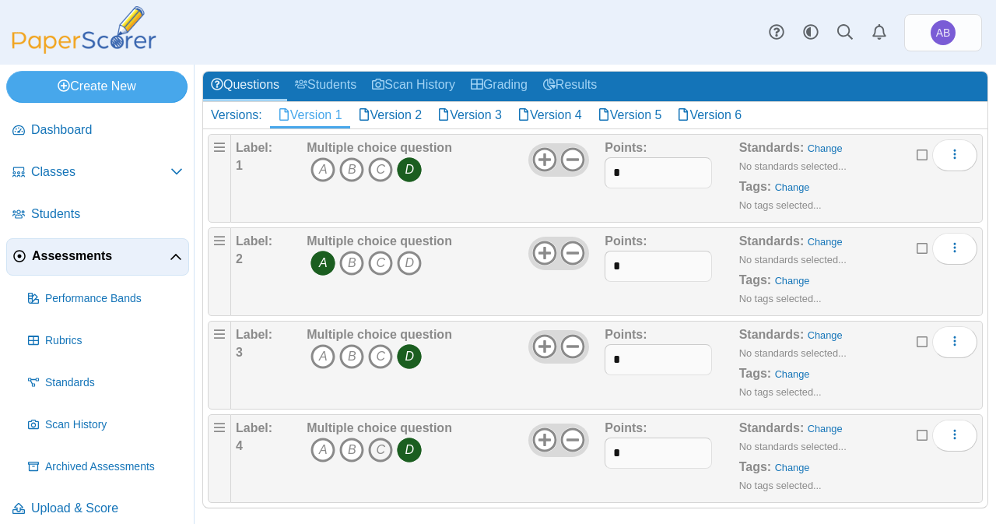
click at [373, 439] on icon "C" at bounding box center [380, 450] width 25 height 25
click at [392, 445] on span "A B C D" at bounding box center [380, 452] width 146 height 29
click at [402, 443] on icon "D" at bounding box center [409, 450] width 25 height 25
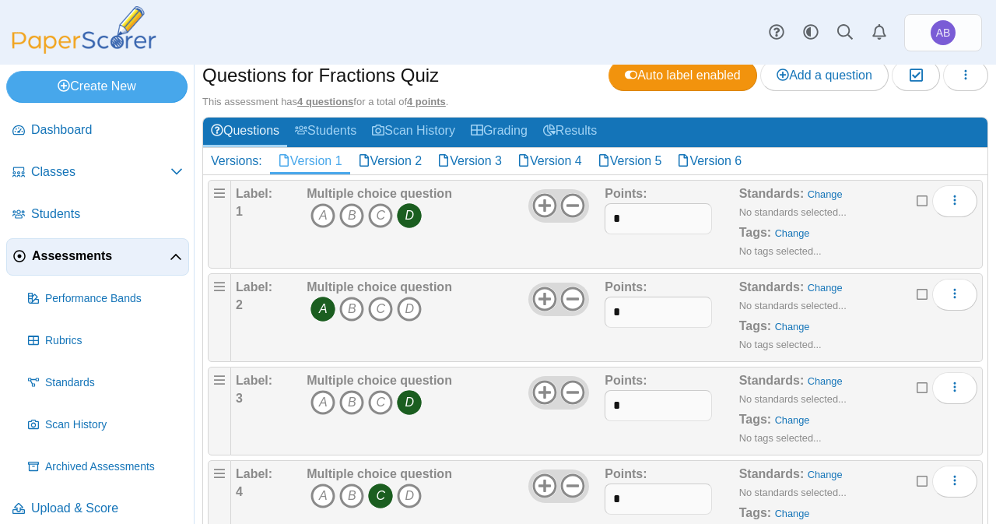
scroll to position [118, 0]
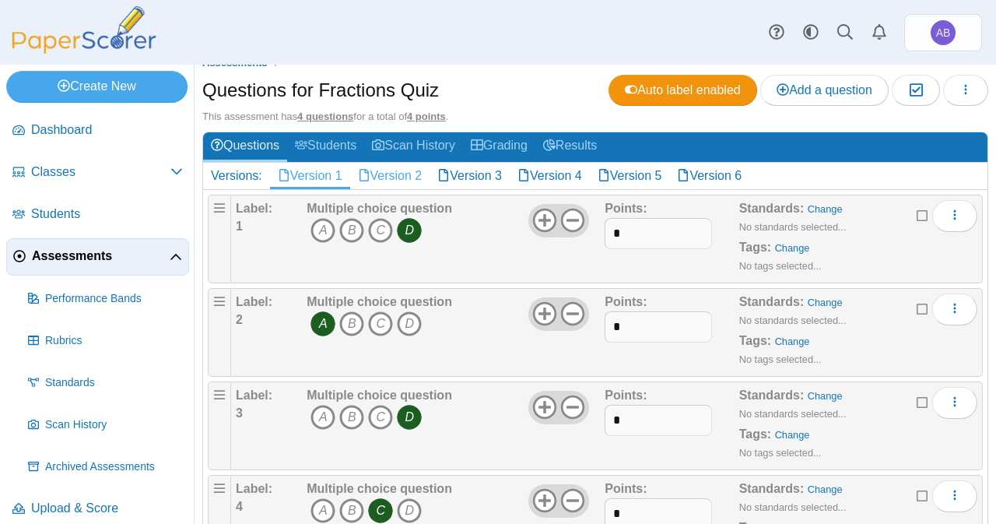
click at [383, 167] on link "Version 2" at bounding box center [390, 176] width 80 height 26
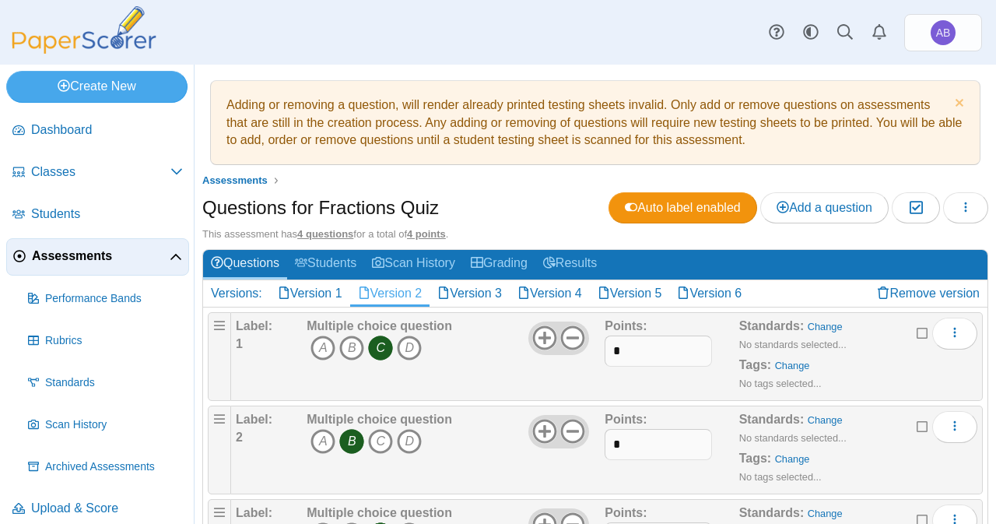
scroll to position [37, 0]
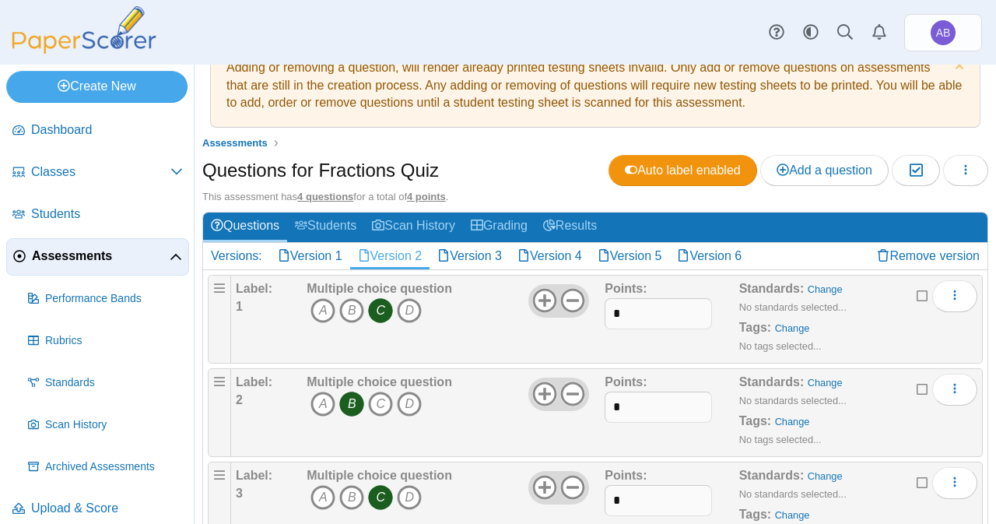
click at [353, 290] on b "Multiple choice question" at bounding box center [380, 288] width 146 height 13
click at [357, 298] on icon "B" at bounding box center [351, 310] width 25 height 25
click at [377, 308] on icon "C" at bounding box center [380, 310] width 25 height 25
click at [354, 397] on icon "B" at bounding box center [351, 404] width 25 height 25
click at [324, 396] on icon "A" at bounding box center [323, 404] width 25 height 25
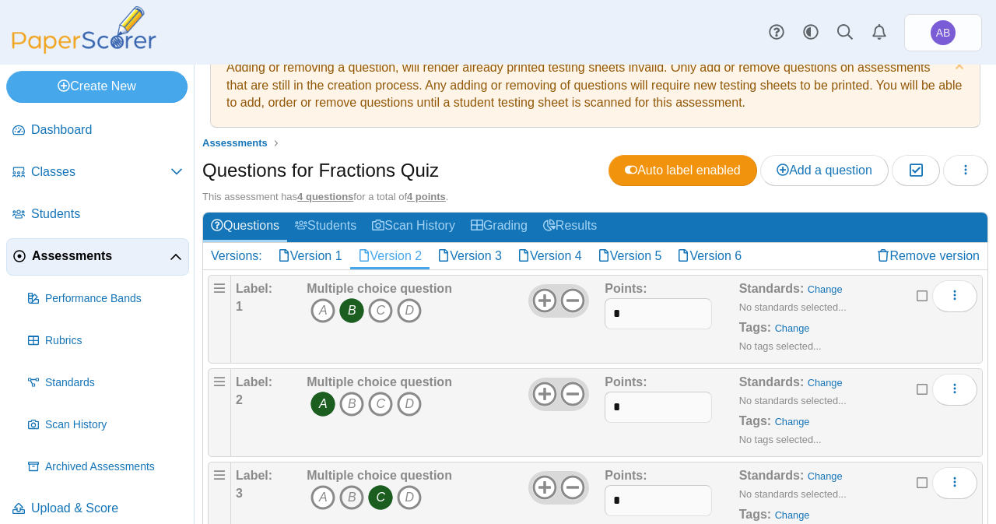
click at [355, 485] on icon "B" at bounding box center [351, 497] width 25 height 25
click at [372, 490] on icon "C" at bounding box center [380, 497] width 25 height 25
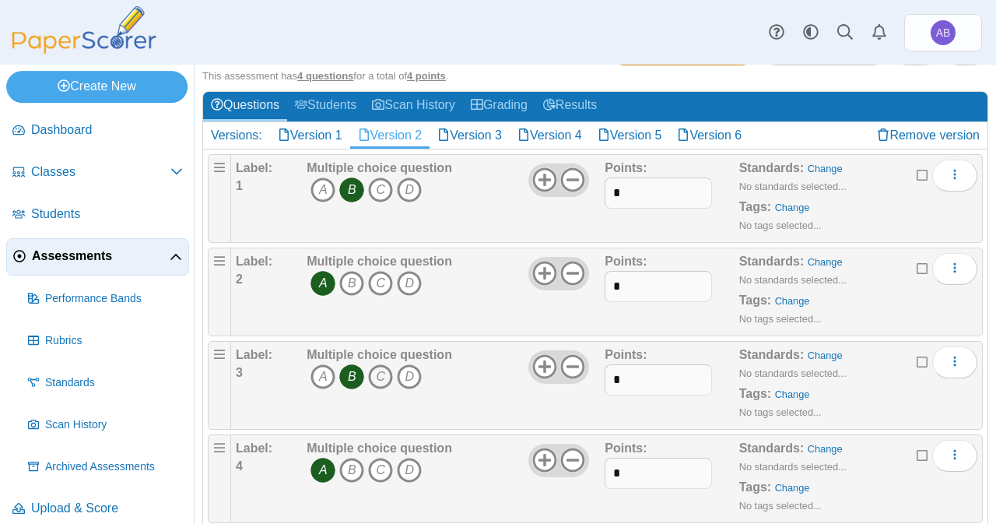
scroll to position [163, 0]
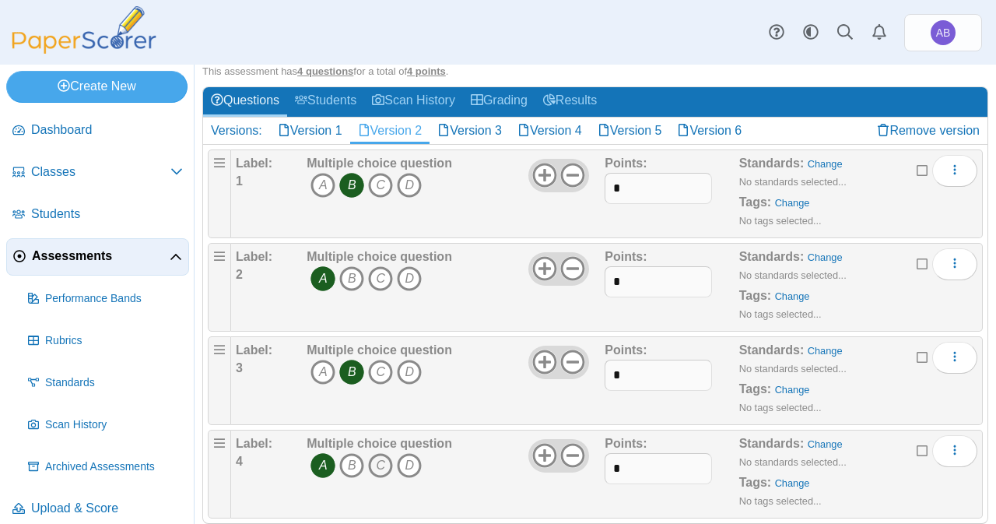
click at [374, 453] on icon "C" at bounding box center [380, 465] width 25 height 25
click at [307, 459] on span "A B C D" at bounding box center [380, 467] width 146 height 29
click at [311, 459] on icon "A" at bounding box center [323, 465] width 25 height 25
click at [487, 125] on link "Version 3" at bounding box center [470, 131] width 80 height 26
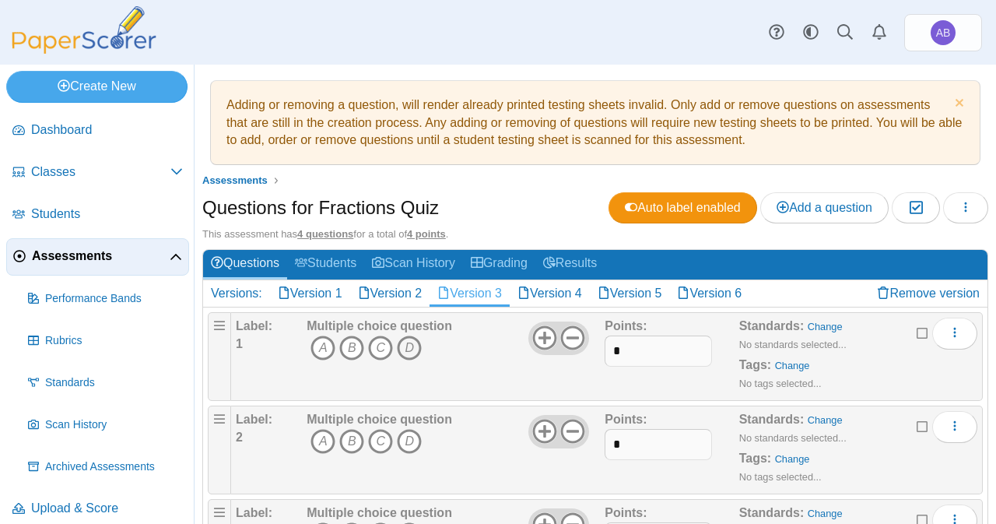
click at [405, 345] on icon "D" at bounding box center [409, 348] width 25 height 25
click at [348, 441] on icon "B" at bounding box center [351, 441] width 25 height 25
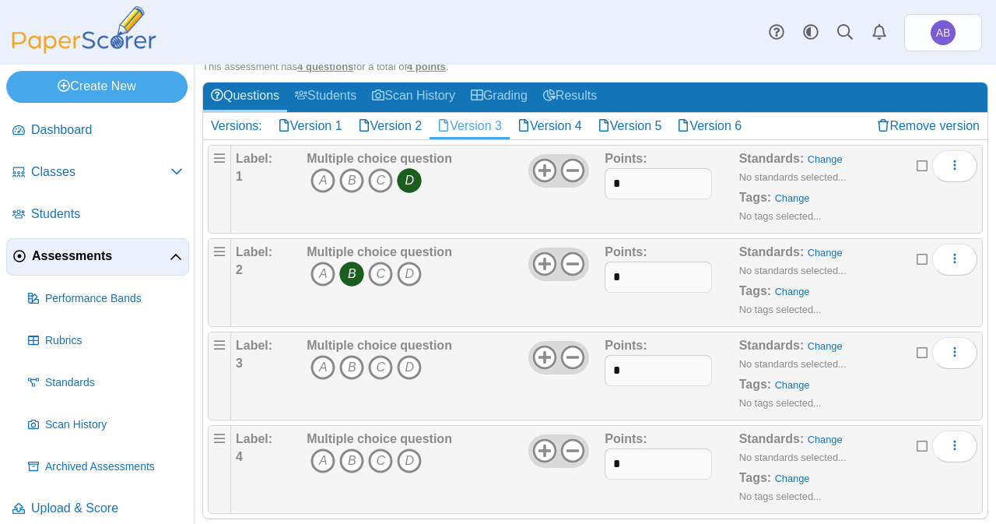
scroll to position [170, 0]
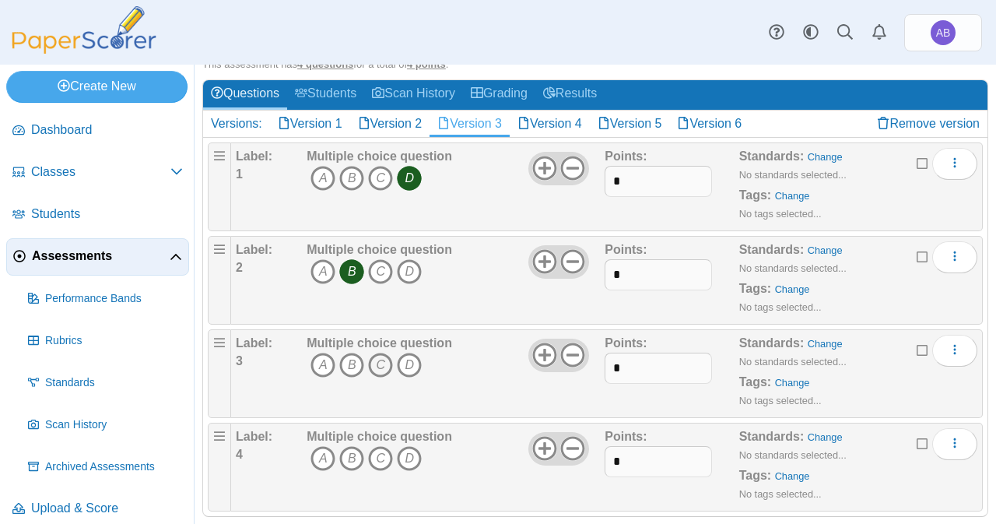
click at [380, 355] on icon "C" at bounding box center [380, 365] width 25 height 25
click at [333, 449] on icon "A" at bounding box center [323, 458] width 25 height 25
click at [556, 123] on link "Version 4" at bounding box center [550, 124] width 80 height 26
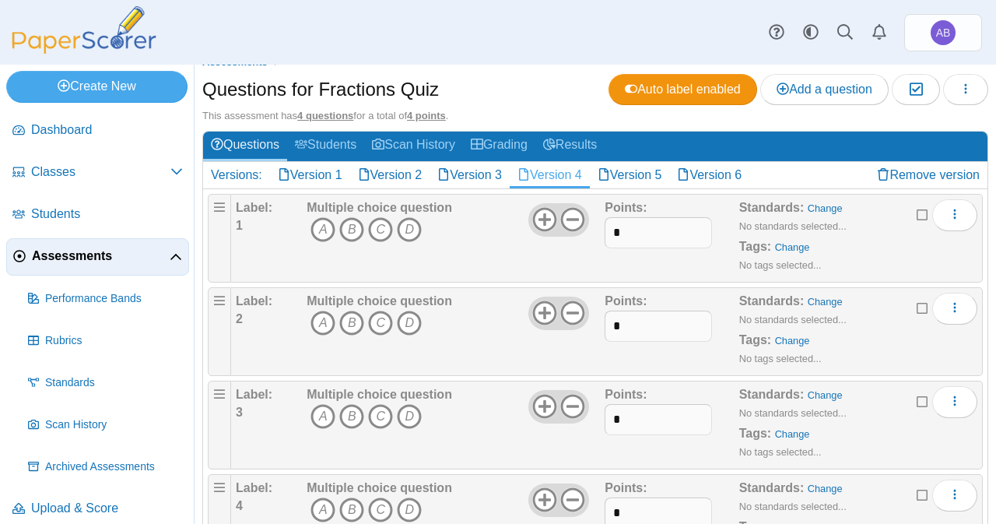
scroll to position [188, 0]
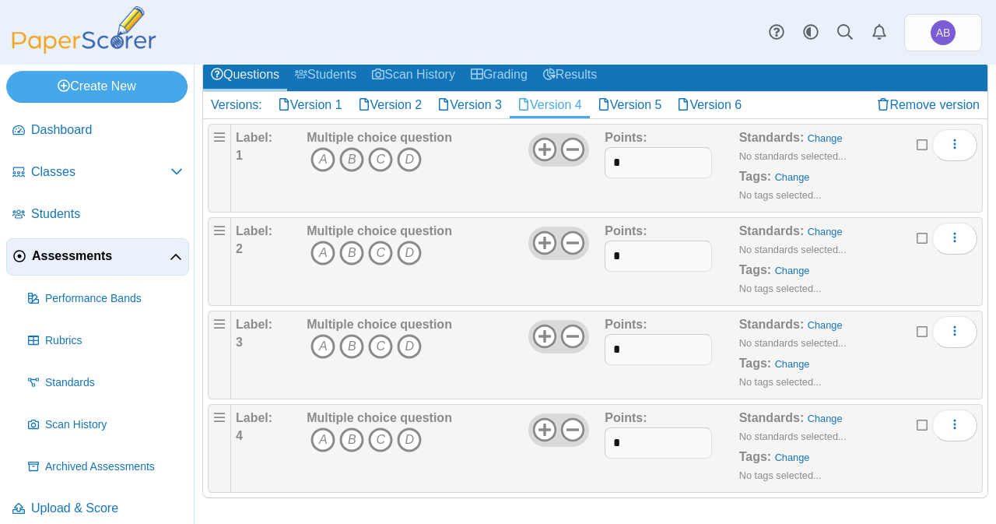
click at [361, 151] on icon "B" at bounding box center [351, 159] width 25 height 25
click at [380, 249] on icon "C" at bounding box center [380, 253] width 25 height 25
click at [346, 338] on icon "B" at bounding box center [351, 346] width 25 height 25
click at [412, 438] on icon "D" at bounding box center [409, 439] width 25 height 25
click at [635, 108] on link "Version 5" at bounding box center [630, 105] width 80 height 26
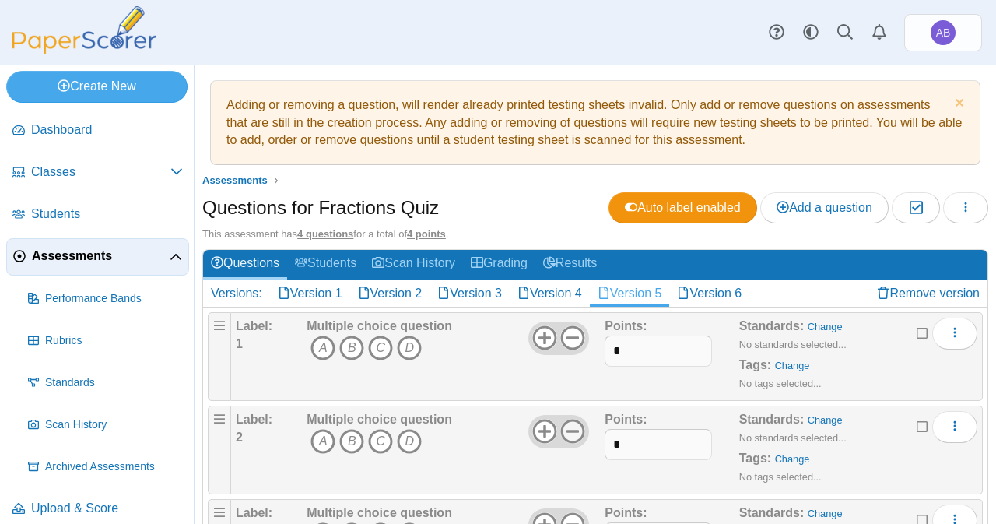
click at [579, 434] on icon at bounding box center [573, 431] width 25 height 25
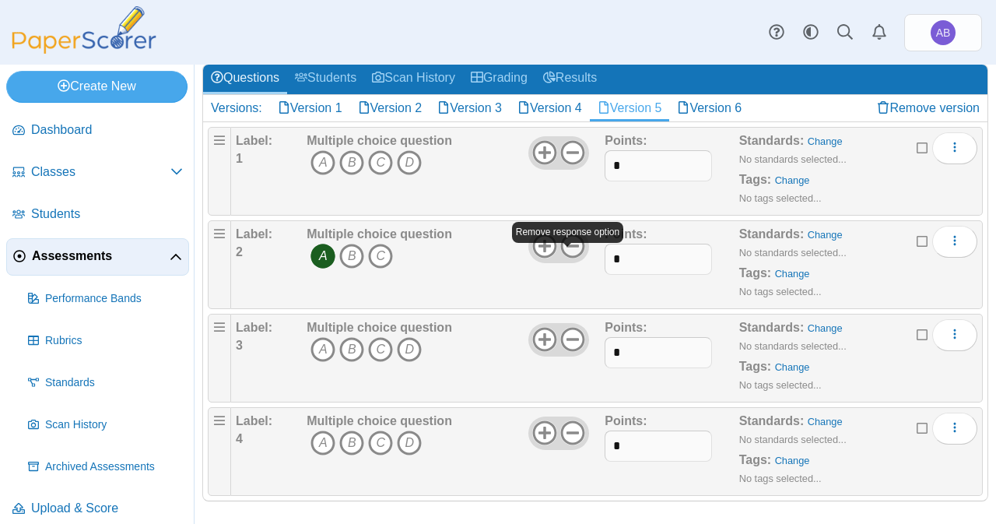
scroll to position [188, 0]
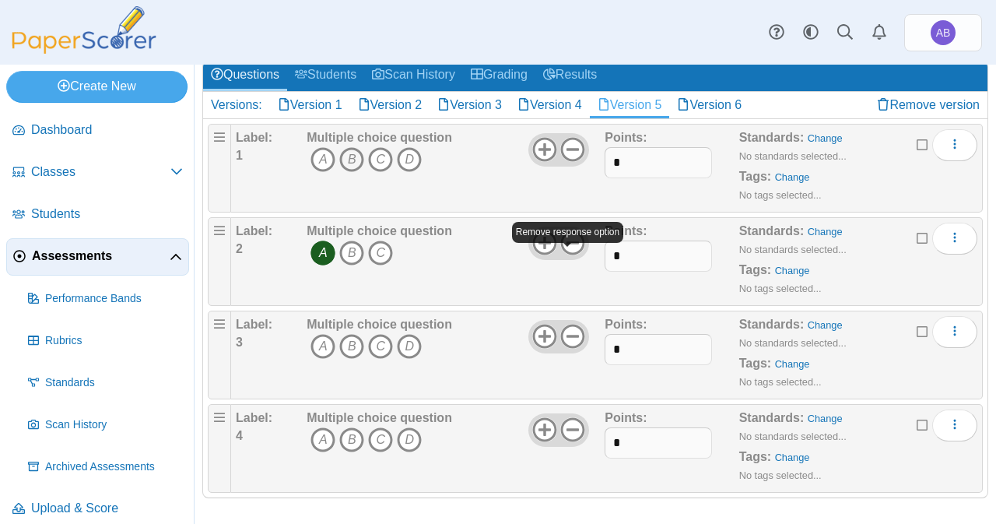
click at [349, 158] on icon "B" at bounding box center [351, 159] width 25 height 25
click at [540, 241] on use at bounding box center [544, 243] width 24 height 24
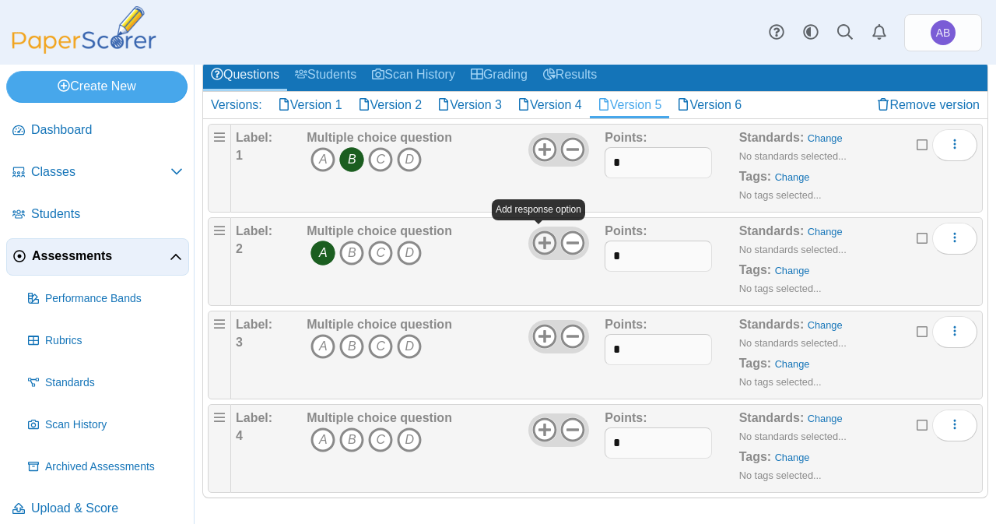
click at [409, 246] on icon "D" at bounding box center [409, 253] width 25 height 25
click at [322, 251] on icon "A" at bounding box center [323, 253] width 25 height 25
click at [322, 338] on icon "A" at bounding box center [323, 346] width 25 height 25
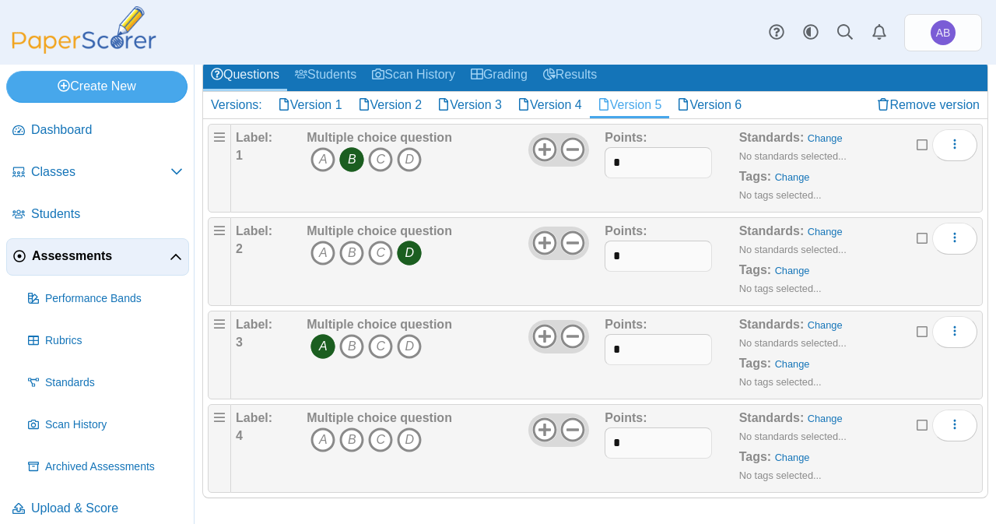
click at [348, 427] on icon "B" at bounding box center [351, 439] width 25 height 25
click at [718, 106] on link "Version 6" at bounding box center [710, 105] width 80 height 26
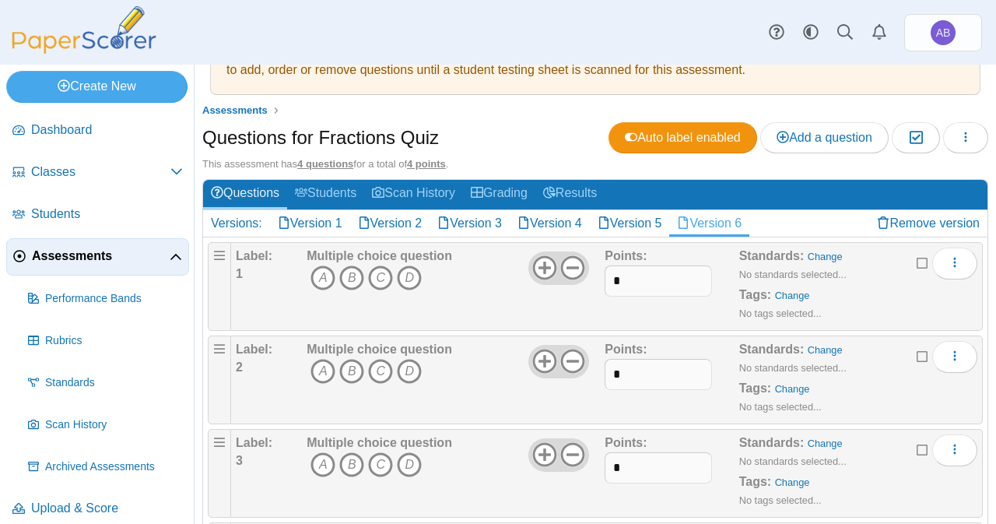
scroll to position [100, 0]
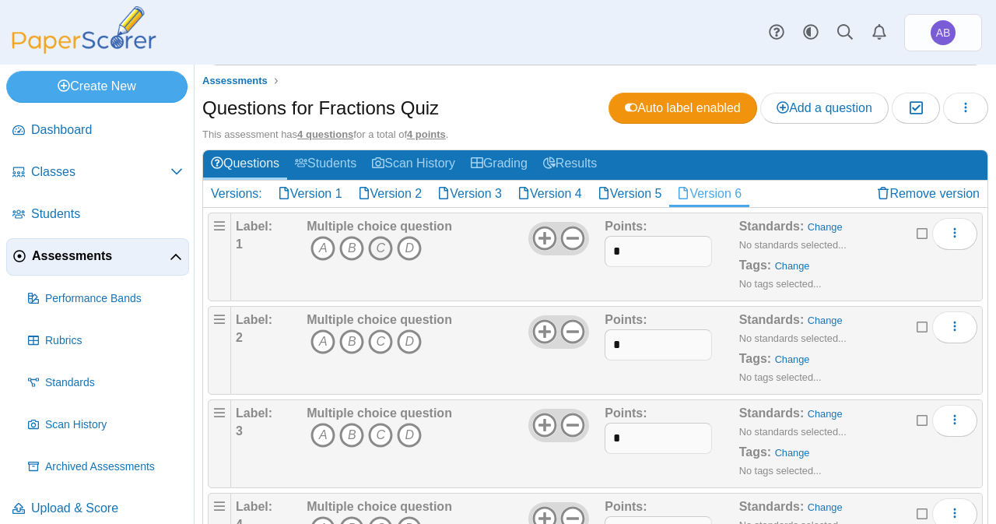
click at [385, 236] on icon "C" at bounding box center [380, 248] width 25 height 25
click at [353, 339] on icon "B" at bounding box center [351, 341] width 25 height 25
click at [353, 432] on icon "B" at bounding box center [351, 435] width 25 height 25
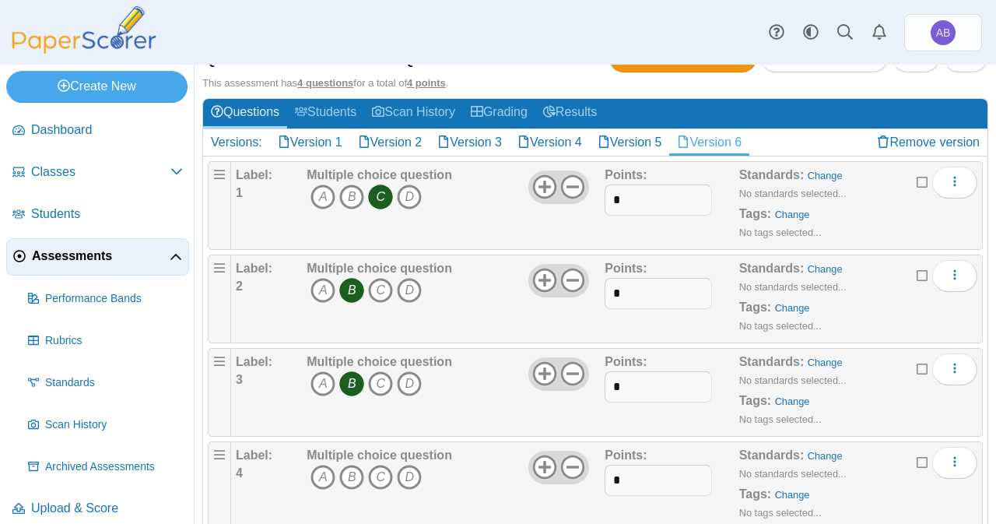
scroll to position [188, 0]
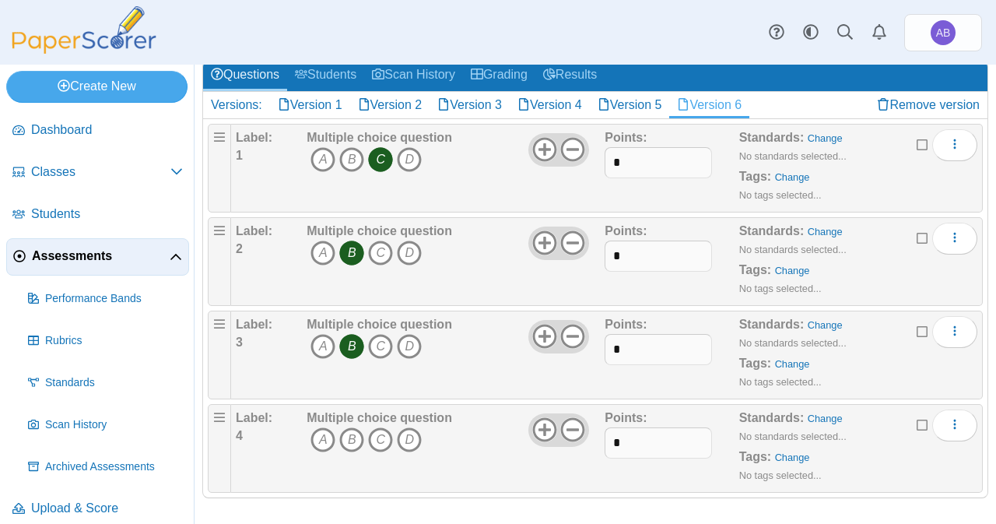
click at [409, 439] on icon "D" at bounding box center [409, 439] width 25 height 25
click at [411, 28] on div "Dashboard Classes Archived classes Students Assessments" at bounding box center [498, 32] width 996 height 65
click at [47, 260] on span "Assessments" at bounding box center [101, 256] width 138 height 17
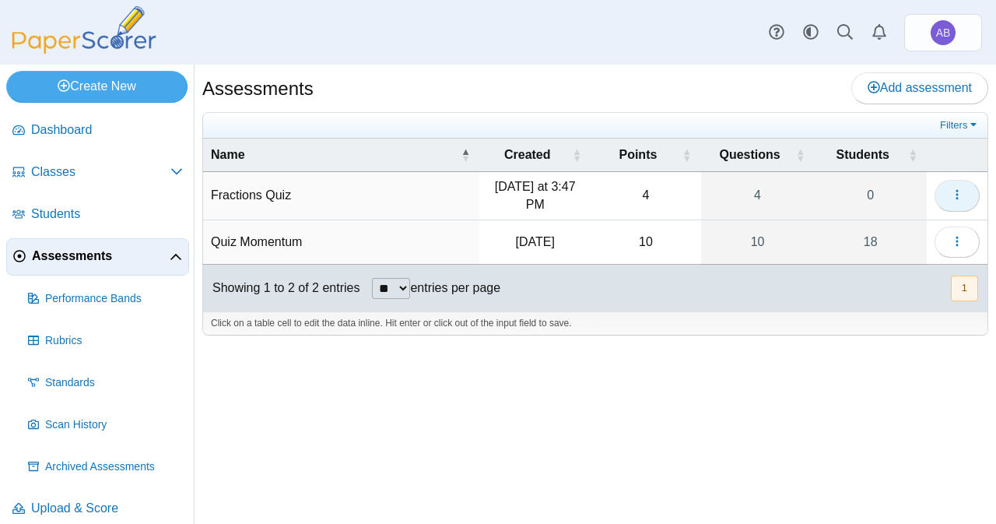
click at [964, 192] on icon "button" at bounding box center [957, 194] width 12 height 12
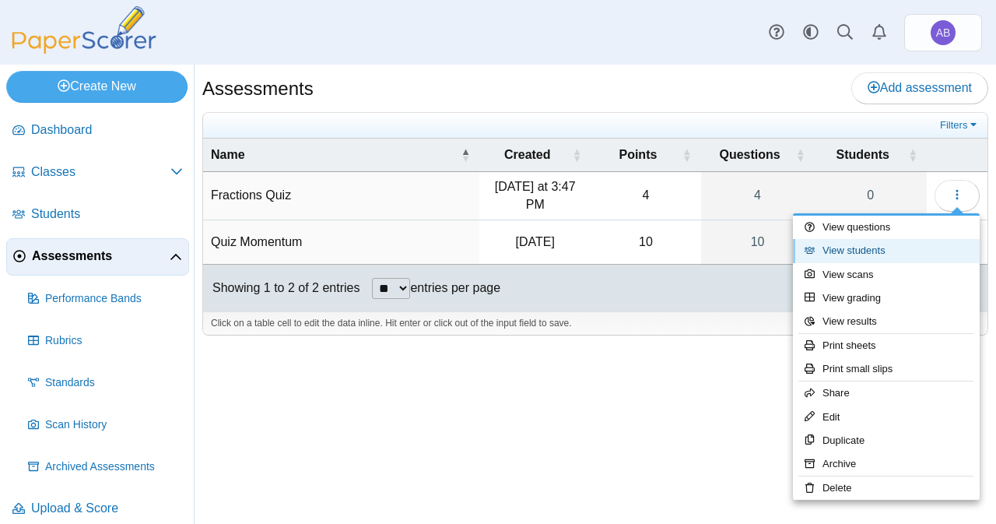
click at [861, 243] on link "View students" at bounding box center [886, 250] width 187 height 23
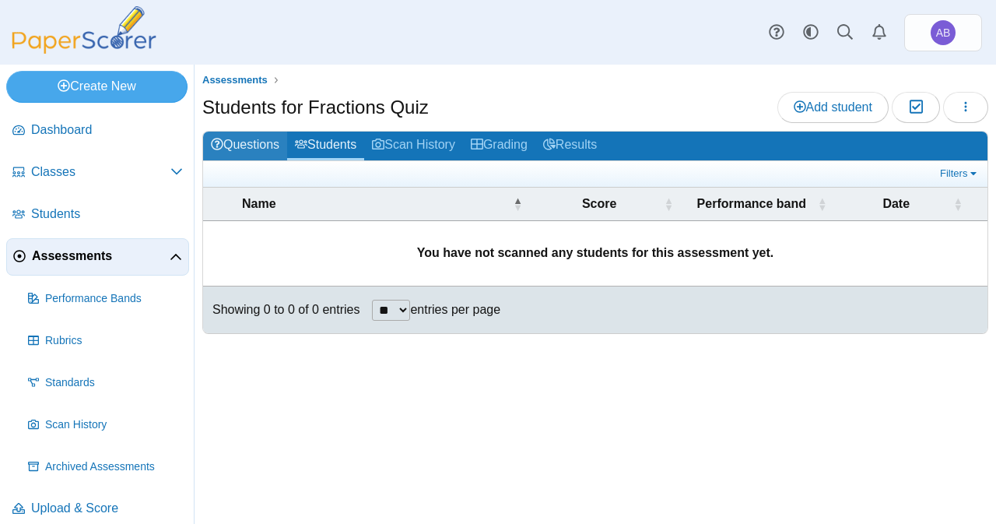
click at [269, 144] on link "Questions" at bounding box center [245, 146] width 84 height 29
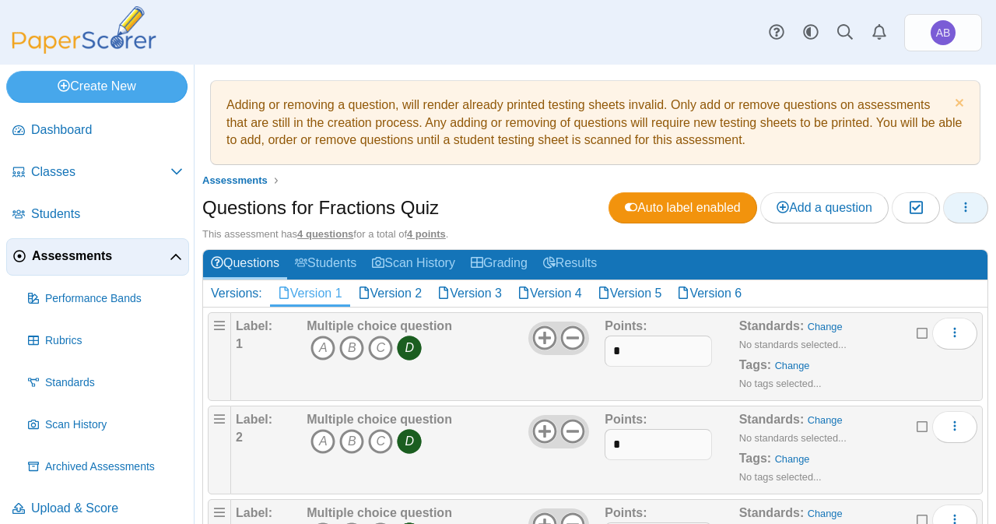
click at [960, 213] on span "button" at bounding box center [966, 207] width 12 height 13
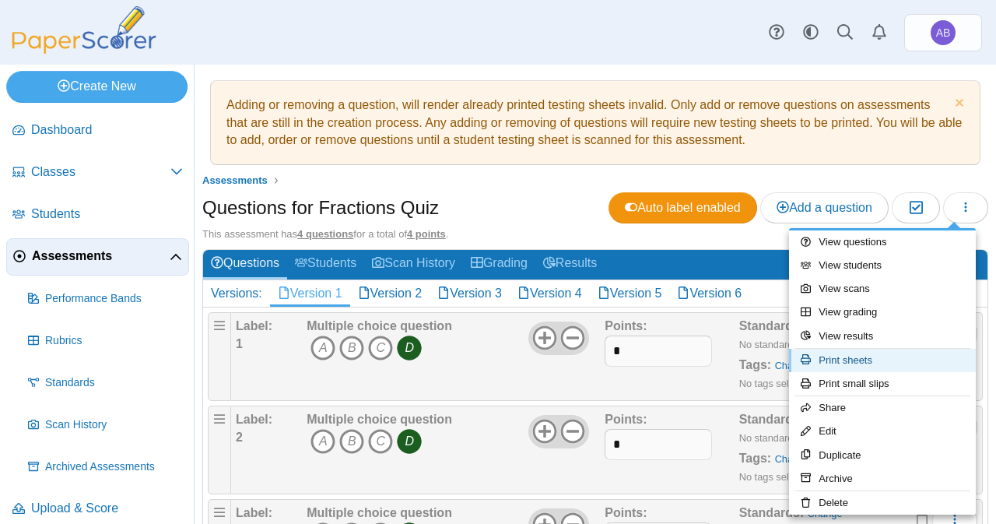
click at [877, 365] on link "Print sheets" at bounding box center [882, 360] width 187 height 23
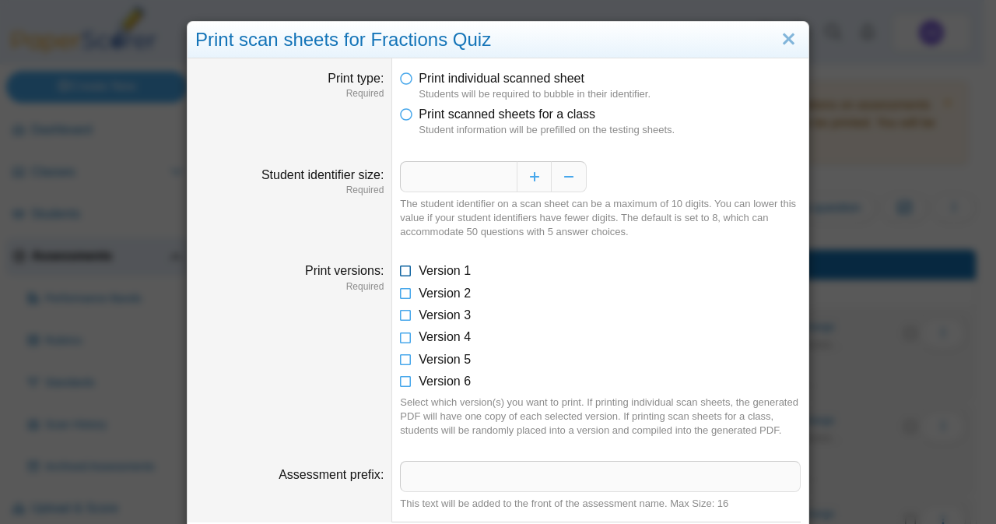
click at [405, 272] on icon at bounding box center [406, 267] width 12 height 11
click at [402, 301] on ul "Version 1 Version 2 Version 3 Version 4 Version 5 Version 6" at bounding box center [600, 326] width 401 height 128
click at [400, 296] on icon at bounding box center [406, 290] width 12 height 11
click at [401, 311] on icon at bounding box center [406, 312] width 12 height 11
click at [402, 337] on icon at bounding box center [406, 334] width 12 height 11
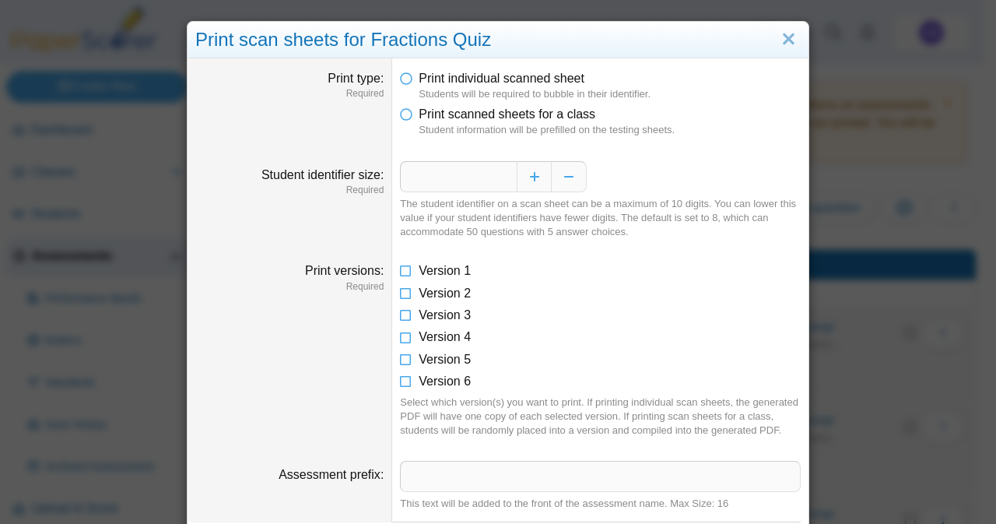
click at [402, 350] on ul "Version 1 Version 2 Version 3 Version 4 Version 5 Version 6" at bounding box center [600, 326] width 401 height 128
click at [402, 360] on icon at bounding box center [406, 356] width 12 height 11
click at [403, 381] on icon at bounding box center [406, 378] width 12 height 11
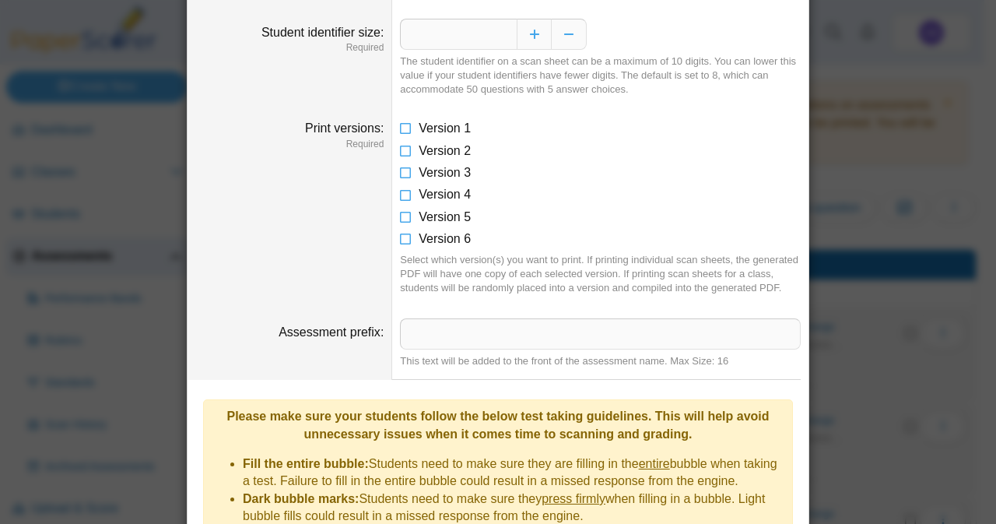
scroll to position [143, 0]
click at [476, 345] on input "Assessment prefix" at bounding box center [600, 333] width 401 height 31
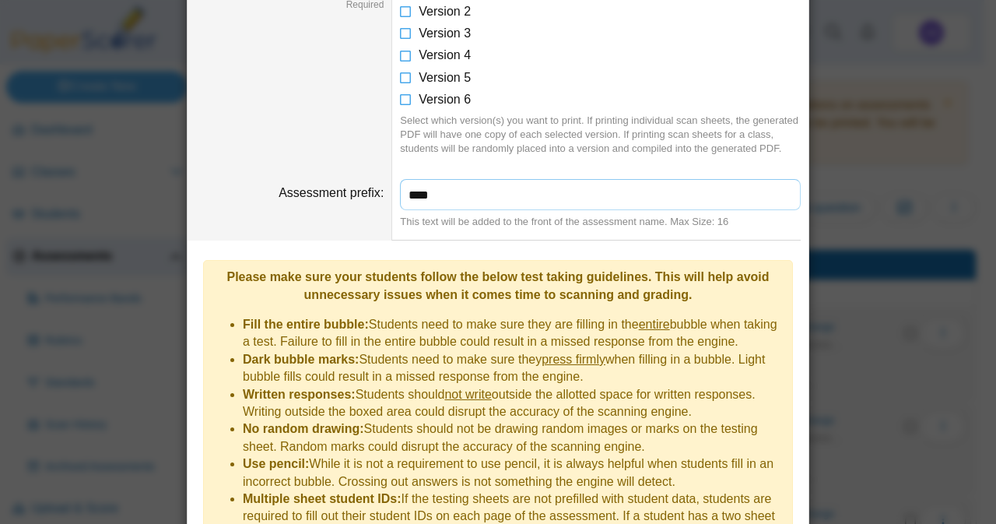
scroll to position [283, 0]
click at [431, 195] on input "**********" at bounding box center [600, 193] width 401 height 31
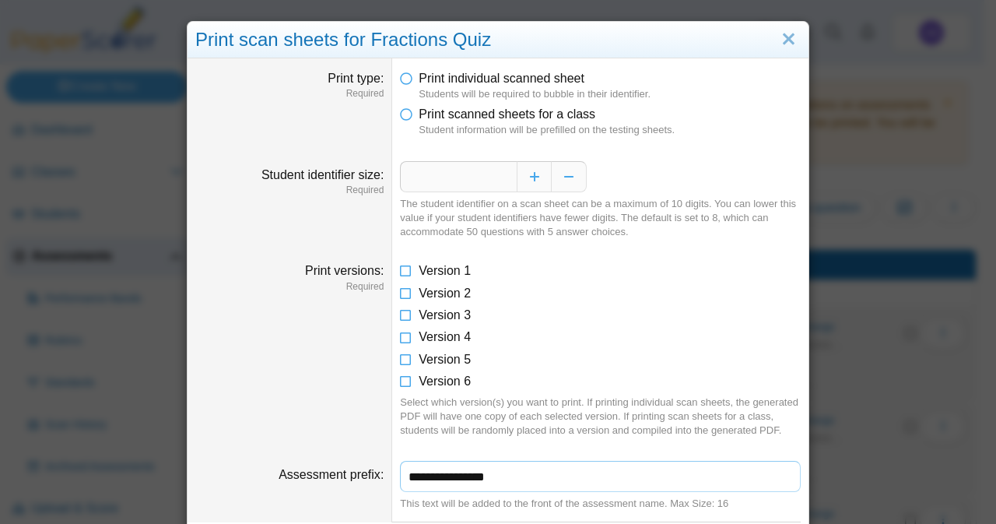
click at [501, 476] on input "**********" at bounding box center [600, 476] width 401 height 31
type input "**********"
click at [522, 178] on button "Increase" at bounding box center [534, 176] width 35 height 31
type input "**"
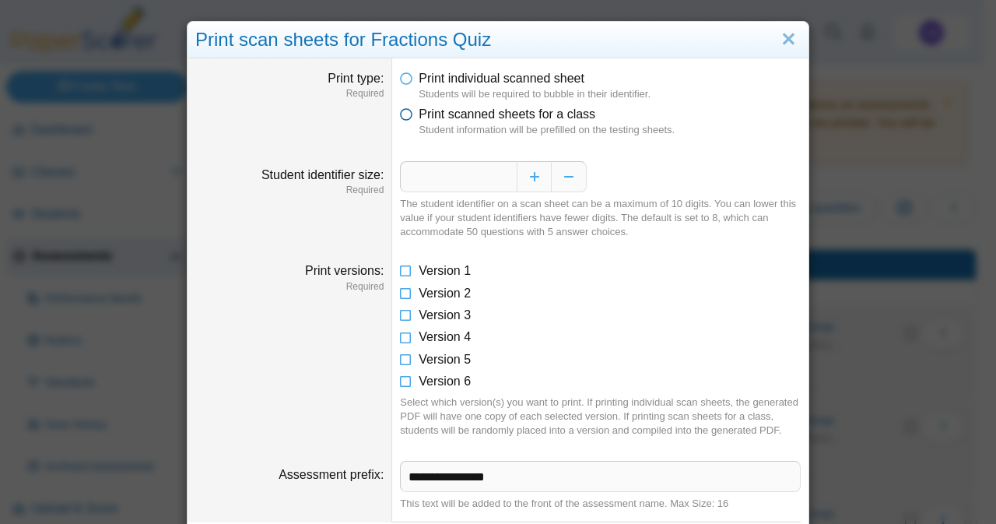
click at [403, 111] on icon at bounding box center [406, 111] width 12 height 11
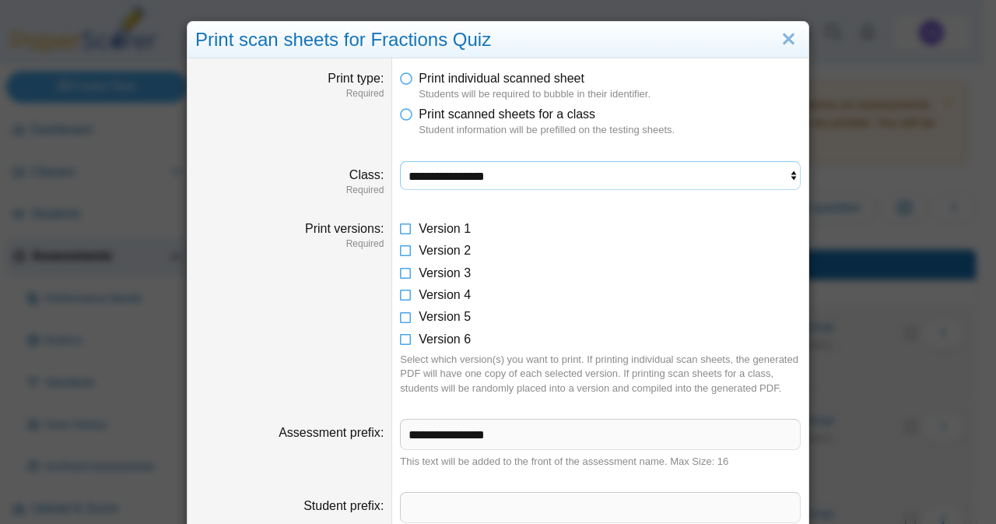
click at [452, 167] on select "**********" at bounding box center [600, 176] width 401 height 30
select select "**********"
click at [400, 161] on select "**********" at bounding box center [600, 176] width 401 height 30
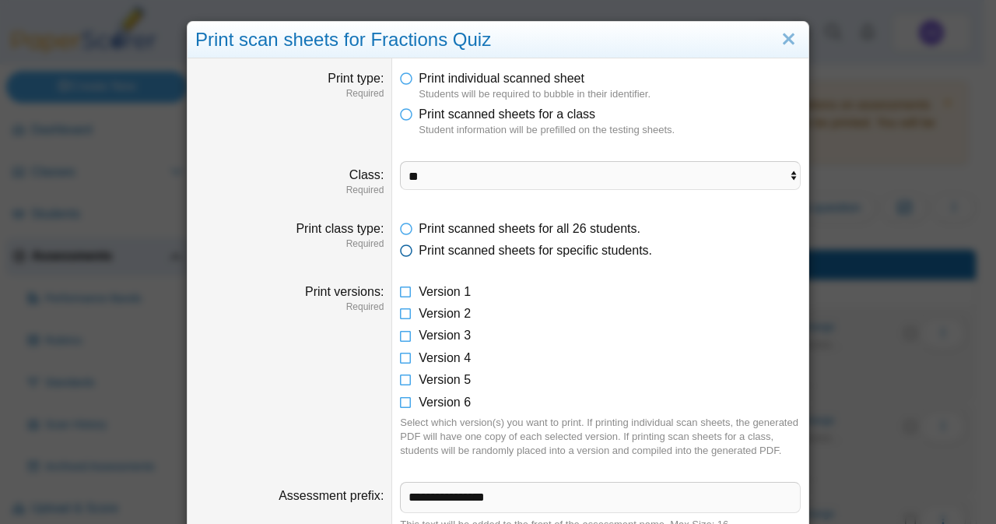
click at [400, 245] on icon at bounding box center [406, 247] width 12 height 11
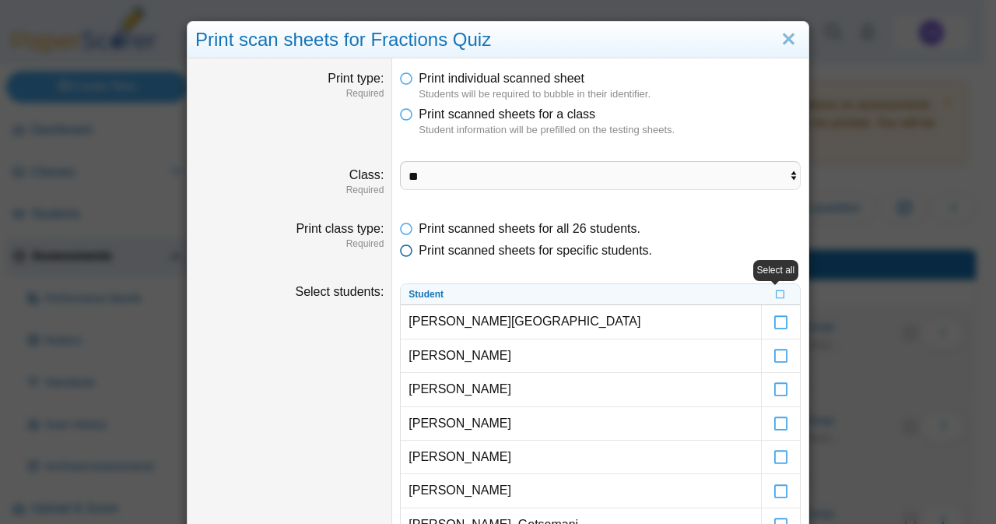
click at [400, 244] on icon at bounding box center [406, 247] width 12 height 11
click at [400, 228] on icon at bounding box center [406, 225] width 12 height 11
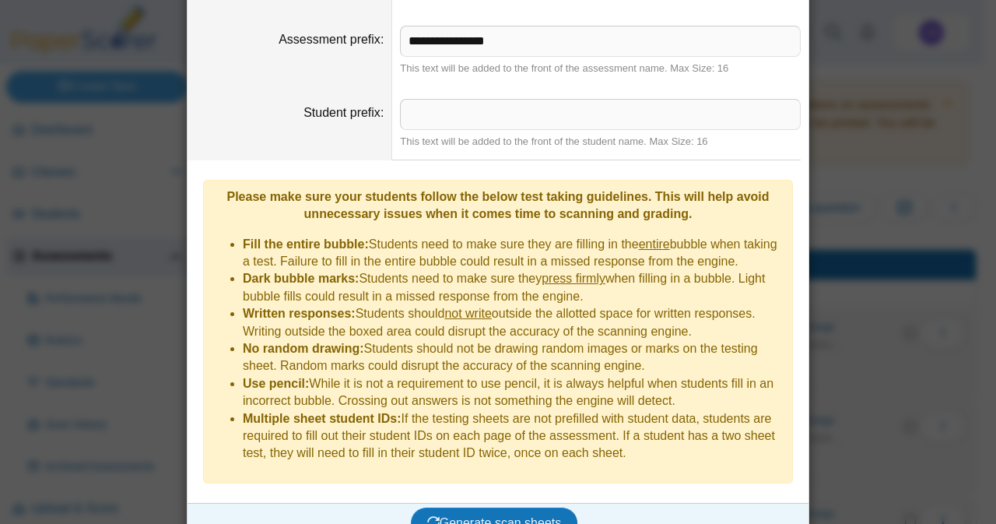
scroll to position [457, 0]
click at [484, 119] on input "Student prefix" at bounding box center [600, 113] width 401 height 31
type input "********"
click at [476, 515] on span "Generate scan sheets" at bounding box center [494, 521] width 135 height 13
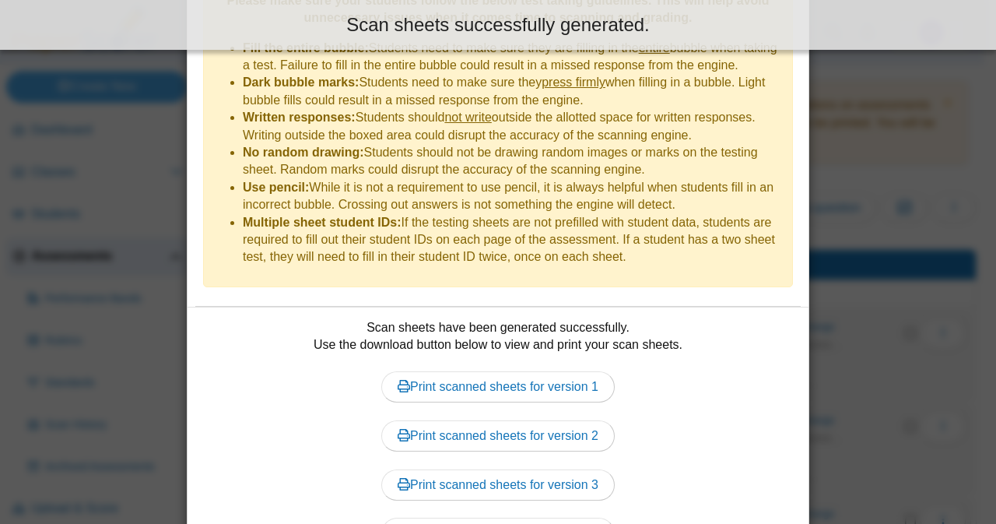
scroll to position [652, 0]
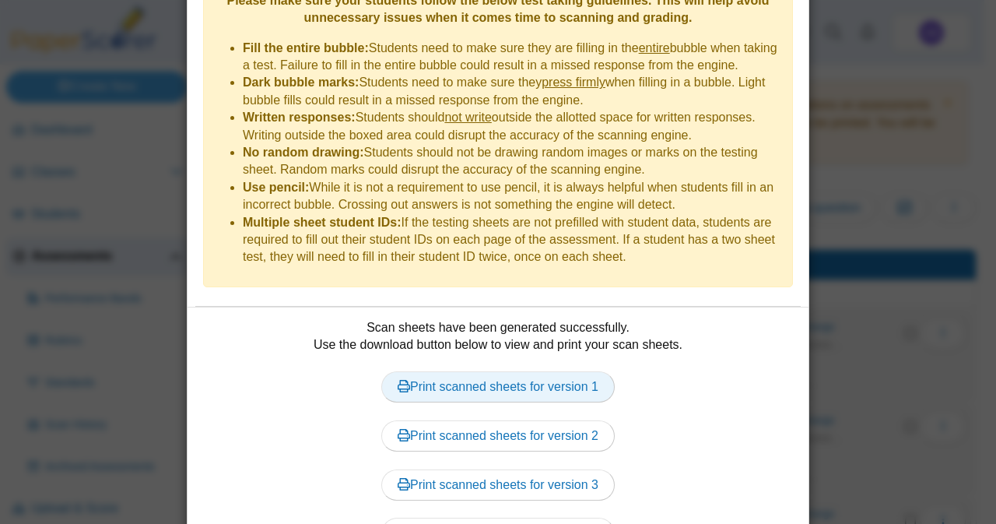
click at [534, 371] on link "Print scanned sheets for version 1" at bounding box center [498, 386] width 234 height 31
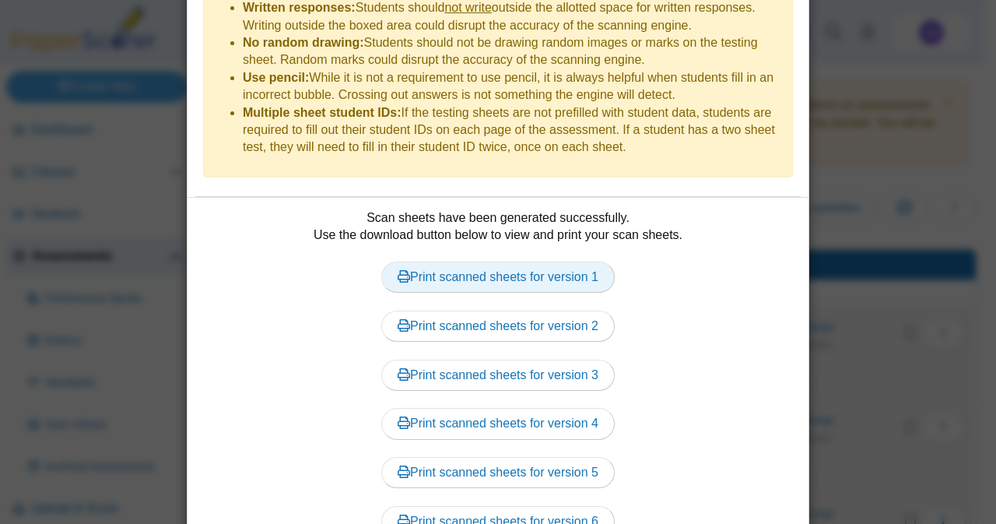
scroll to position [761, 0]
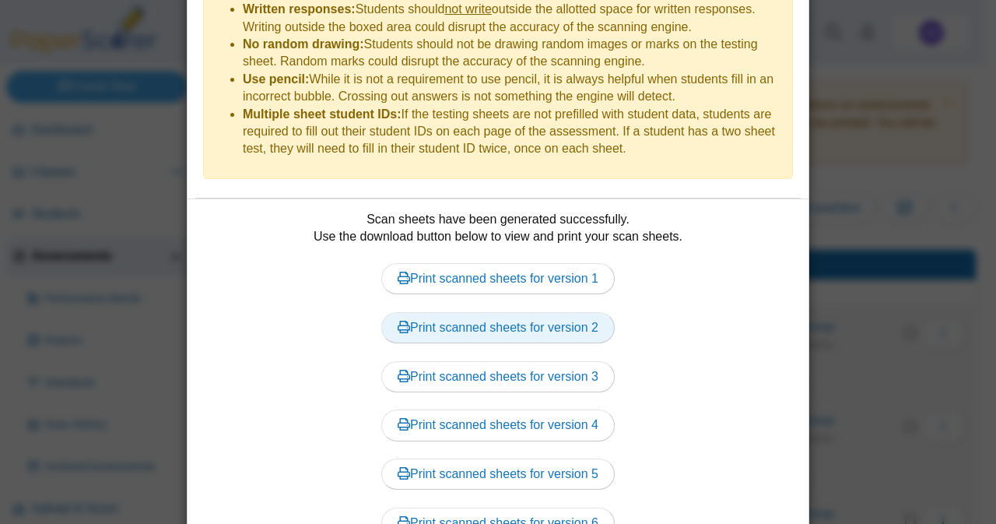
click at [530, 312] on link "Print scanned sheets for version 2" at bounding box center [498, 327] width 234 height 31
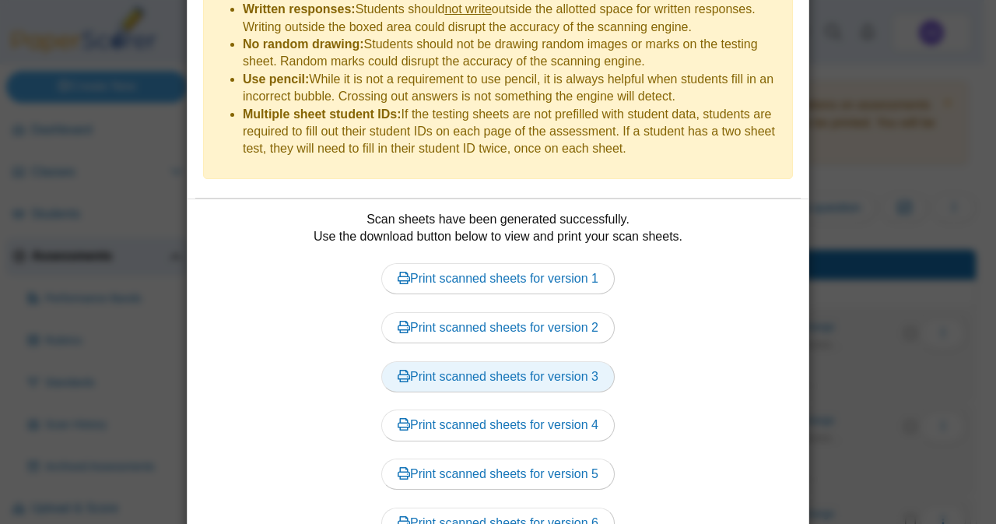
click at [540, 361] on link "Print scanned sheets for version 3" at bounding box center [498, 376] width 234 height 31
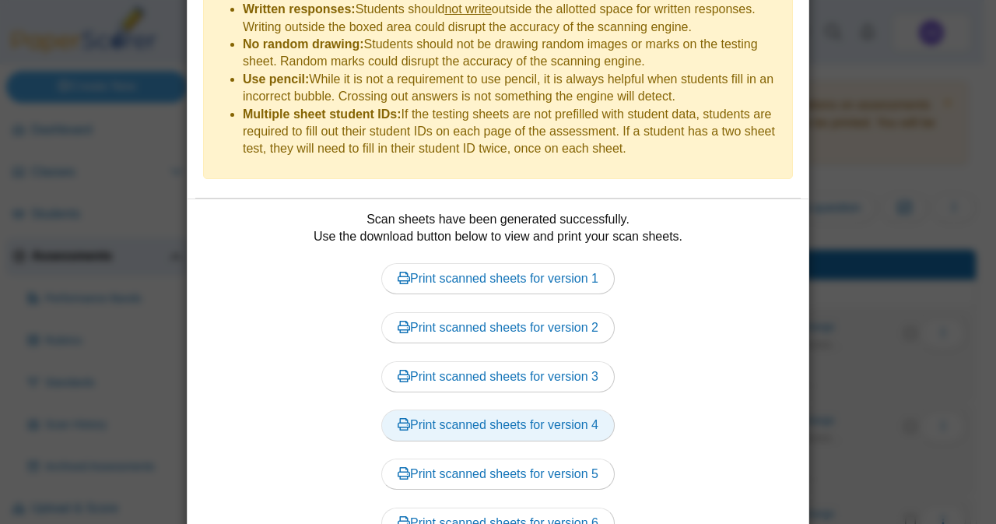
click at [576, 409] on link "Print scanned sheets for version 4" at bounding box center [498, 424] width 234 height 31
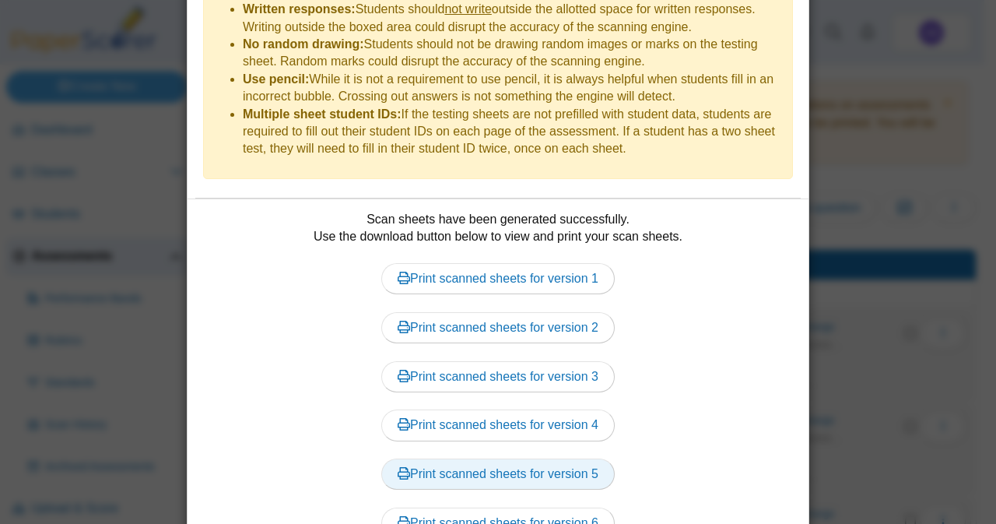
click at [592, 459] on link "Print scanned sheets for version 5" at bounding box center [498, 474] width 234 height 31
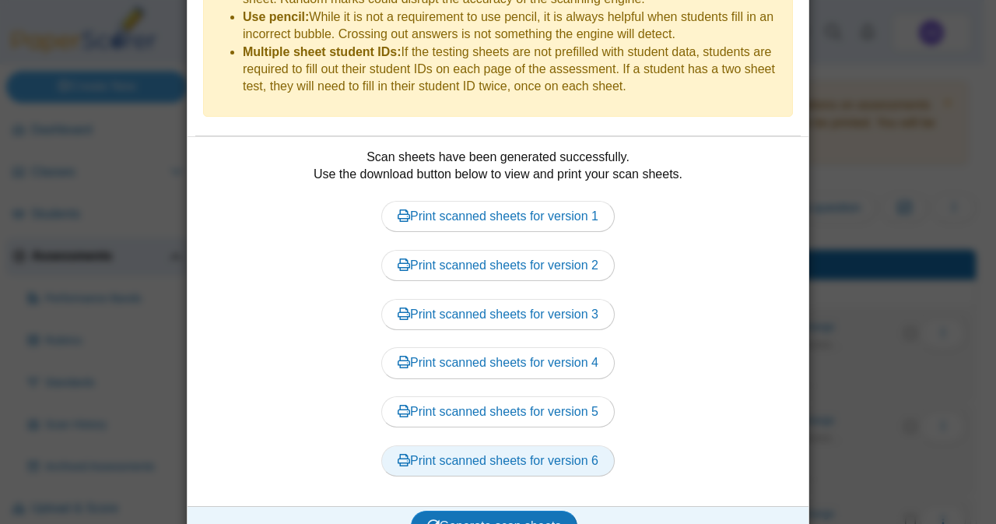
click at [554, 445] on link "Print scanned sheets for version 6" at bounding box center [498, 460] width 234 height 31
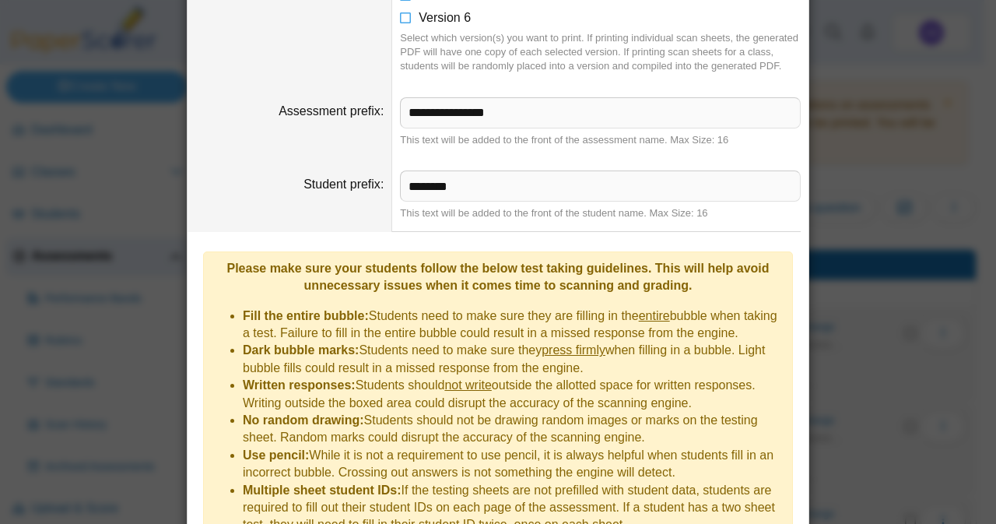
scroll to position [0, 0]
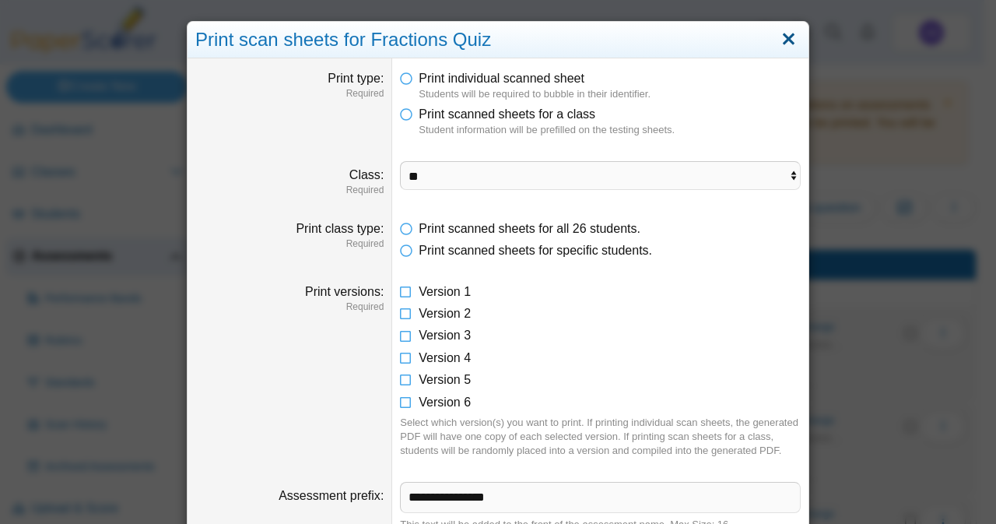
click at [782, 34] on link "Close" at bounding box center [789, 39] width 24 height 26
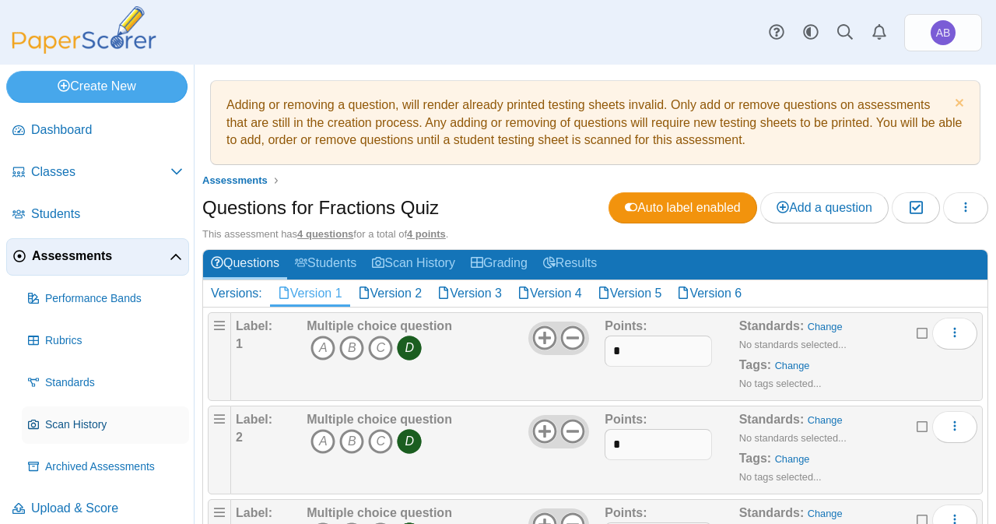
scroll to position [12, 0]
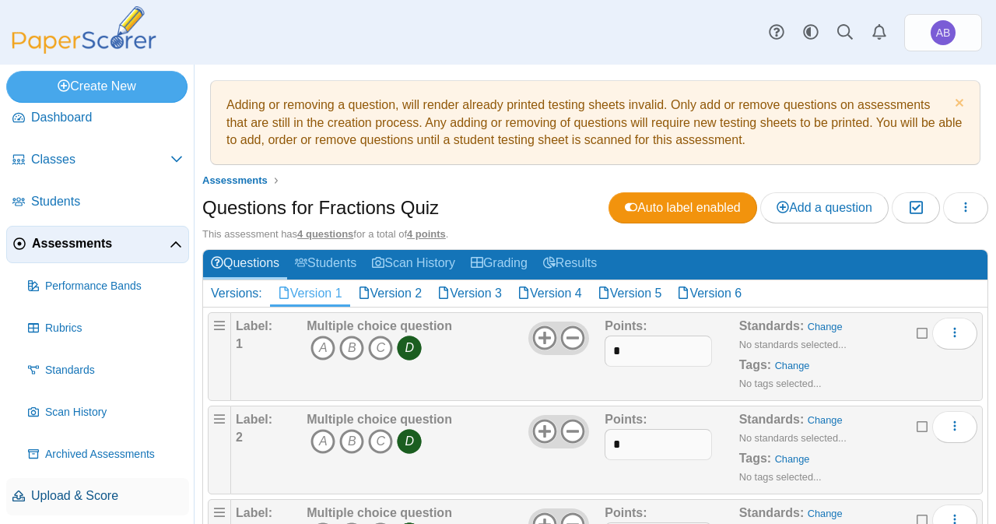
click at [83, 488] on span "Upload & Score" at bounding box center [107, 495] width 152 height 17
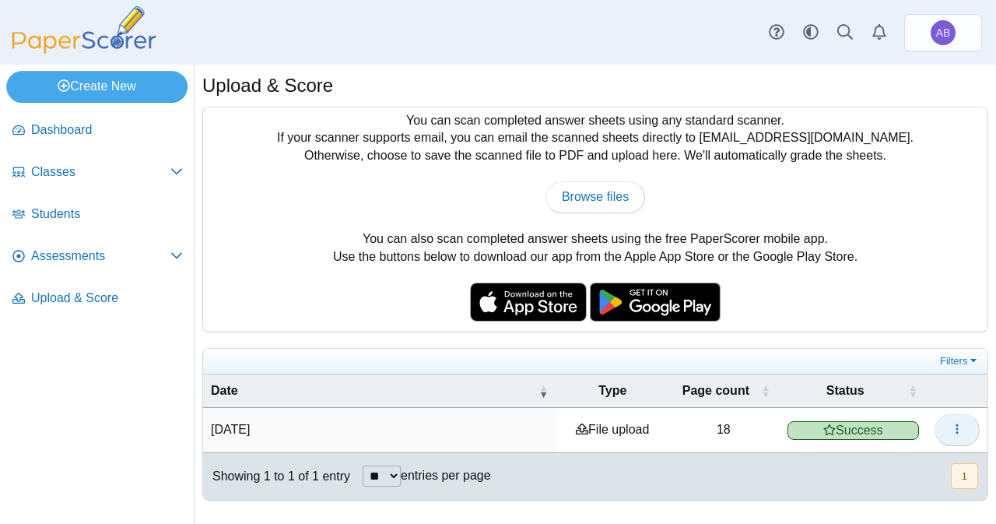
click at [964, 427] on icon "button" at bounding box center [957, 429] width 12 height 12
click at [284, 228] on div "You can scan completed answer sheets using any standard scanner. If your scanne…" at bounding box center [595, 219] width 785 height 224
click at [56, 135] on span "Dashboard" at bounding box center [107, 129] width 152 height 17
